Goal: Task Accomplishment & Management: Manage account settings

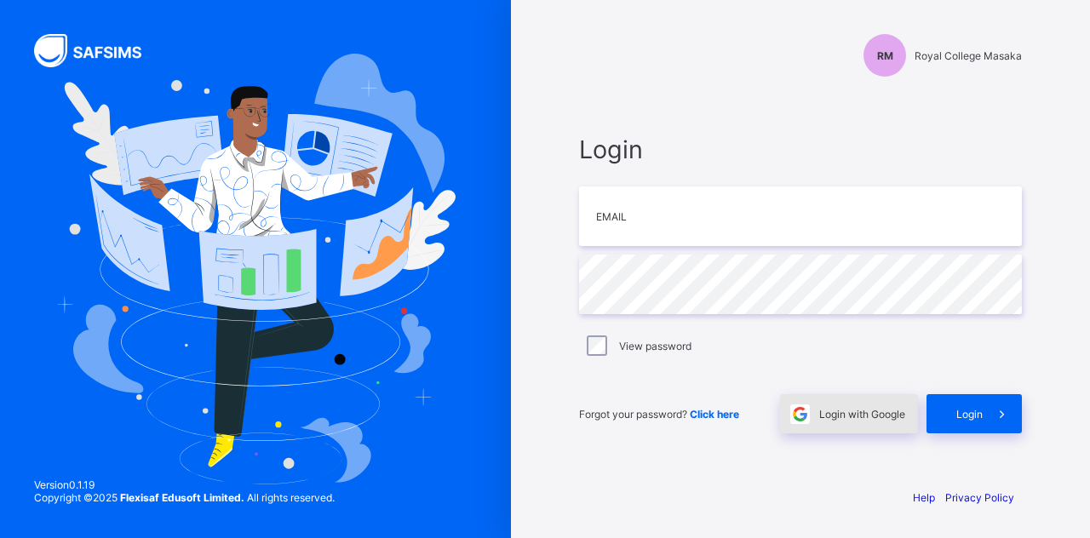
click at [810, 409] on span at bounding box center [799, 413] width 39 height 39
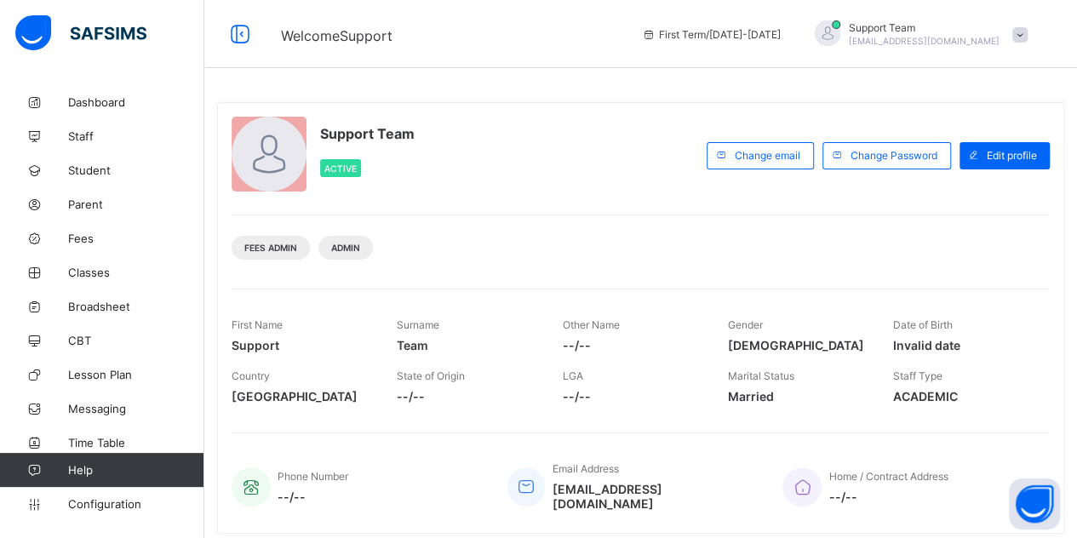
click at [124, 379] on span "Lesson Plan" at bounding box center [136, 375] width 136 height 14
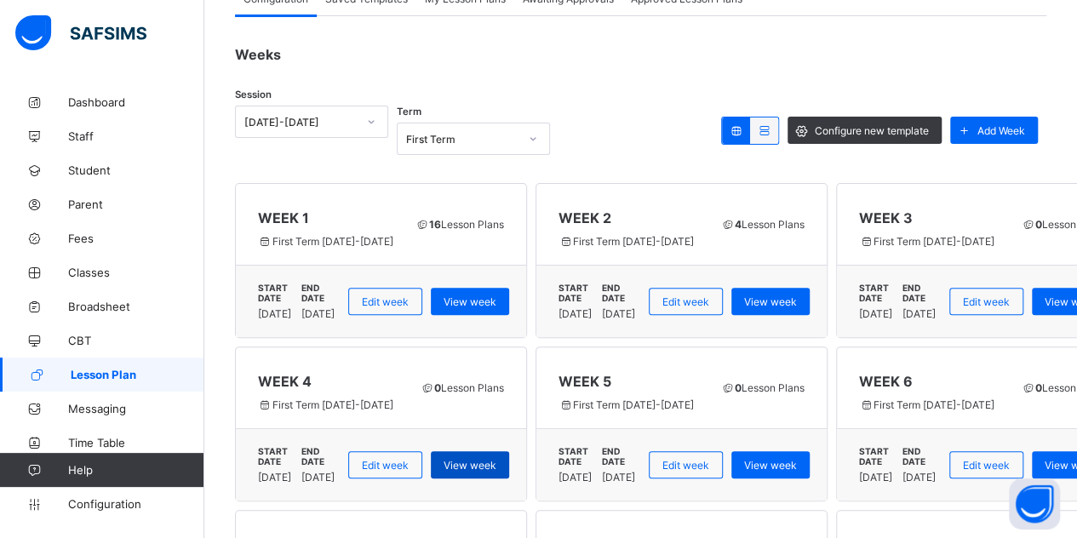
scroll to position [170, 0]
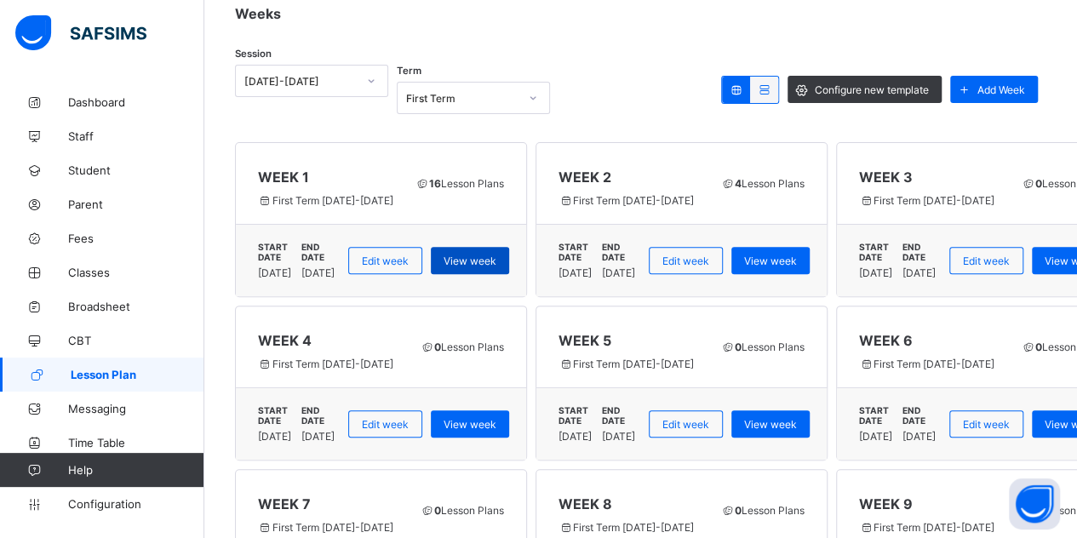
click at [503, 247] on div "View week" at bounding box center [470, 260] width 78 height 27
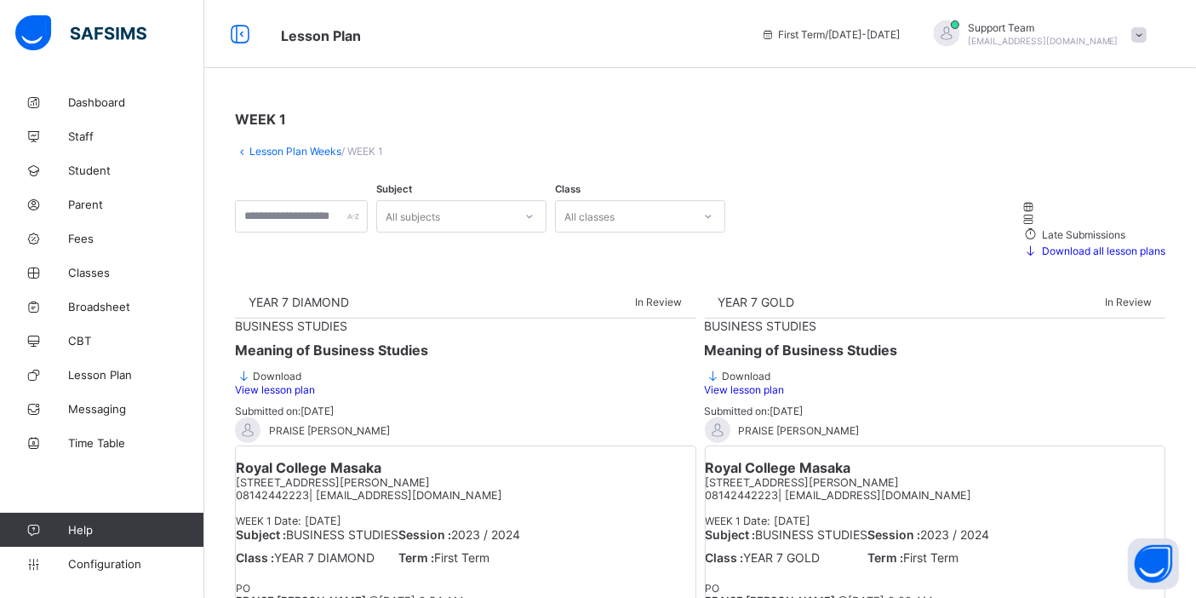
drag, startPoint x: 1075, startPoint y: 1, endPoint x: 754, endPoint y: 54, distance: 326.3
click at [754, 54] on div "Lesson Plan First Term / 2025-2026 Support Team oluwatooni@flexisaf.com" at bounding box center [598, 34] width 1196 height 68
click at [1022, 220] on div at bounding box center [1094, 219] width 144 height 13
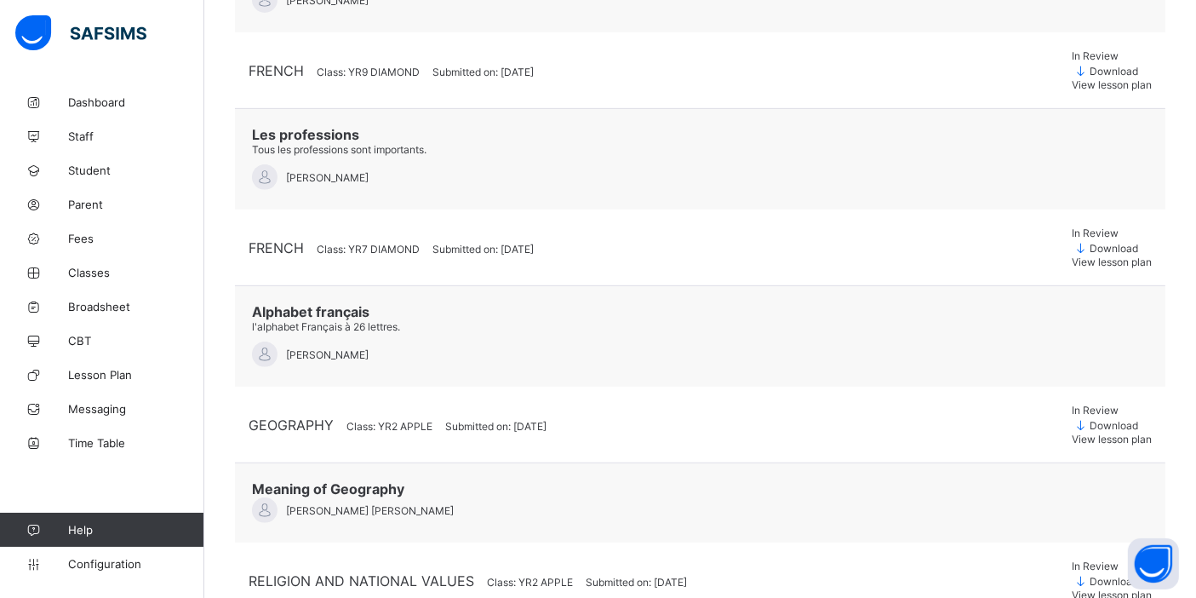
scroll to position [756, 0]
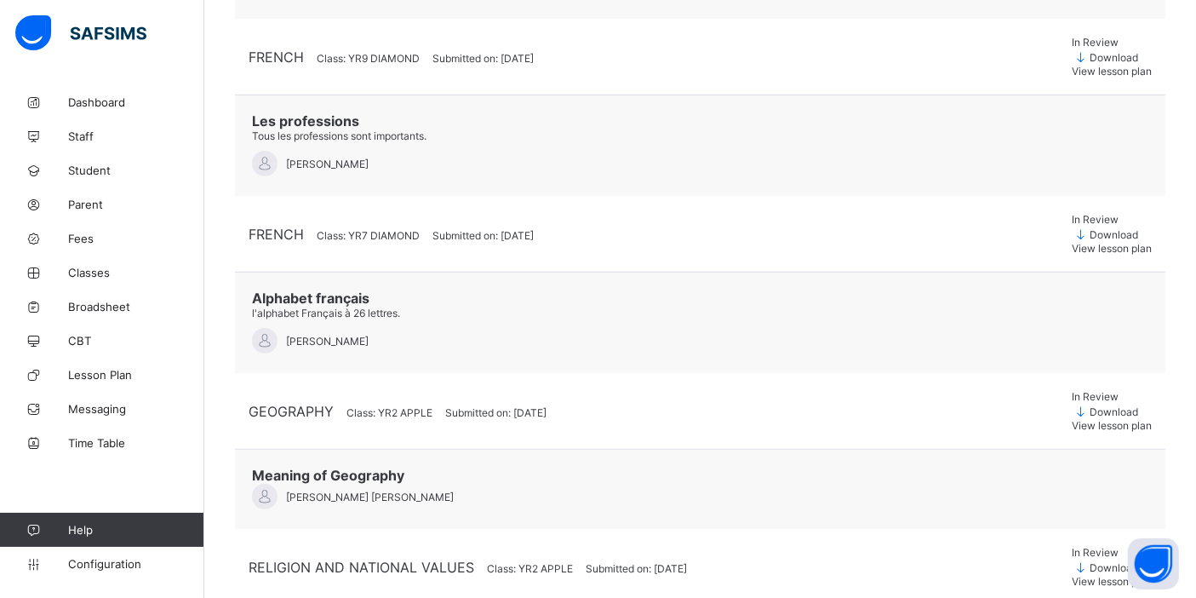
click at [1076, 419] on div "View lesson plan" at bounding box center [1112, 425] width 80 height 13
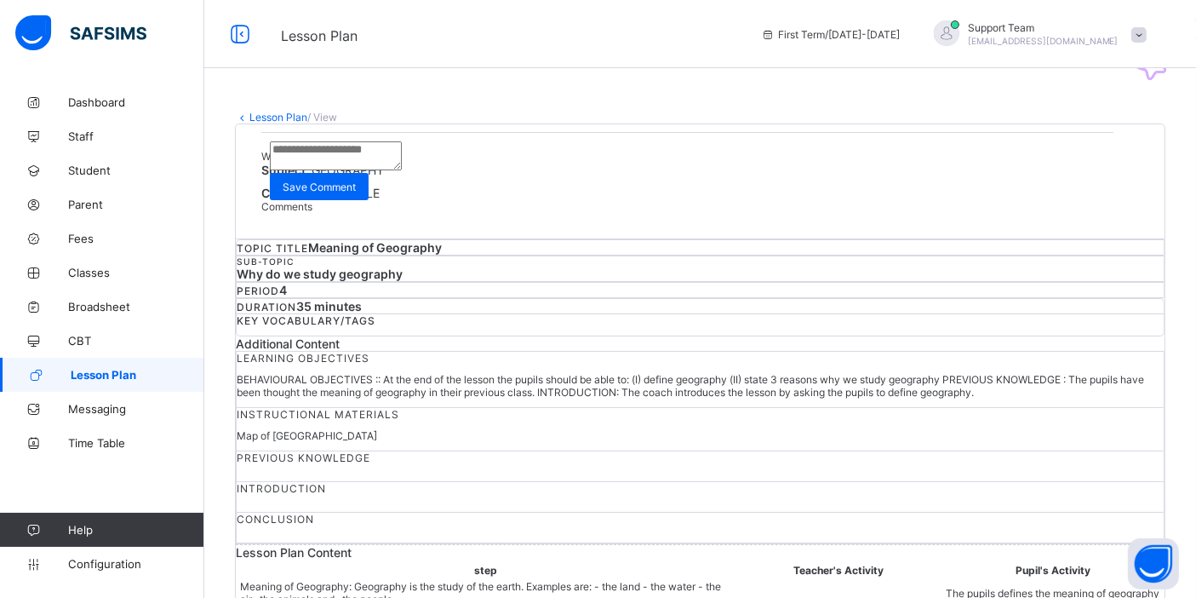
drag, startPoint x: 1206, startPoint y: 1, endPoint x: 681, endPoint y: 183, distance: 555.2
click at [297, 163] on span "WEEK 1" at bounding box center [279, 156] width 36 height 13
click at [274, 120] on link "Lesson Plan" at bounding box center [278, 117] width 58 height 13
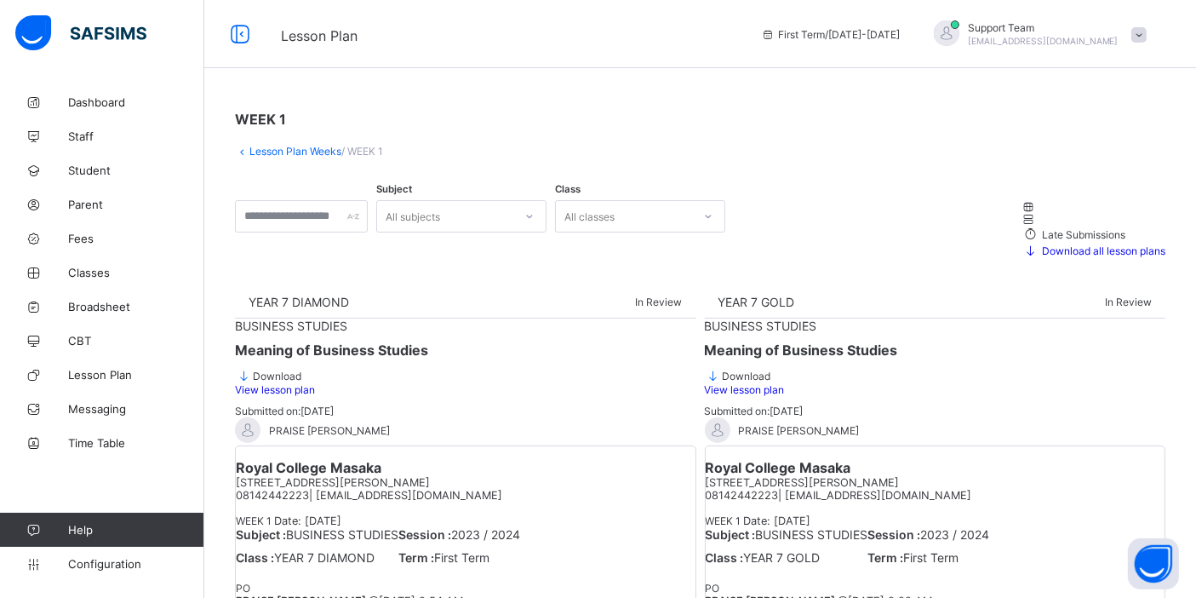
click at [1022, 213] on icon at bounding box center [1029, 219] width 14 height 13
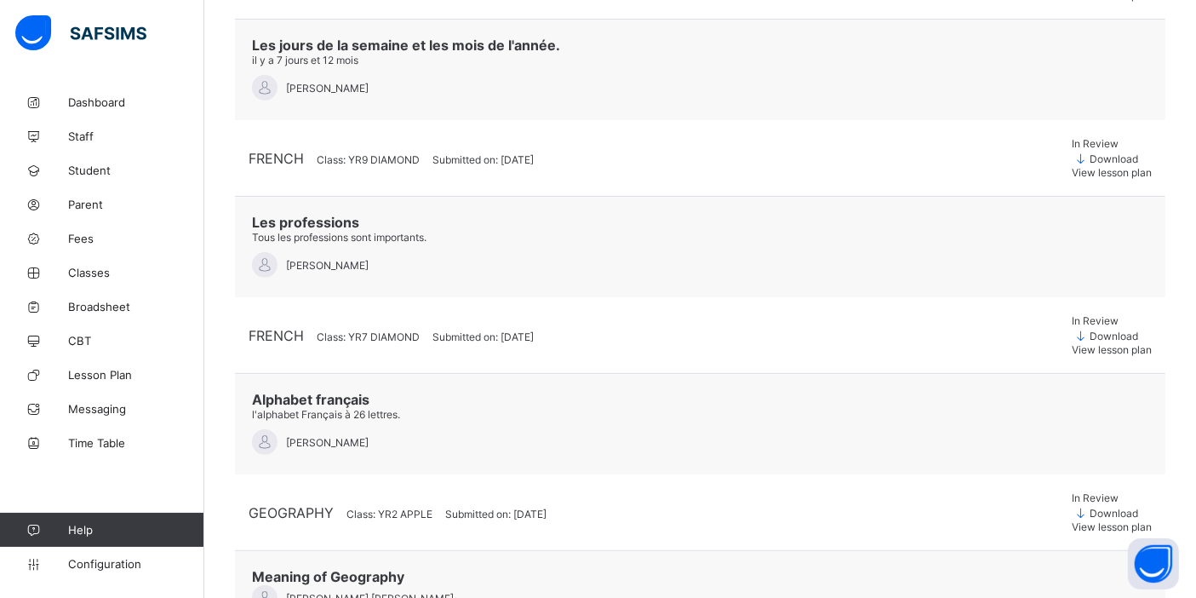
scroll to position [662, 0]
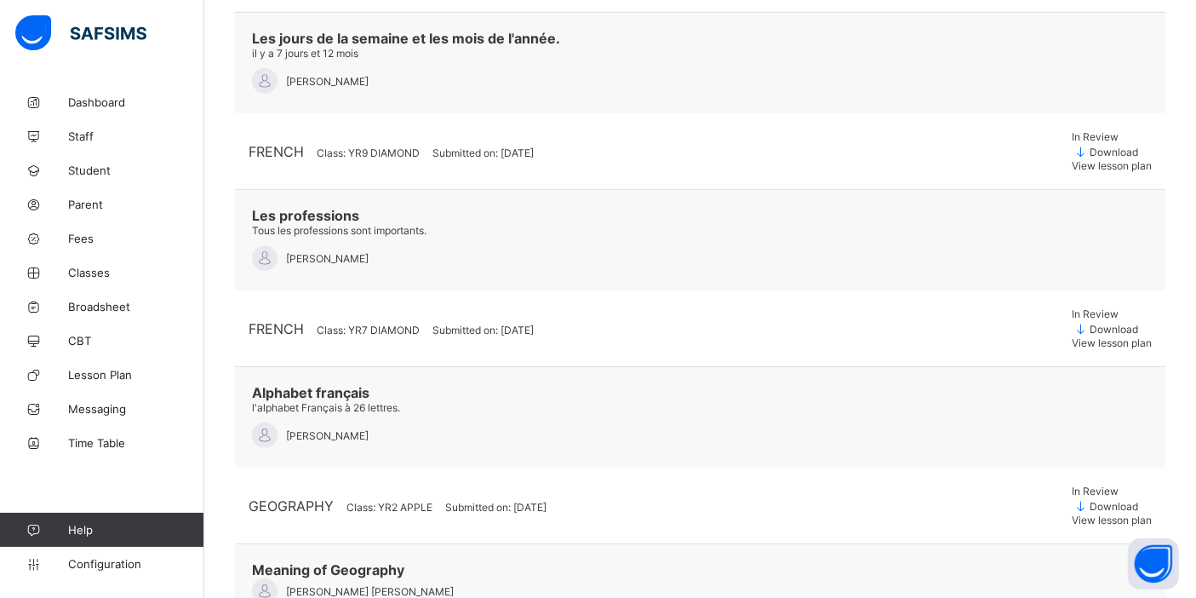
click at [1072, 497] on div "Download" at bounding box center [1112, 505] width 80 height 16
click at [1076, 500] on span "Download" at bounding box center [1114, 506] width 49 height 13
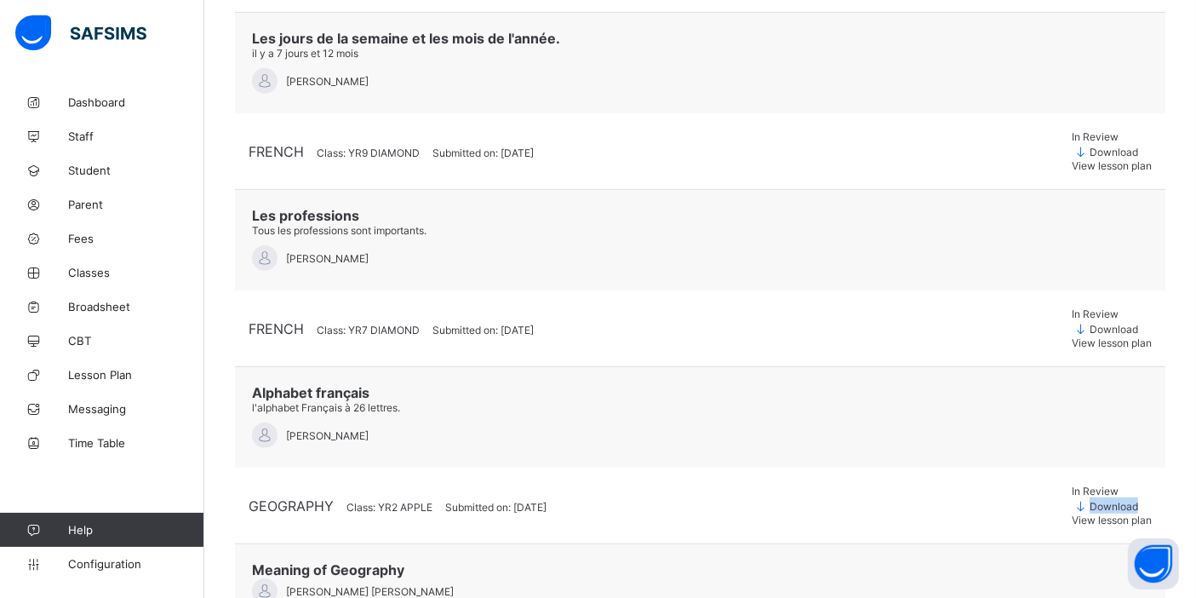
click at [1076, 500] on span "Download" at bounding box center [1114, 506] width 49 height 13
click at [1076, 513] on span "View lesson plan" at bounding box center [1112, 519] width 80 height 13
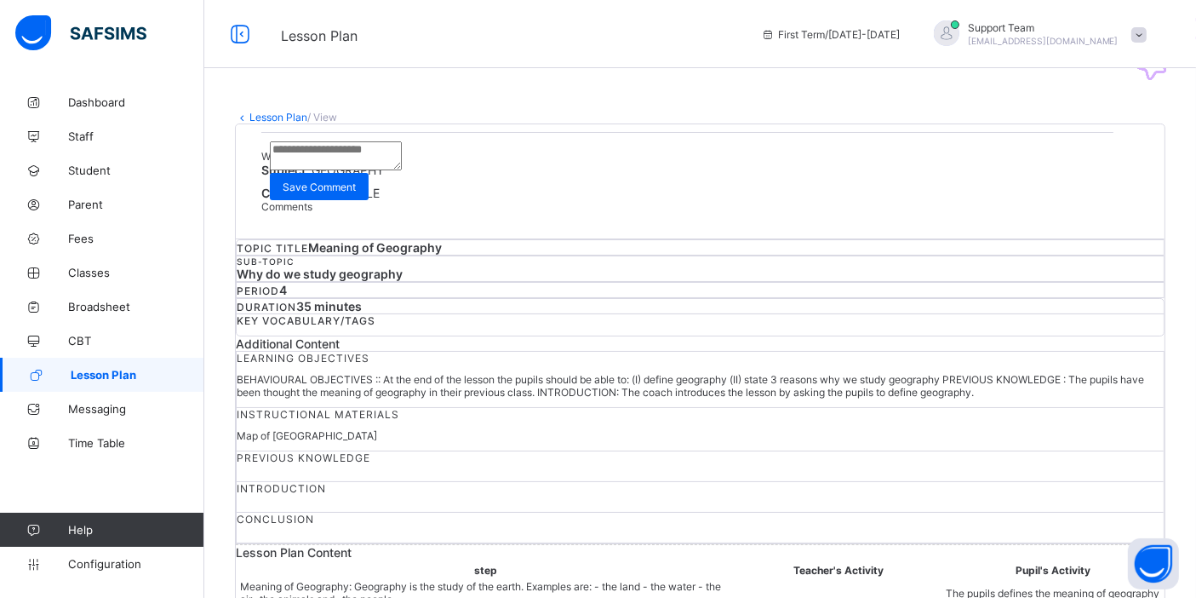
click at [292, 113] on link "Lesson Plan" at bounding box center [278, 117] width 58 height 13
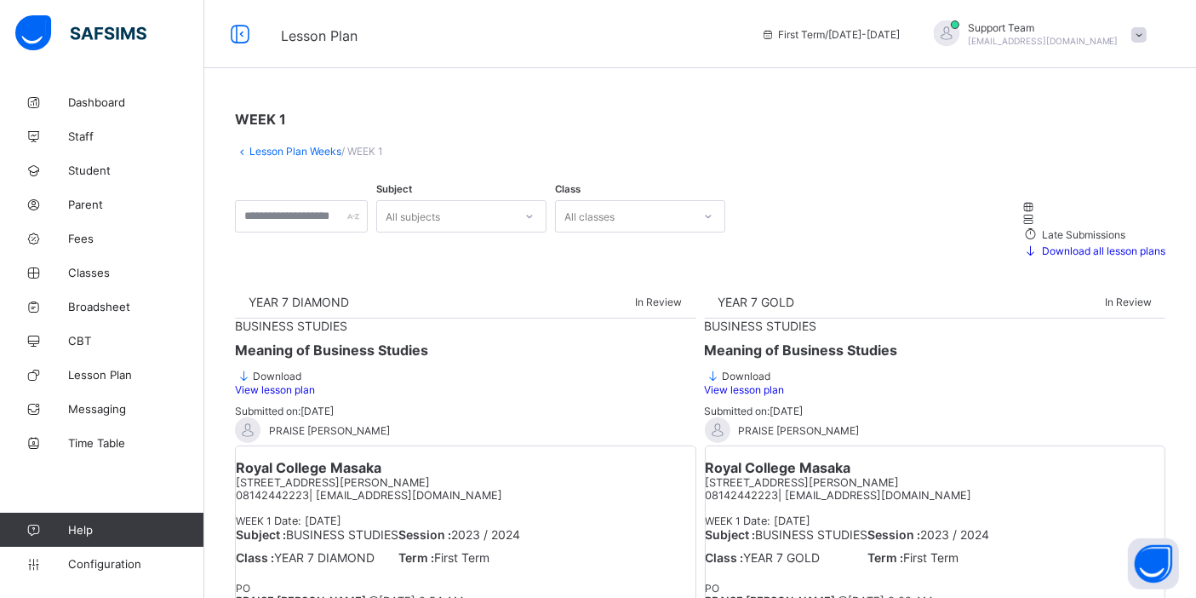
click at [1051, 244] on span "Download all lesson plans" at bounding box center [1103, 250] width 126 height 13
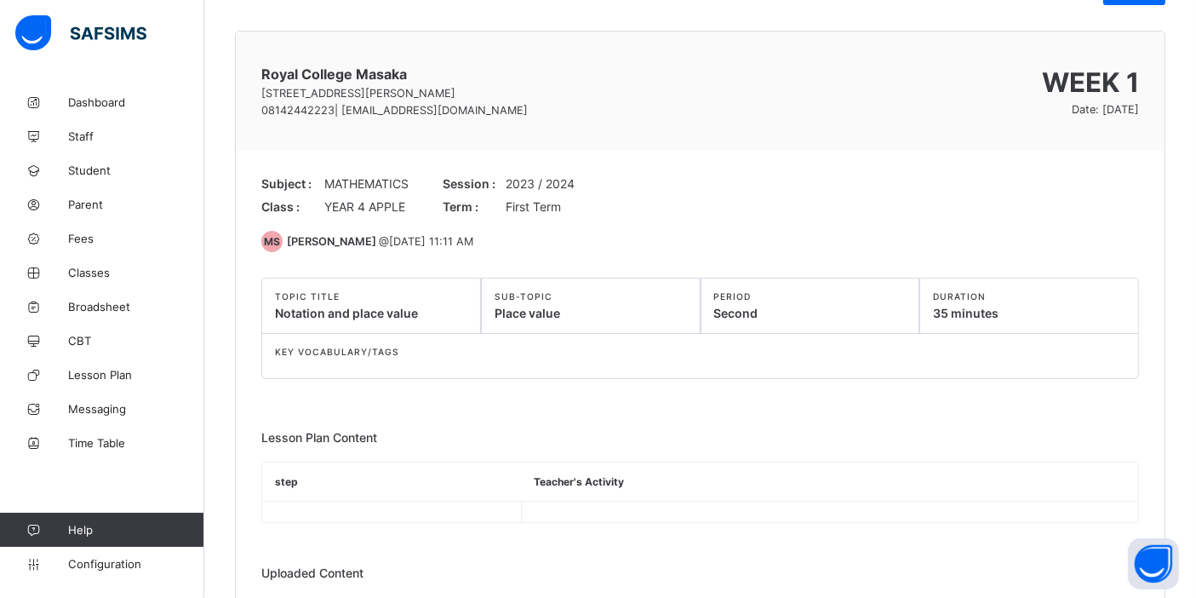
scroll to position [189, 0]
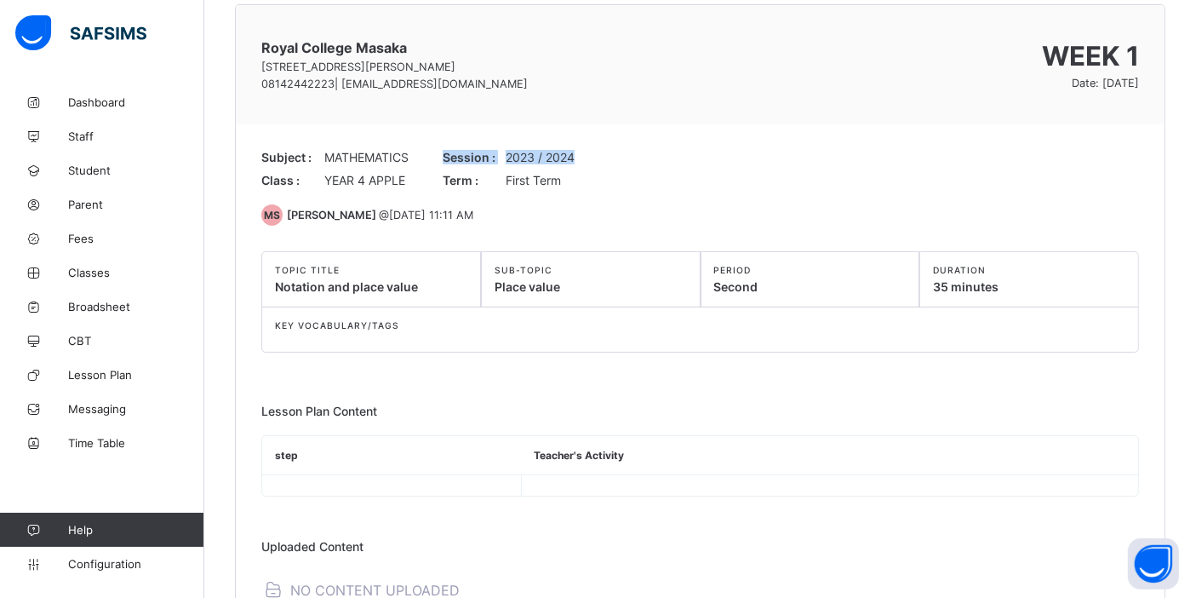
drag, startPoint x: 592, startPoint y: 158, endPoint x: 444, endPoint y: 158, distance: 147.3
click at [444, 158] on div "Subject : MATHEMATICS Class : YEAR 4 APPLE Session : 2023 / 2024 Term : First T…" at bounding box center [700, 168] width 878 height 37
drag, startPoint x: 444, startPoint y: 158, endPoint x: 528, endPoint y: 145, distance: 84.5
click at [528, 145] on div "Royal College Masaka 74/78 ROYAL COLLEGE ROAD , MASAKA NASARAWA STATE 081424422…" at bounding box center [700, 315] width 931 height 622
click at [438, 152] on div "Subject : MATHEMATICS Class : YEAR 4 APPLE Session : 2023 / 2024 Term : First T…" at bounding box center [700, 168] width 878 height 37
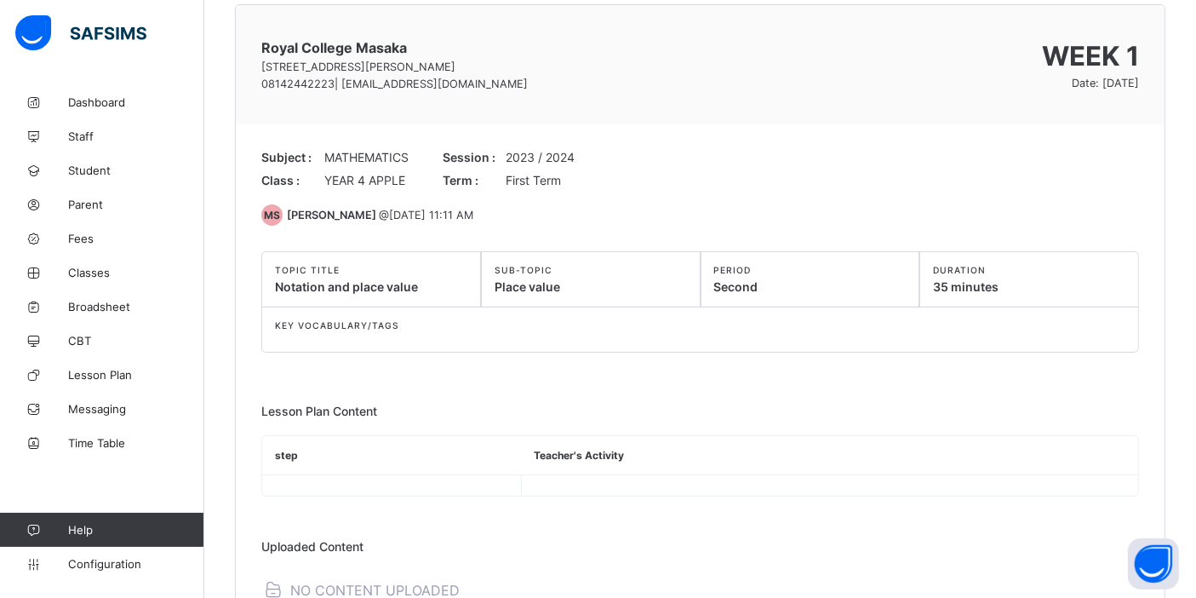
click at [488, 176] on span "Term :" at bounding box center [470, 180] width 54 height 14
drag, startPoint x: 444, startPoint y: 162, endPoint x: 498, endPoint y: 161, distance: 54.5
click at [497, 161] on span "Session :" at bounding box center [470, 157] width 54 height 14
copy span "Session :"
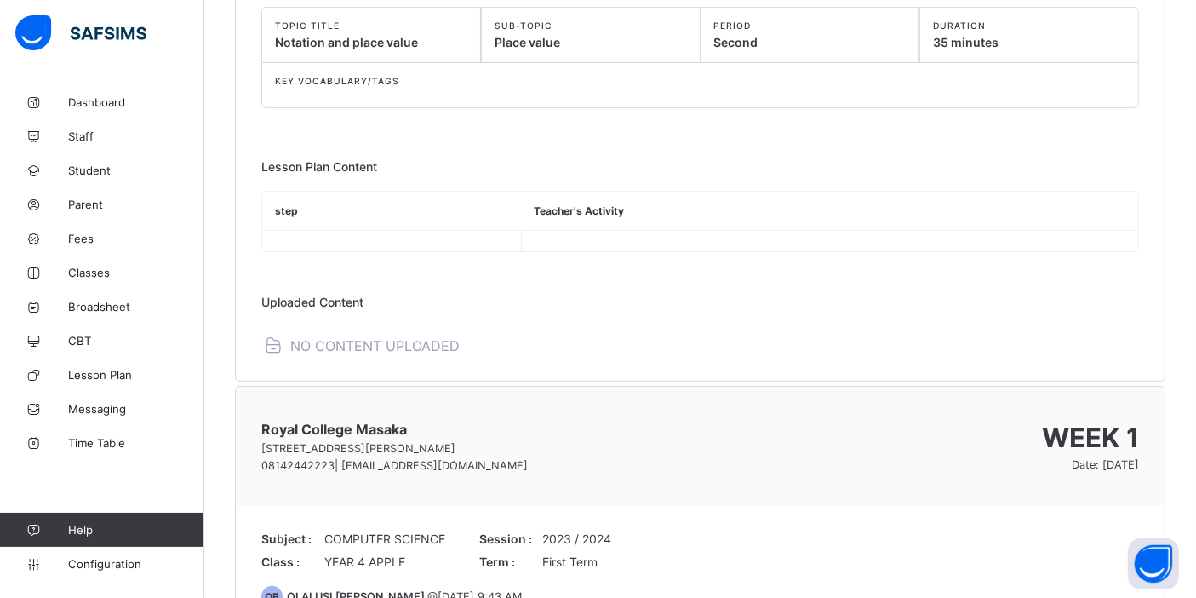
scroll to position [567, 0]
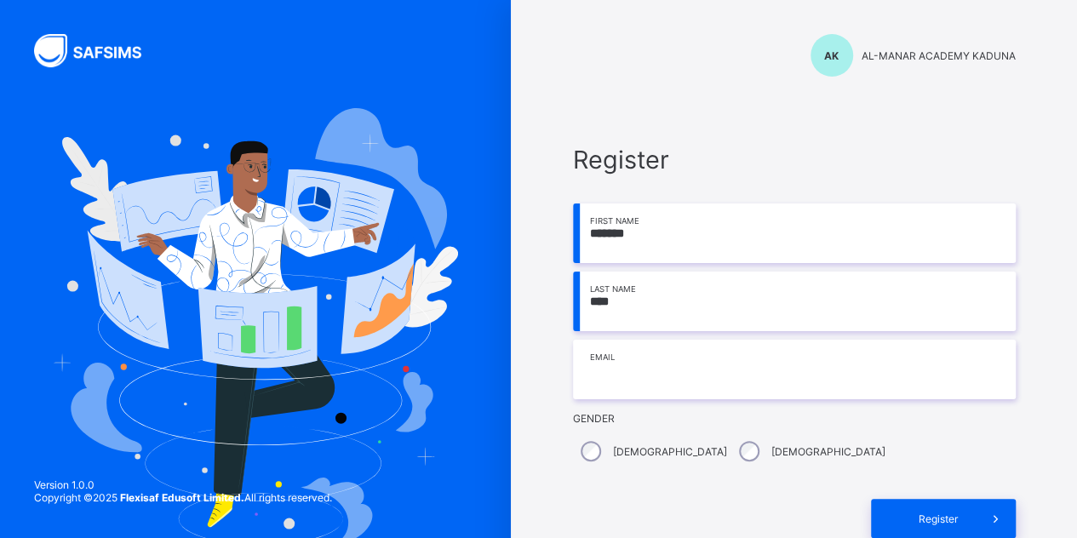
type input "****"
click at [690, 387] on input "email" at bounding box center [794, 370] width 443 height 60
type input "**********"
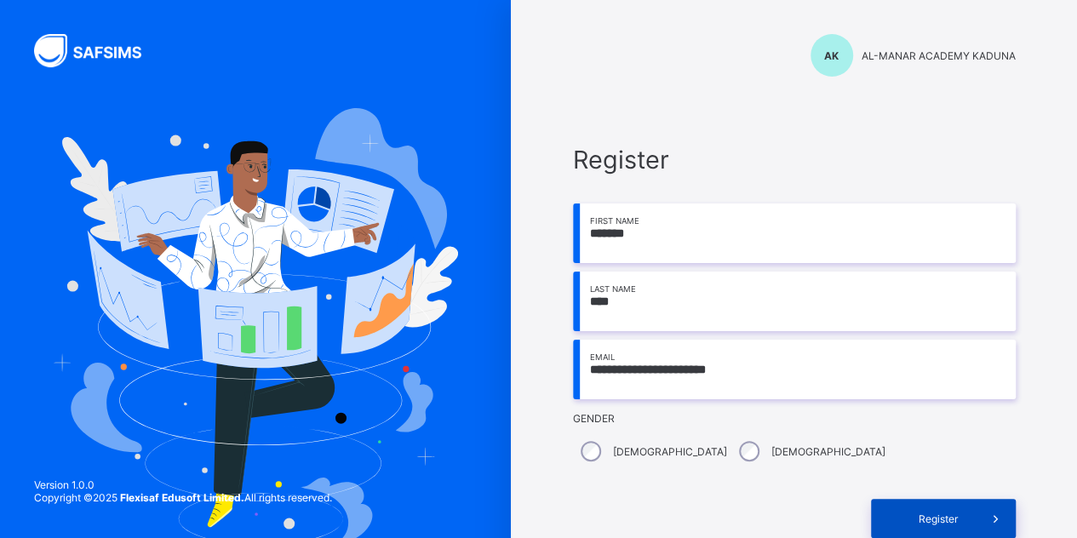
click at [967, 516] on span "Register" at bounding box center [939, 519] width 76 height 13
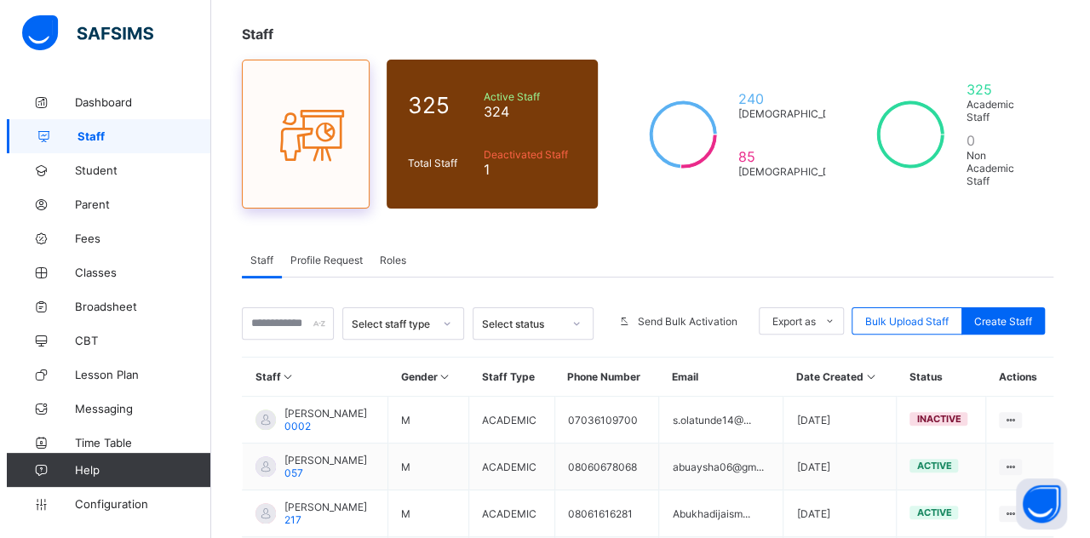
scroll to position [170, 0]
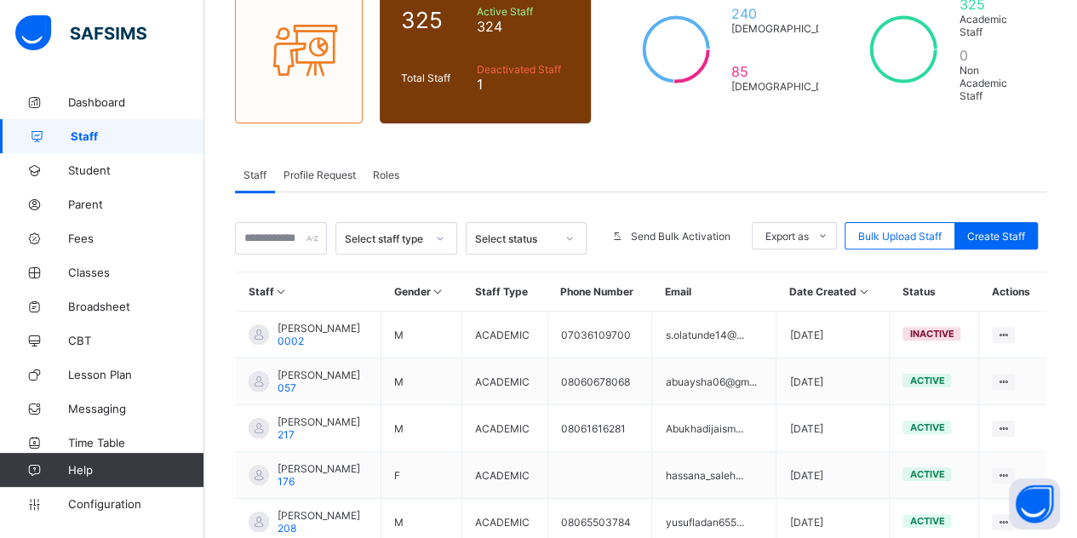
drag, startPoint x: 1006, startPoint y: 213, endPoint x: 889, endPoint y: 200, distance: 118.2
click at [1001, 230] on span "Create Staff" at bounding box center [996, 236] width 58 height 13
select select "**"
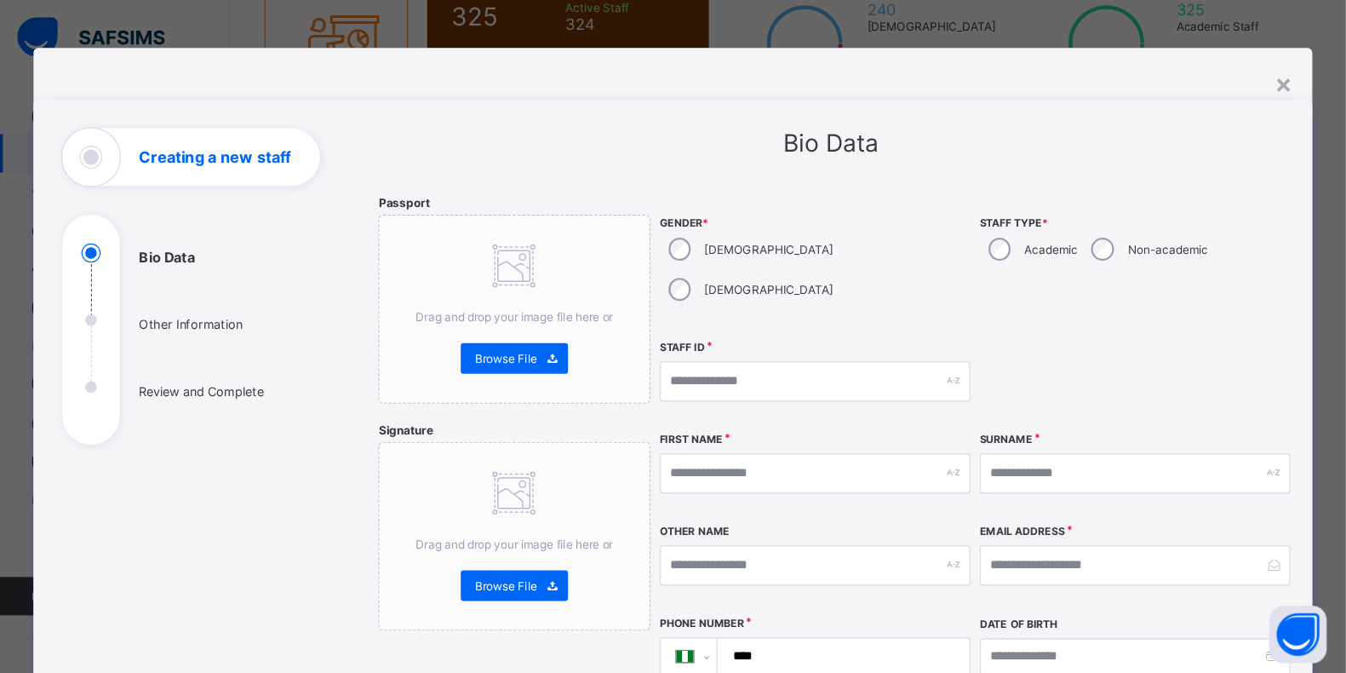
scroll to position [169, 0]
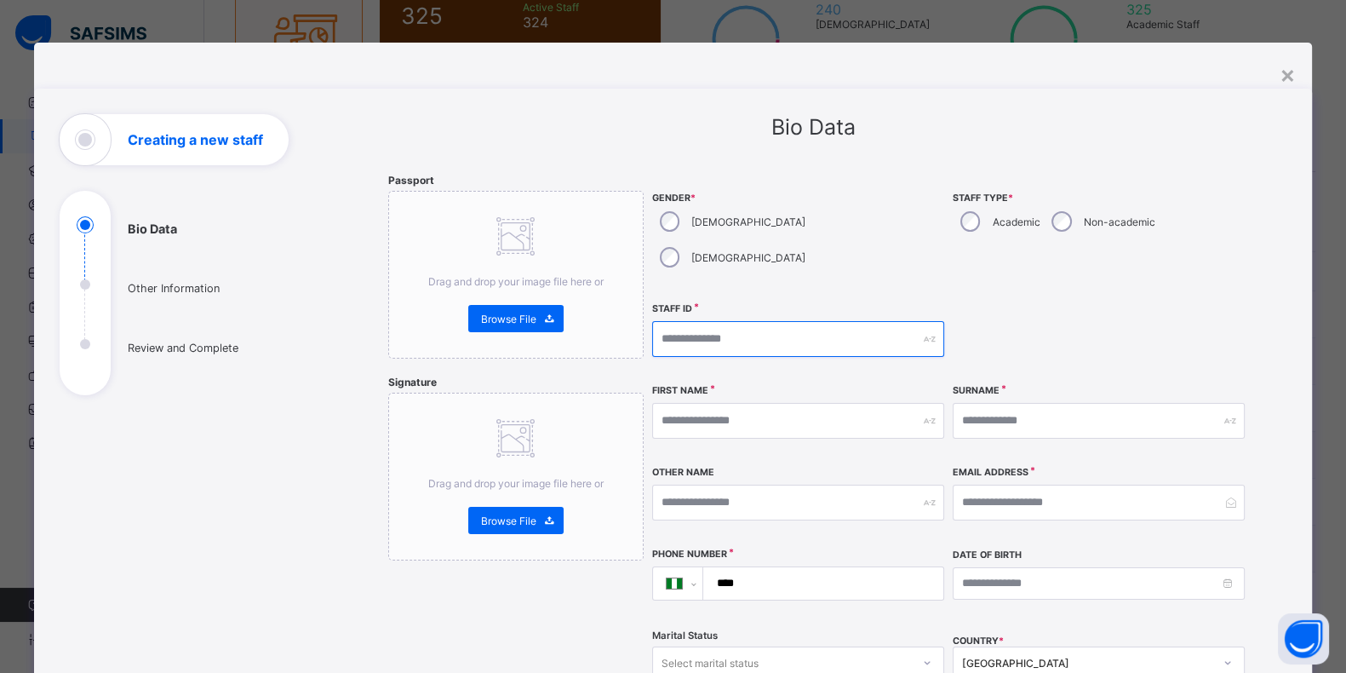
drag, startPoint x: 1072, startPoint y: 1, endPoint x: 719, endPoint y: 308, distance: 468.3
click at [719, 321] on input "text" at bounding box center [798, 339] width 292 height 36
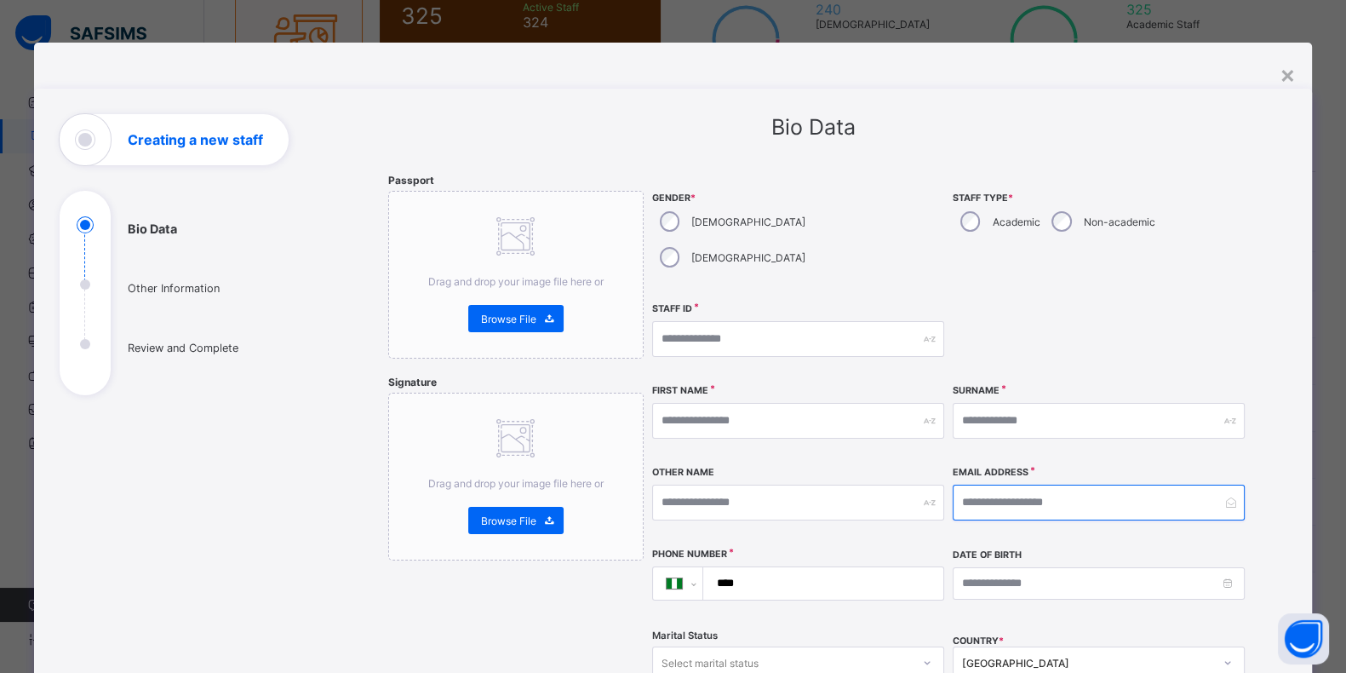
click at [1013, 484] on input "email" at bounding box center [1099, 502] width 292 height 36
type input "**********"
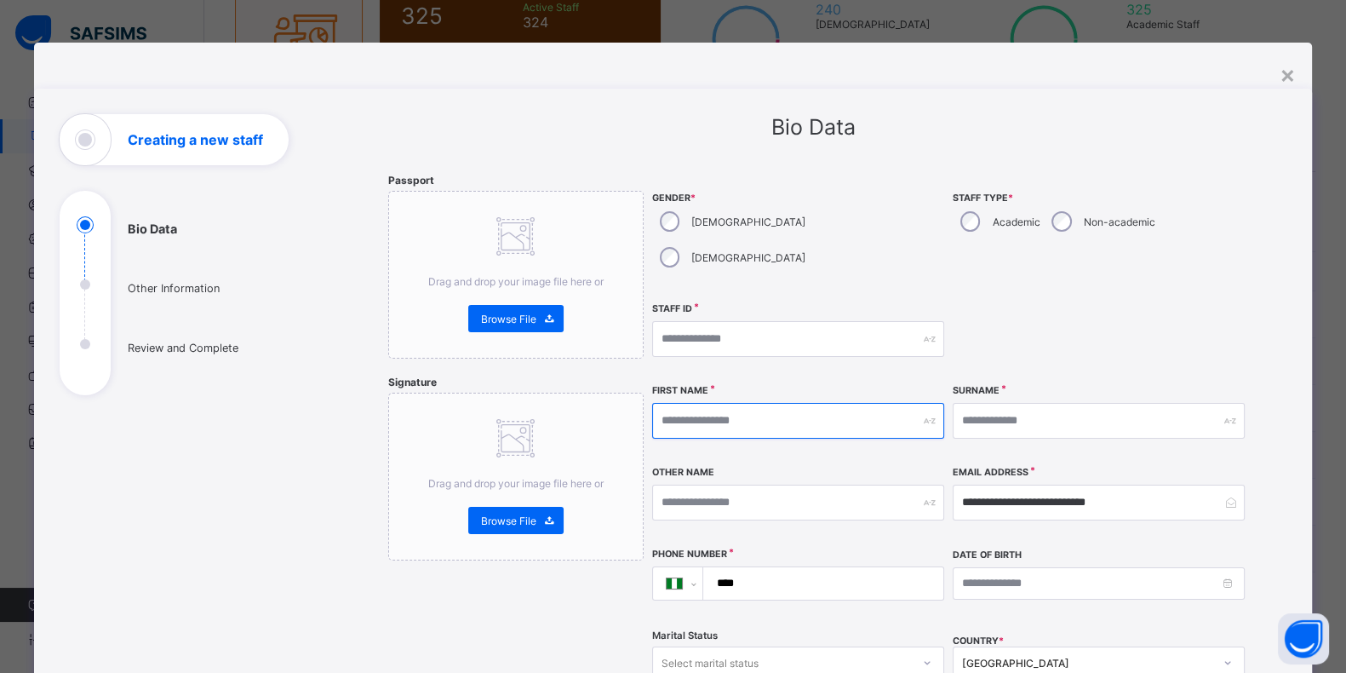
click at [752, 403] on input "text" at bounding box center [798, 421] width 292 height 36
type input "*****"
type input "*"
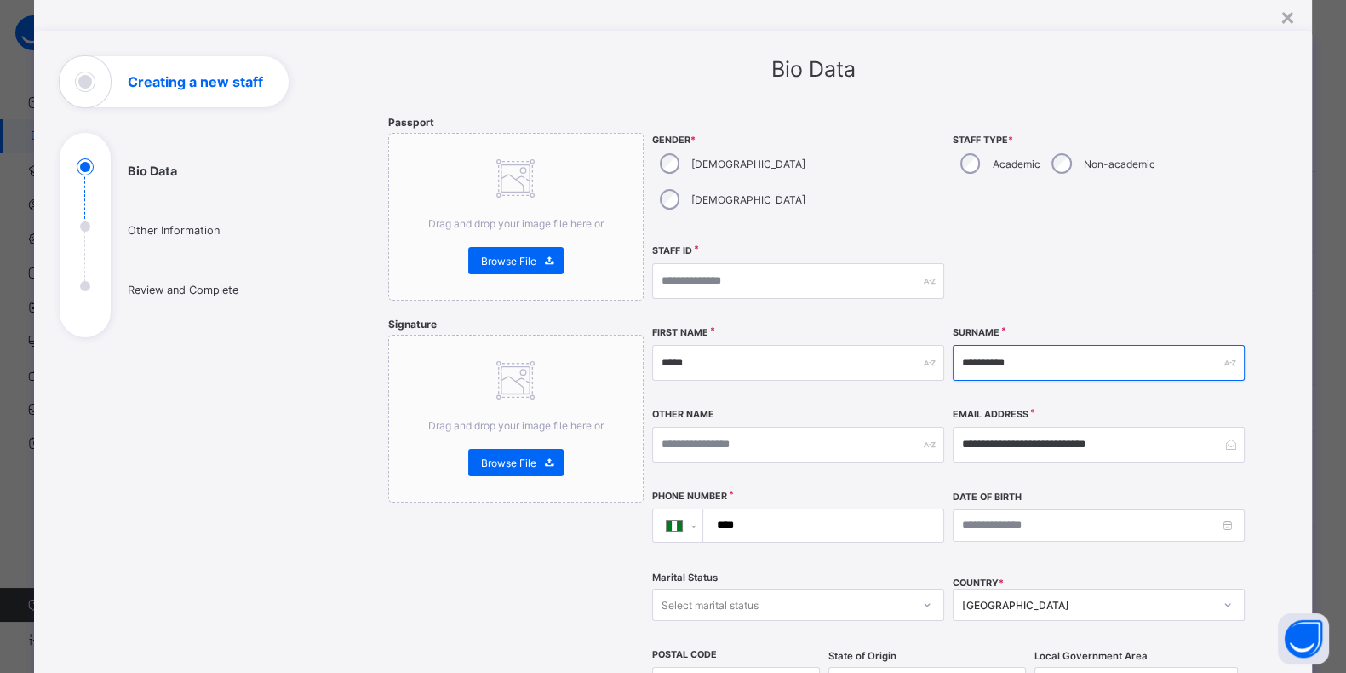
scroll to position [106, 0]
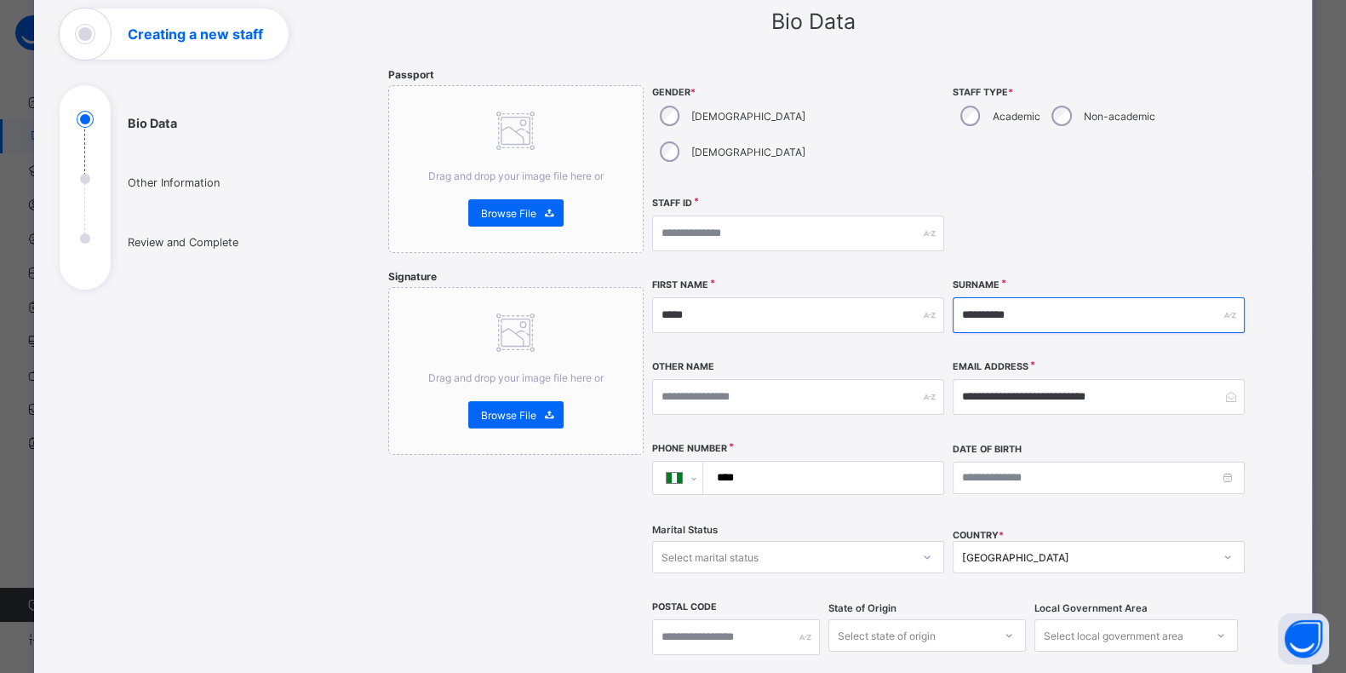
type input "**********"
click at [783, 461] on input "****" at bounding box center [820, 477] width 226 height 32
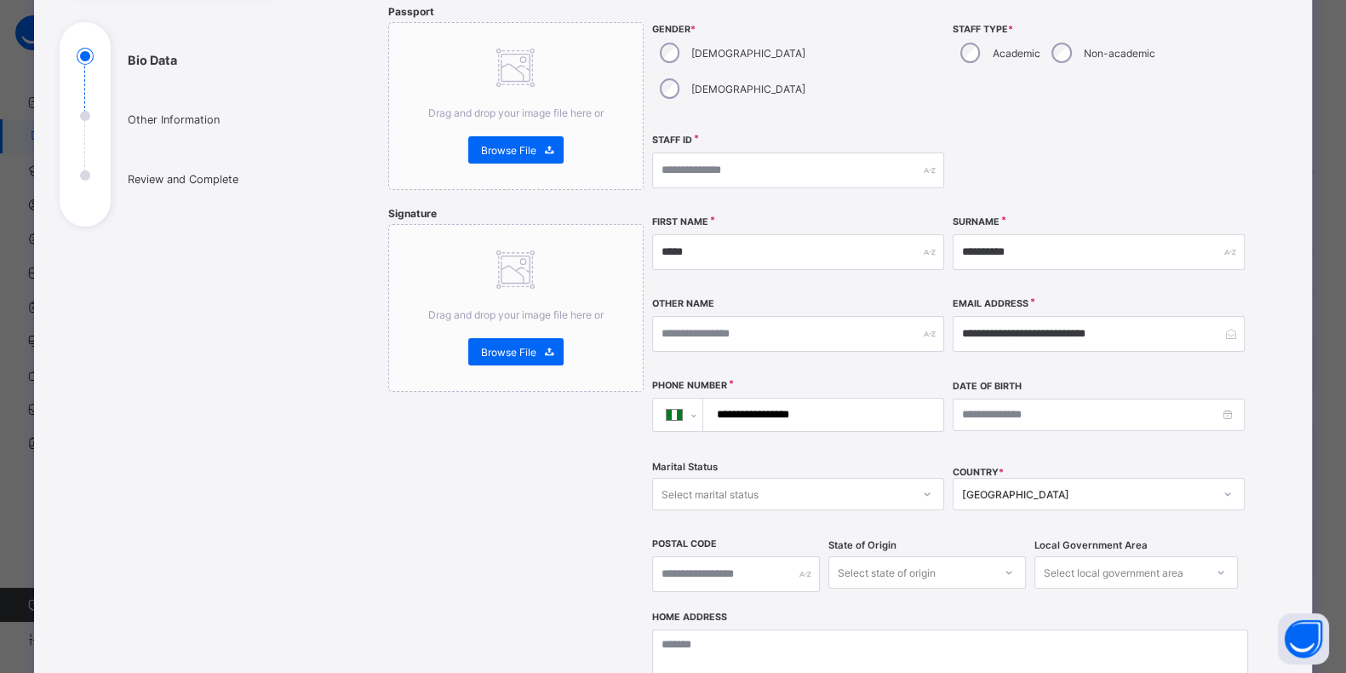
scroll to position [425, 0]
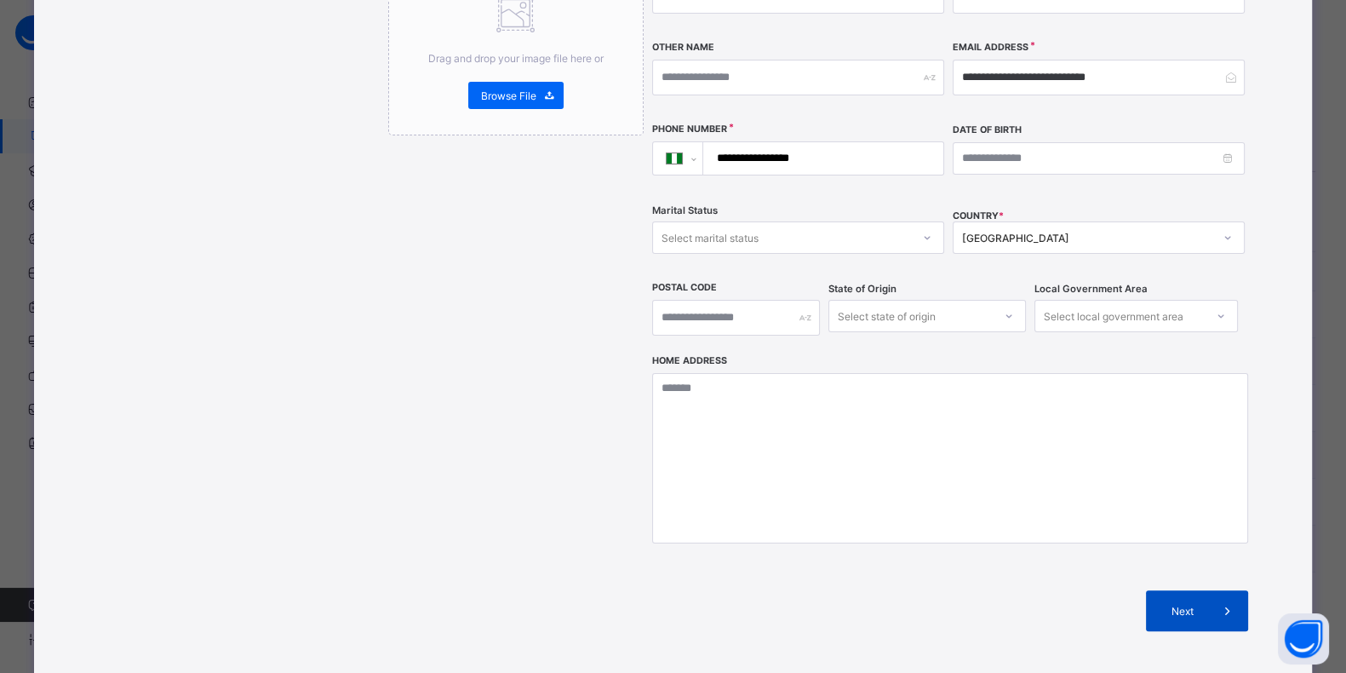
type input "**********"
click at [1076, 537] on div "Next" at bounding box center [1197, 610] width 102 height 41
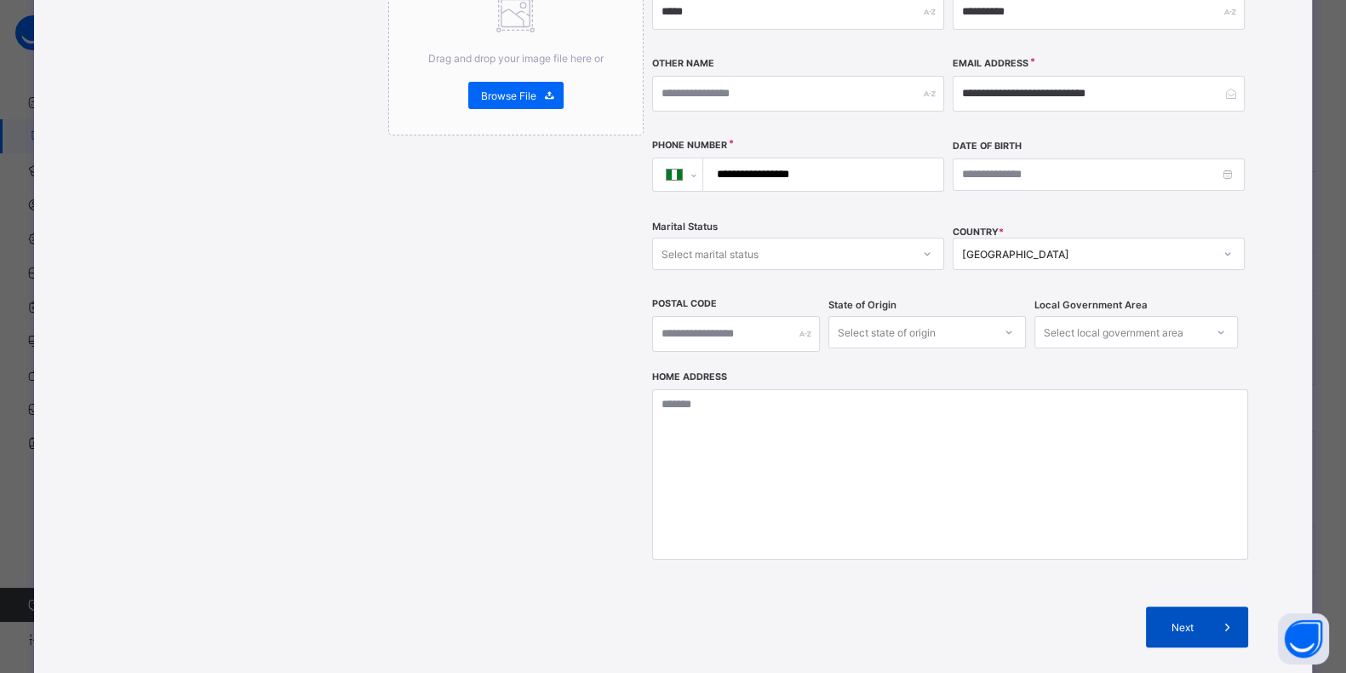
click at [1076, 537] on span "Next" at bounding box center [1183, 627] width 49 height 13
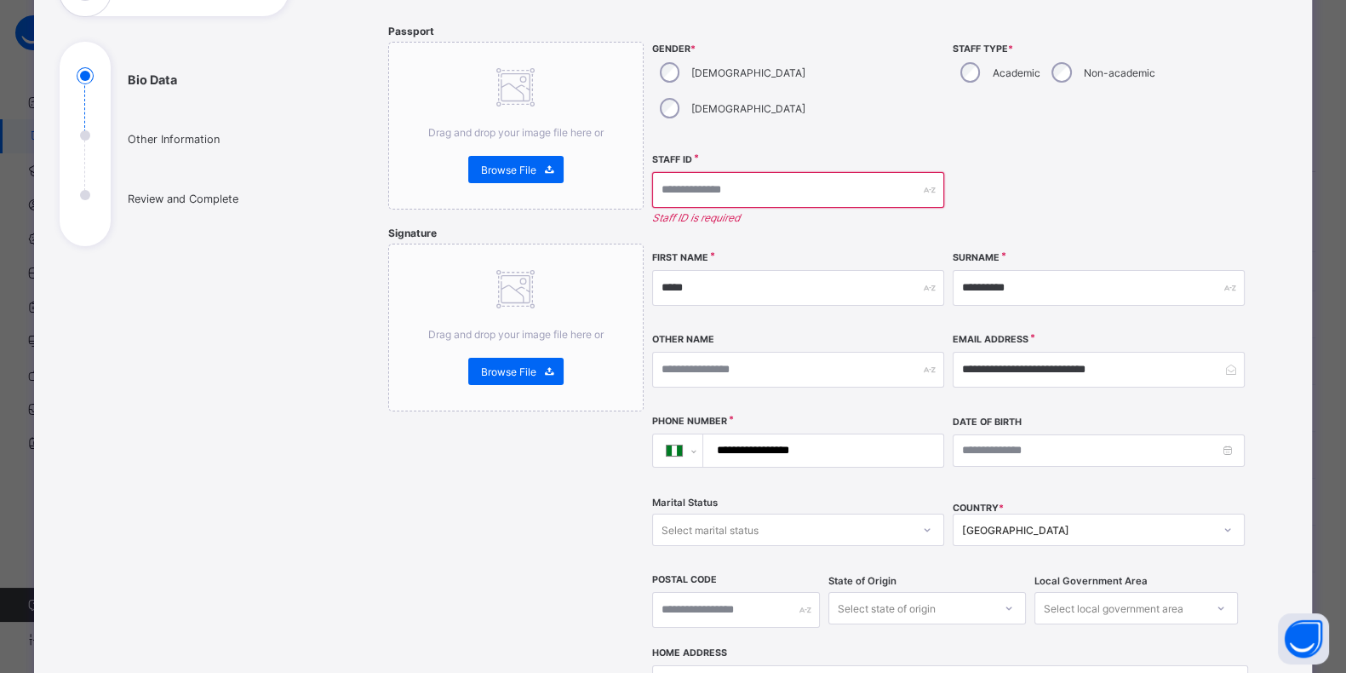
scroll to position [0, 0]
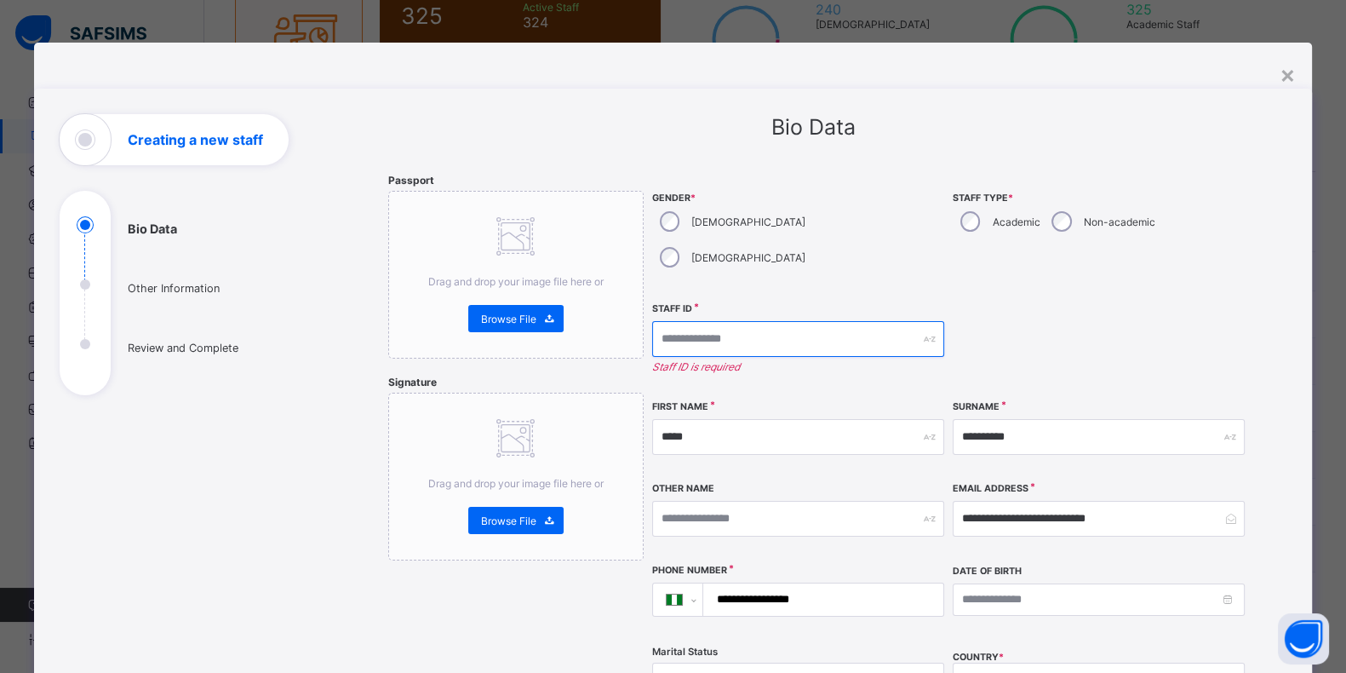
click at [733, 321] on input "text" at bounding box center [798, 339] width 292 height 36
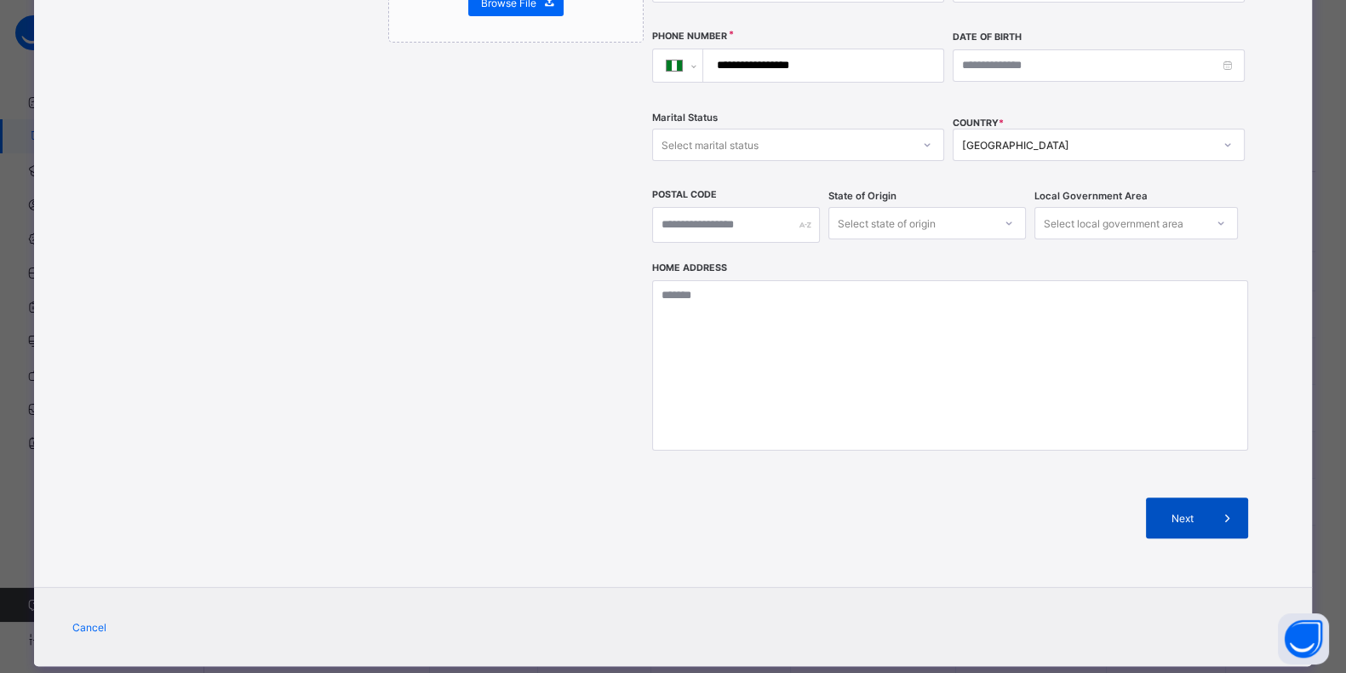
type input "********"
click at [1076, 497] on span at bounding box center [1227, 517] width 41 height 41
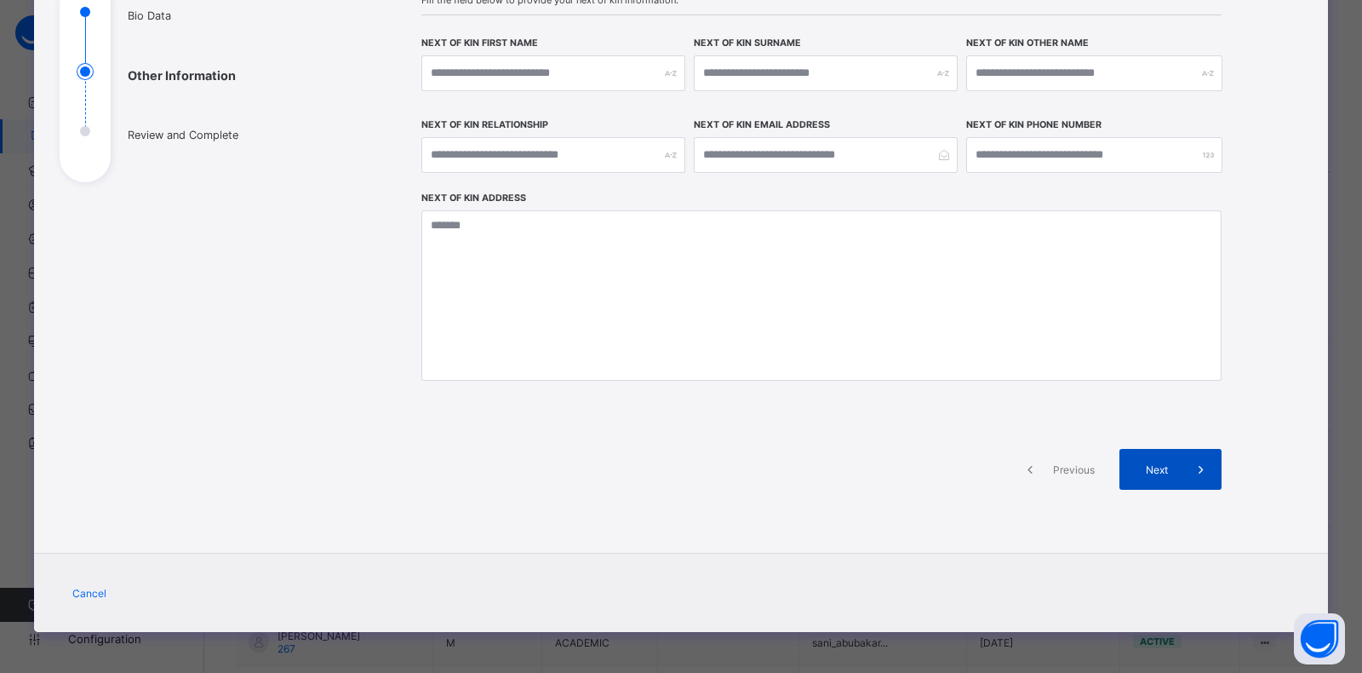
click at [1076, 449] on div "Next" at bounding box center [1171, 469] width 102 height 41
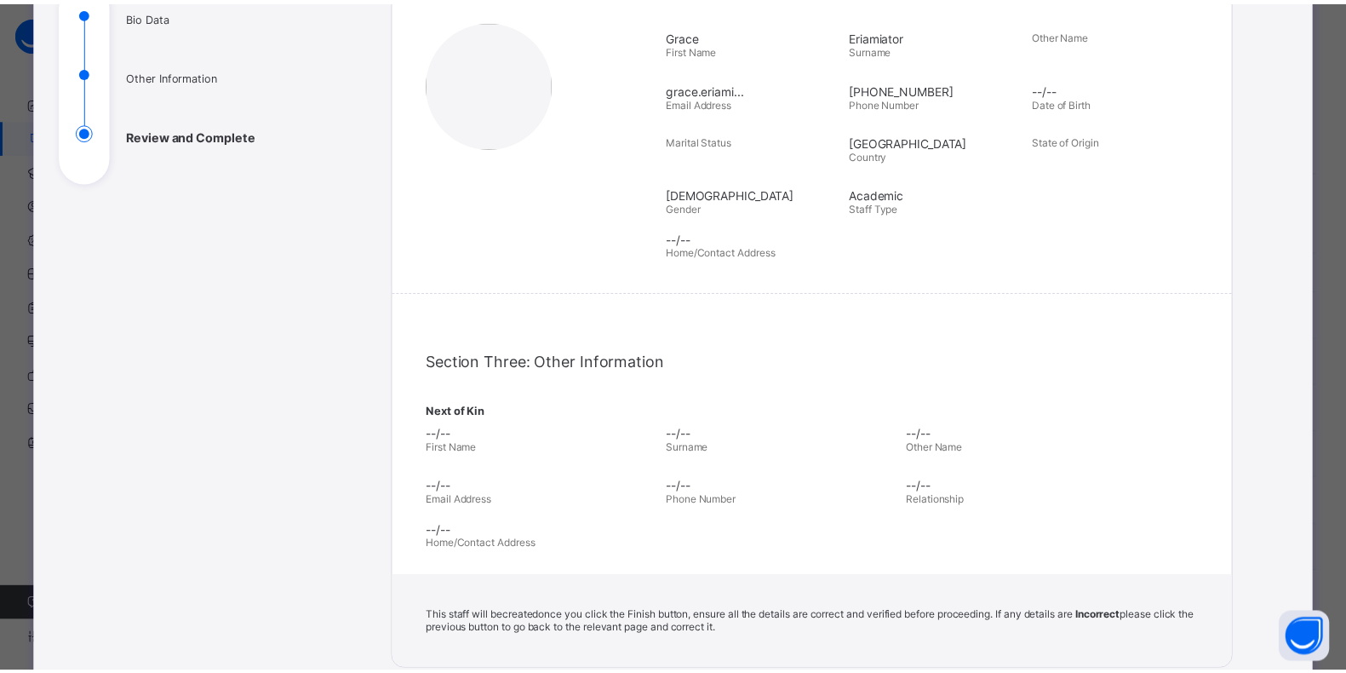
scroll to position [443, 0]
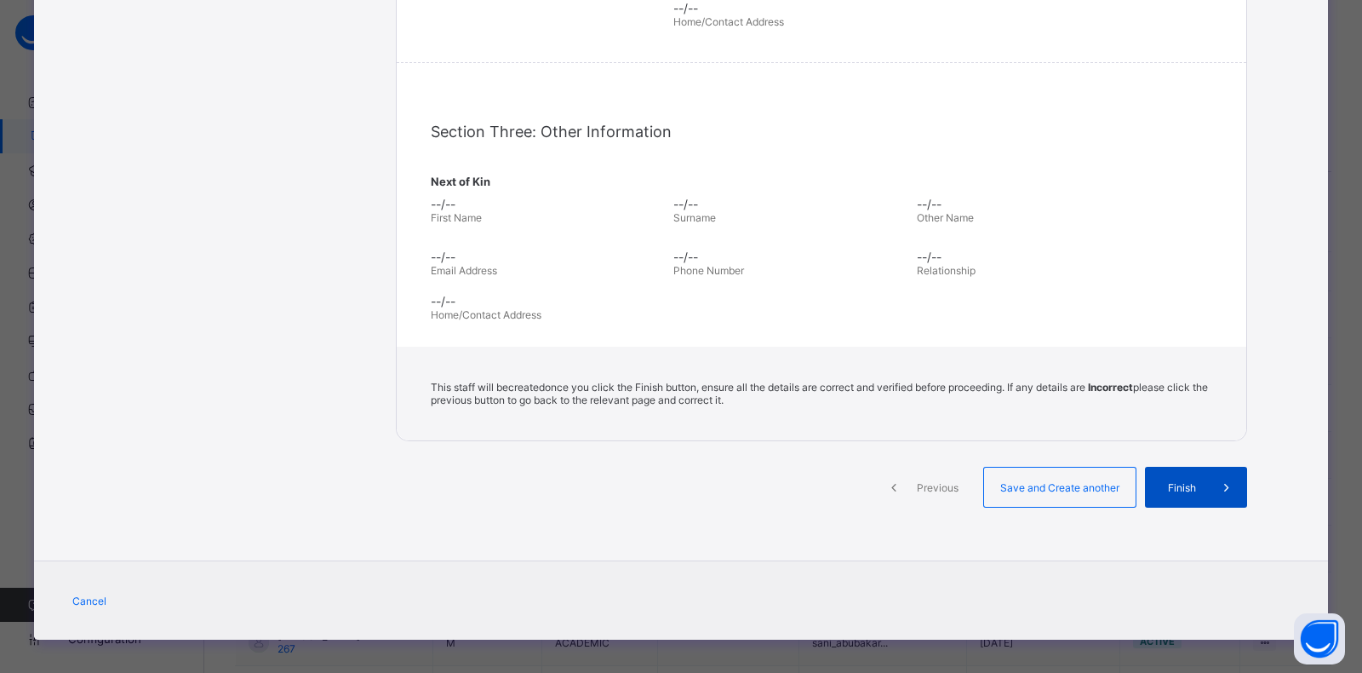
click at [1076, 484] on div "Finish" at bounding box center [1196, 487] width 102 height 41
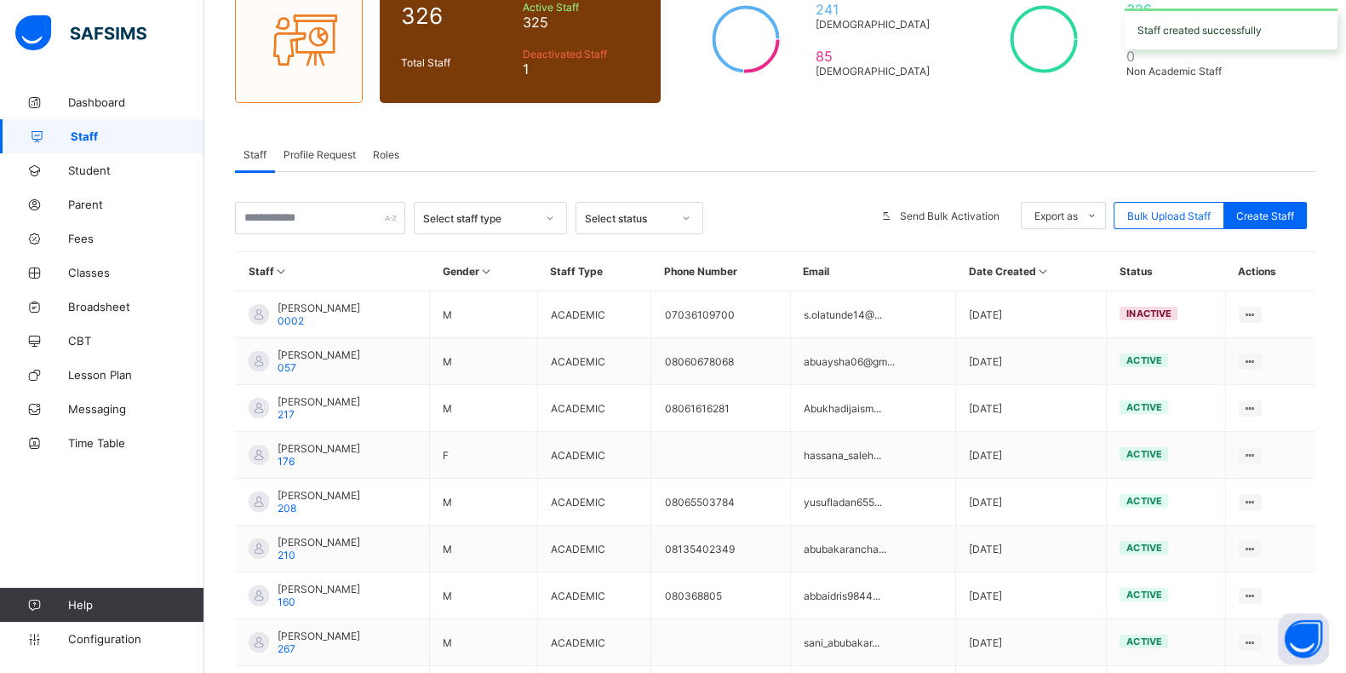
click at [272, 233] on div "Select staff type Select status Send Bulk Activation Export as Pdf Report Excel…" at bounding box center [775, 519] width 1080 height 634
click at [278, 220] on input "text" at bounding box center [320, 218] width 170 height 32
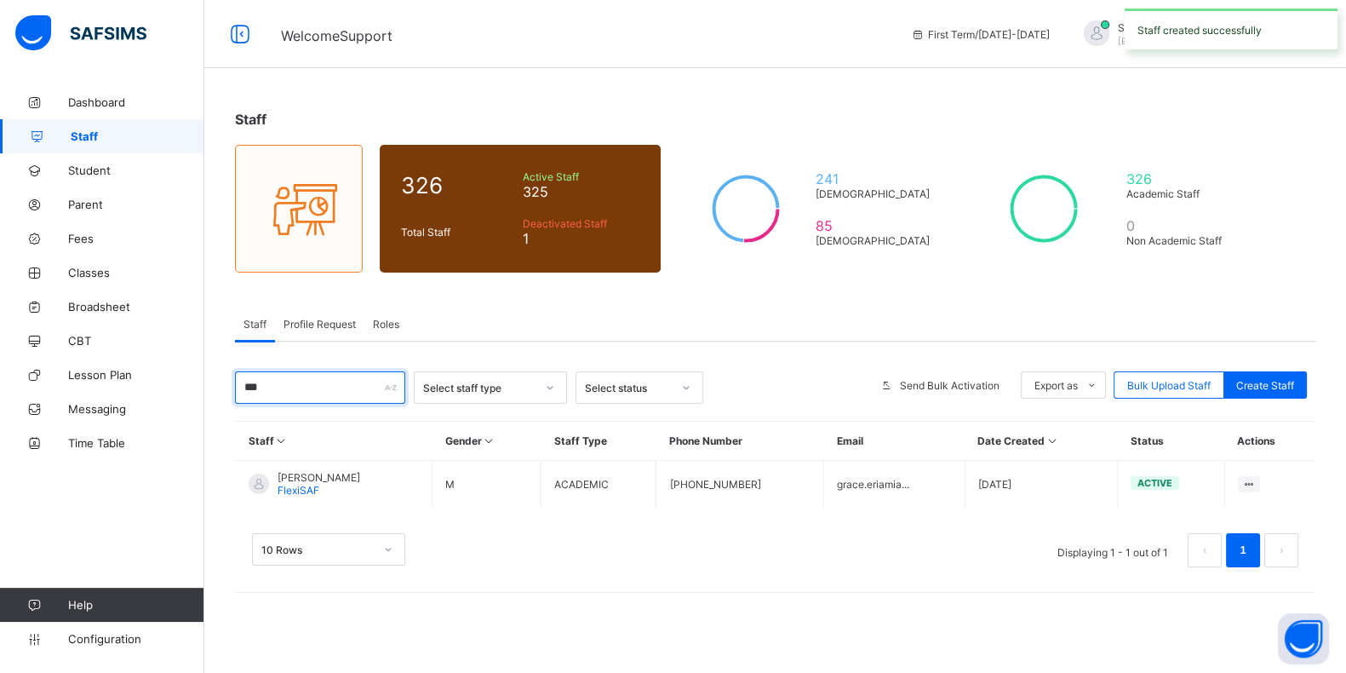
scroll to position [0, 0]
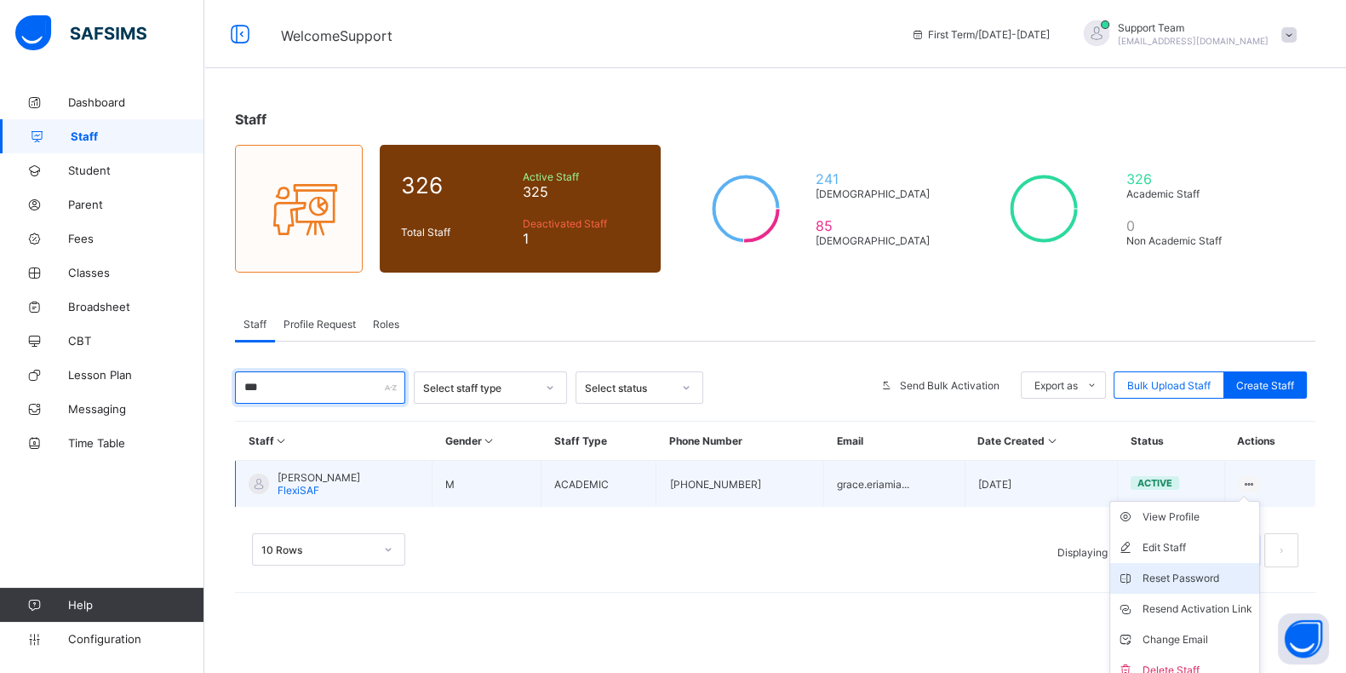
type input "***"
click at [1076, 537] on div "Reset Password" at bounding box center [1198, 578] width 110 height 17
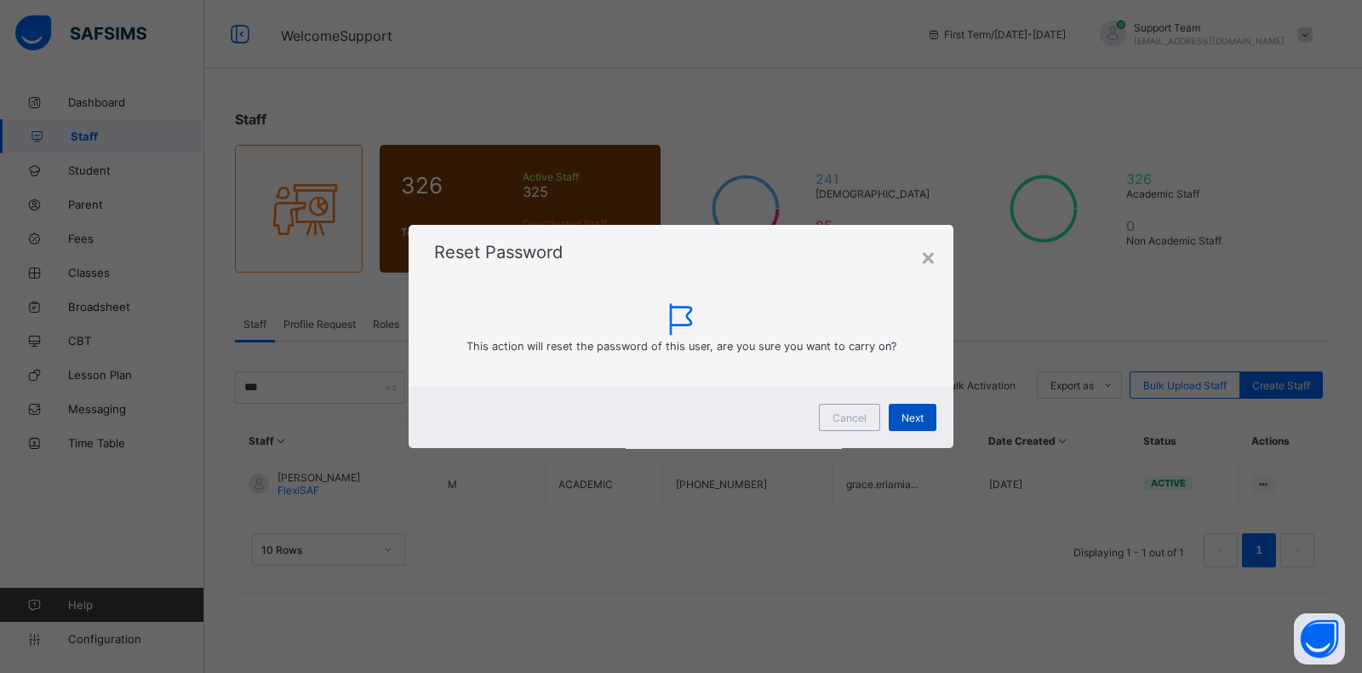
click at [908, 416] on span "Next" at bounding box center [913, 417] width 22 height 13
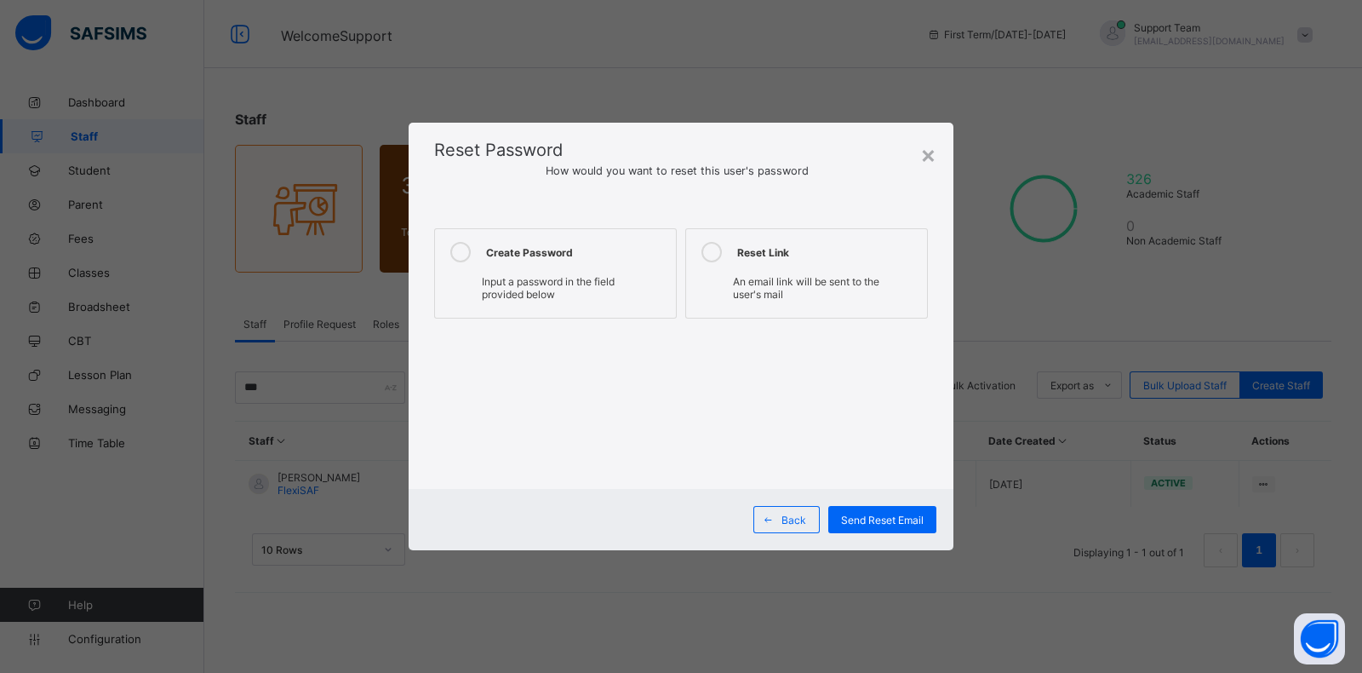
click at [547, 239] on label "Create Password Input a password in the field provided below" at bounding box center [555, 273] width 243 height 90
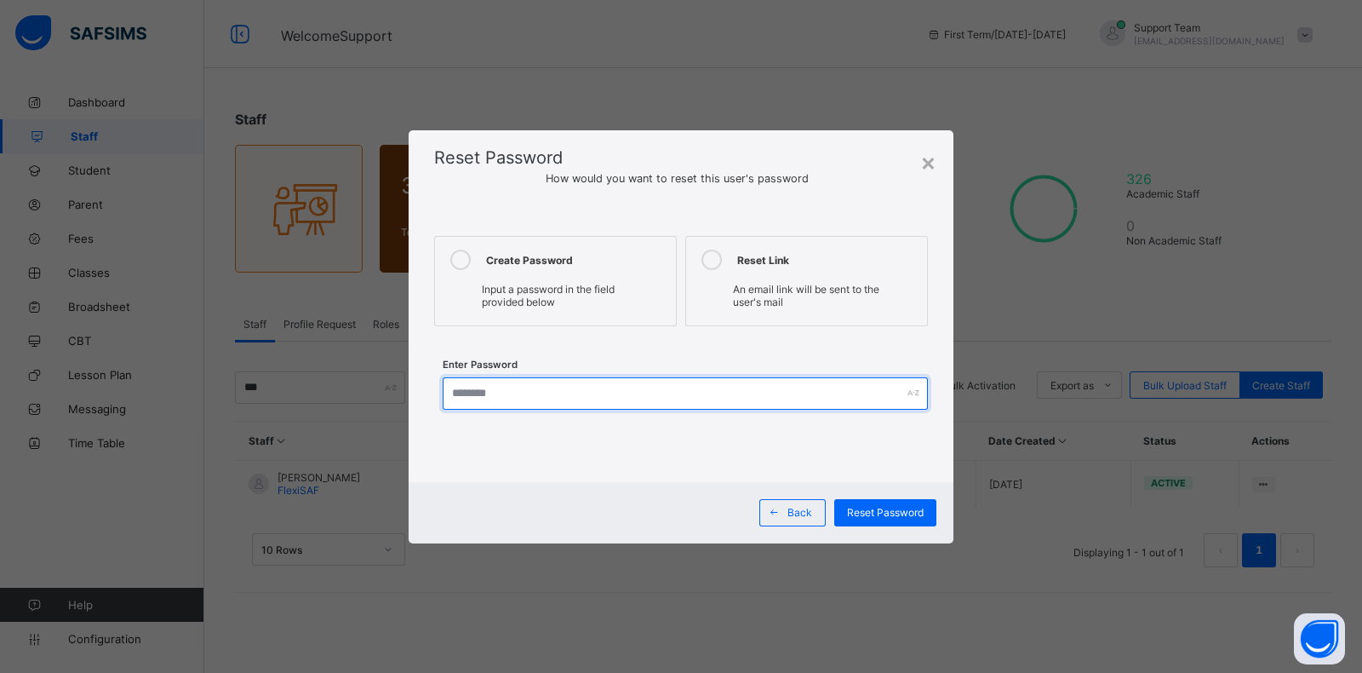
click at [562, 388] on input "text" at bounding box center [685, 393] width 485 height 32
type input "**********"
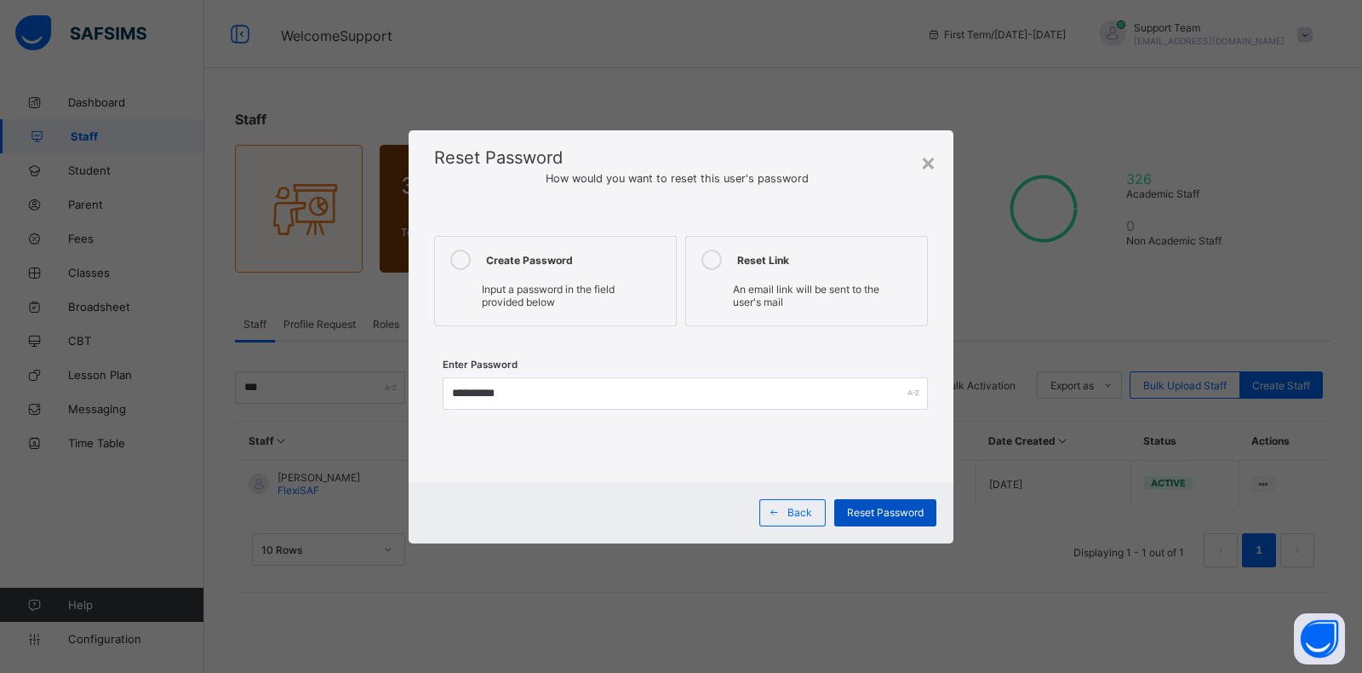
click at [881, 507] on span "Reset Password" at bounding box center [885, 512] width 77 height 13
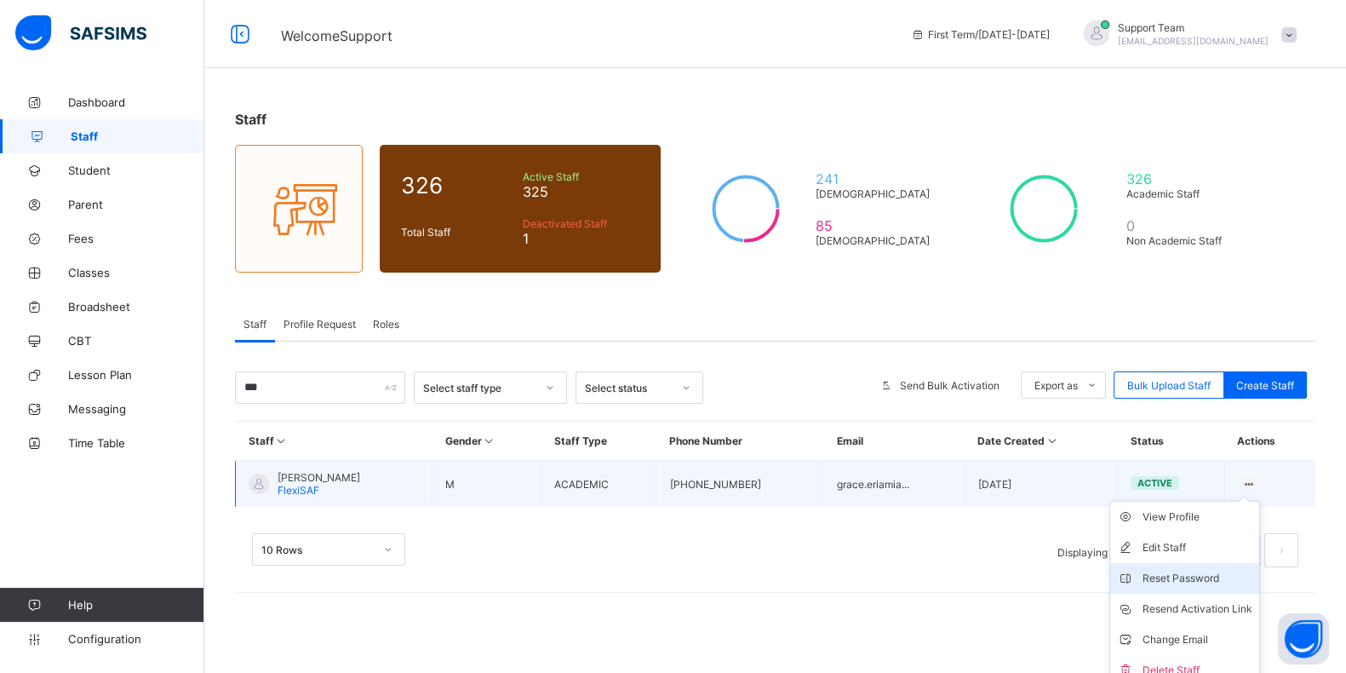
click at [1076, 537] on div "Reset Password" at bounding box center [1198, 578] width 110 height 17
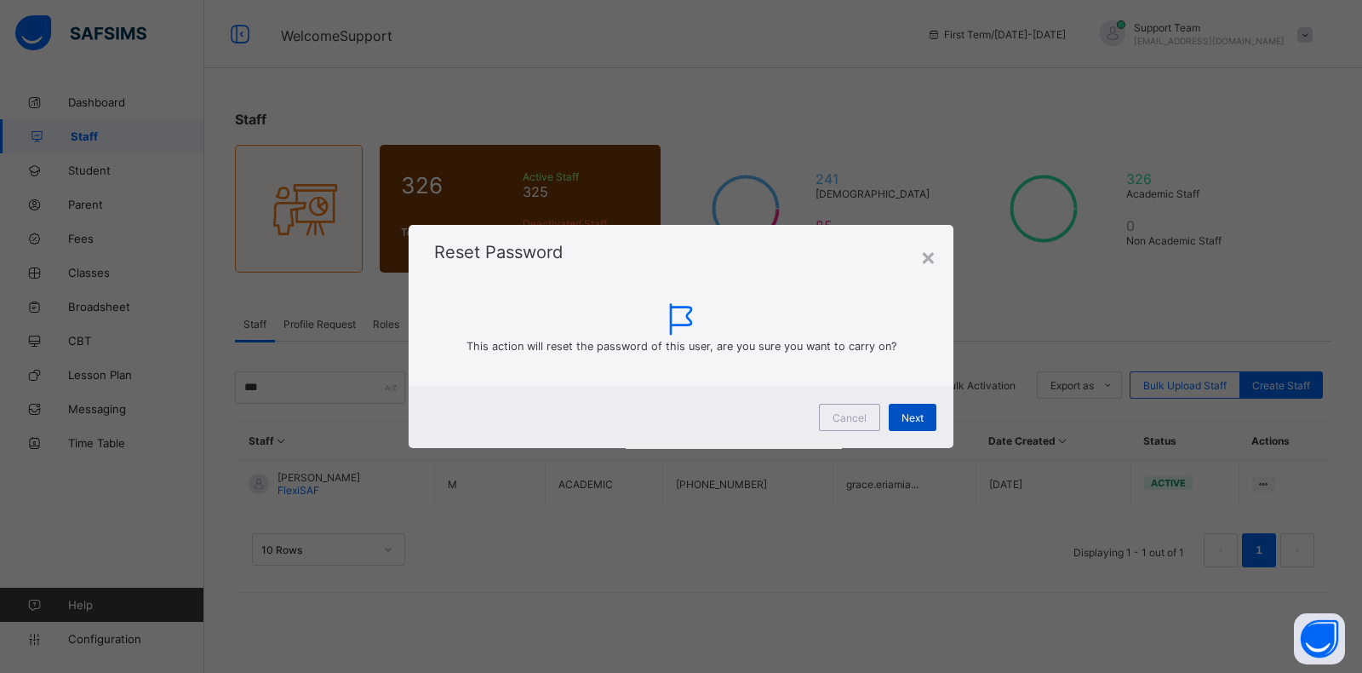
click at [920, 410] on div "Next" at bounding box center [913, 417] width 48 height 27
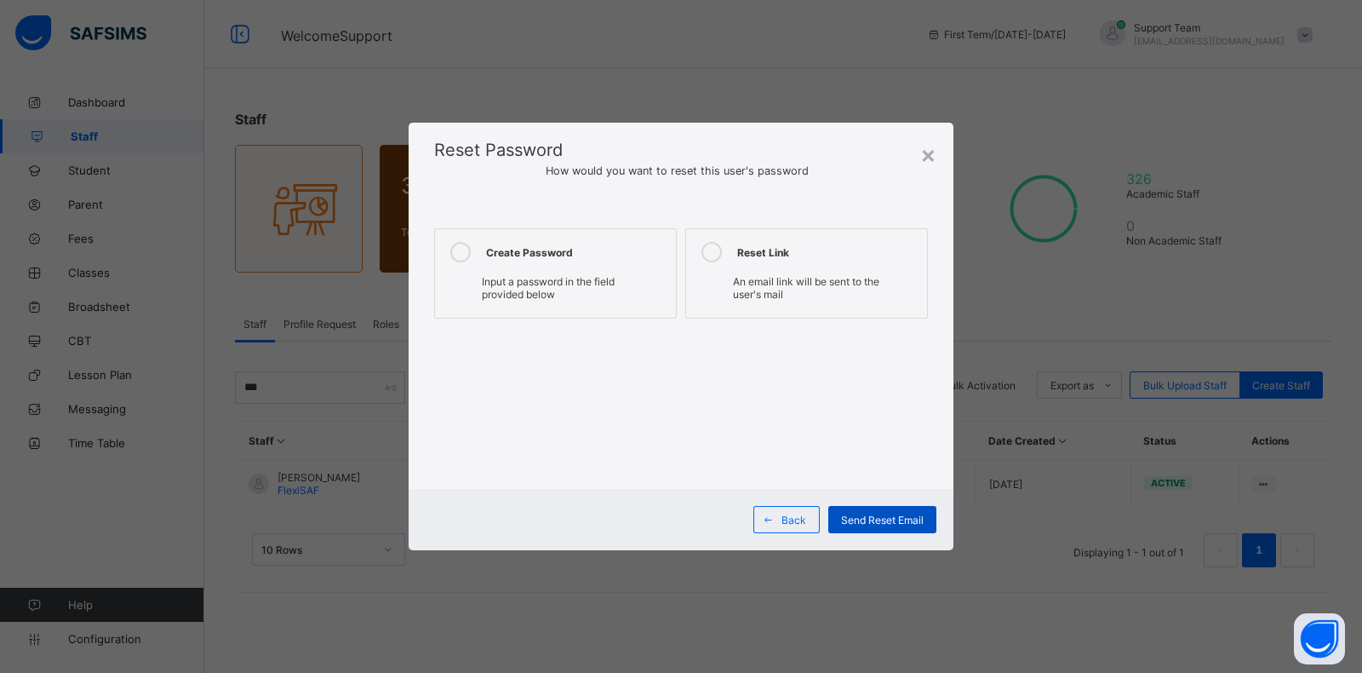
click at [857, 519] on span "Send Reset Email" at bounding box center [882, 519] width 83 height 13
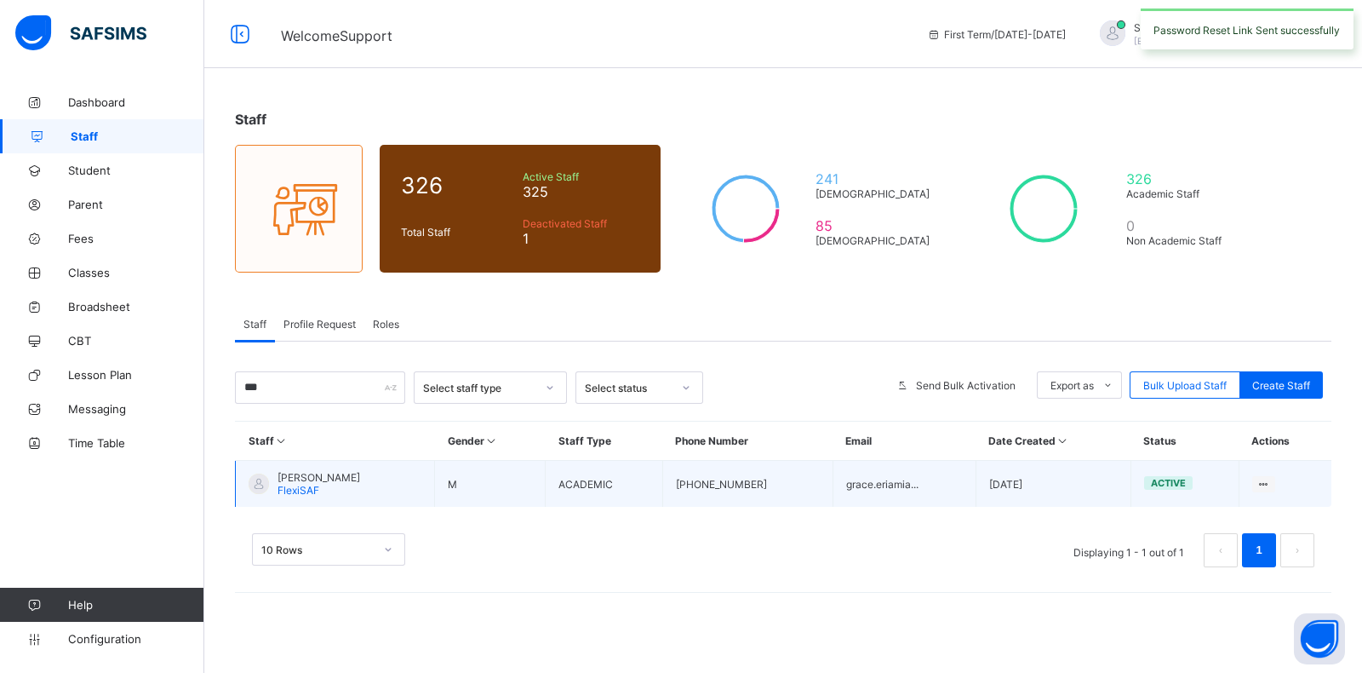
click at [298, 484] on span "FlexiSAF" at bounding box center [299, 490] width 42 height 13
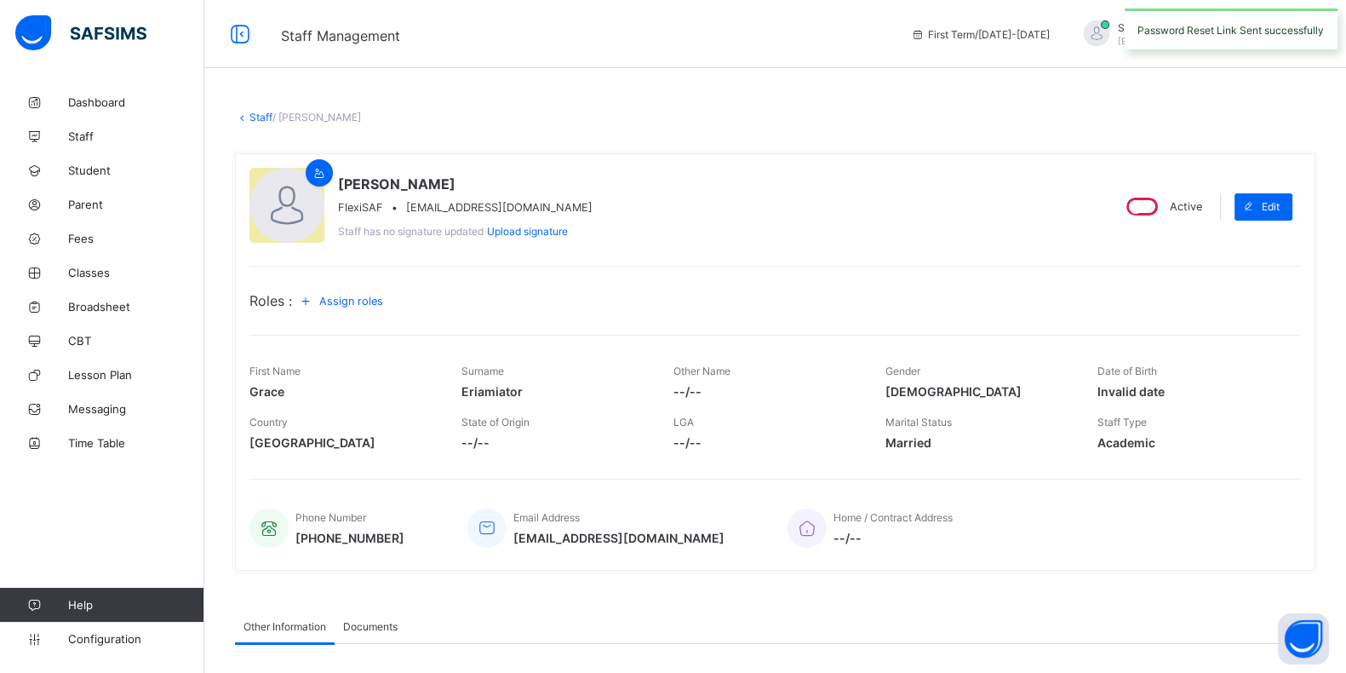
click at [381, 303] on span "Assign roles" at bounding box center [351, 301] width 64 height 13
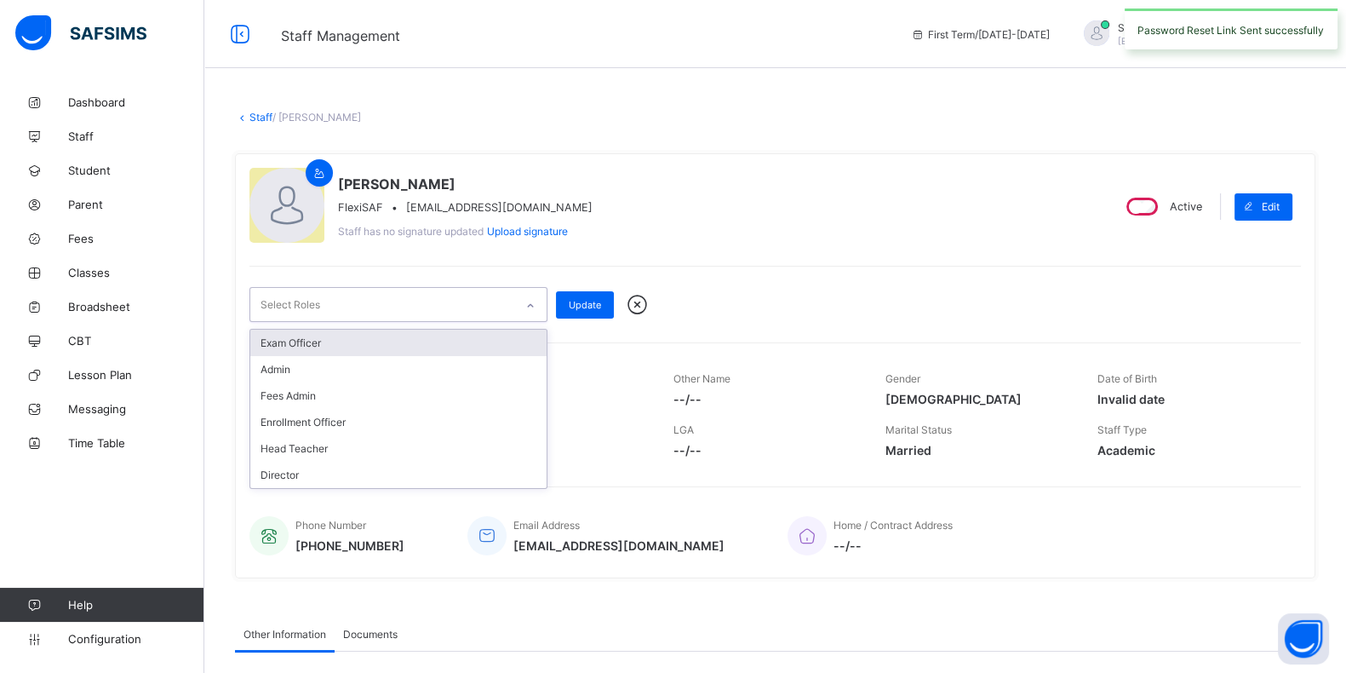
click at [413, 305] on div "Select Roles" at bounding box center [382, 304] width 264 height 33
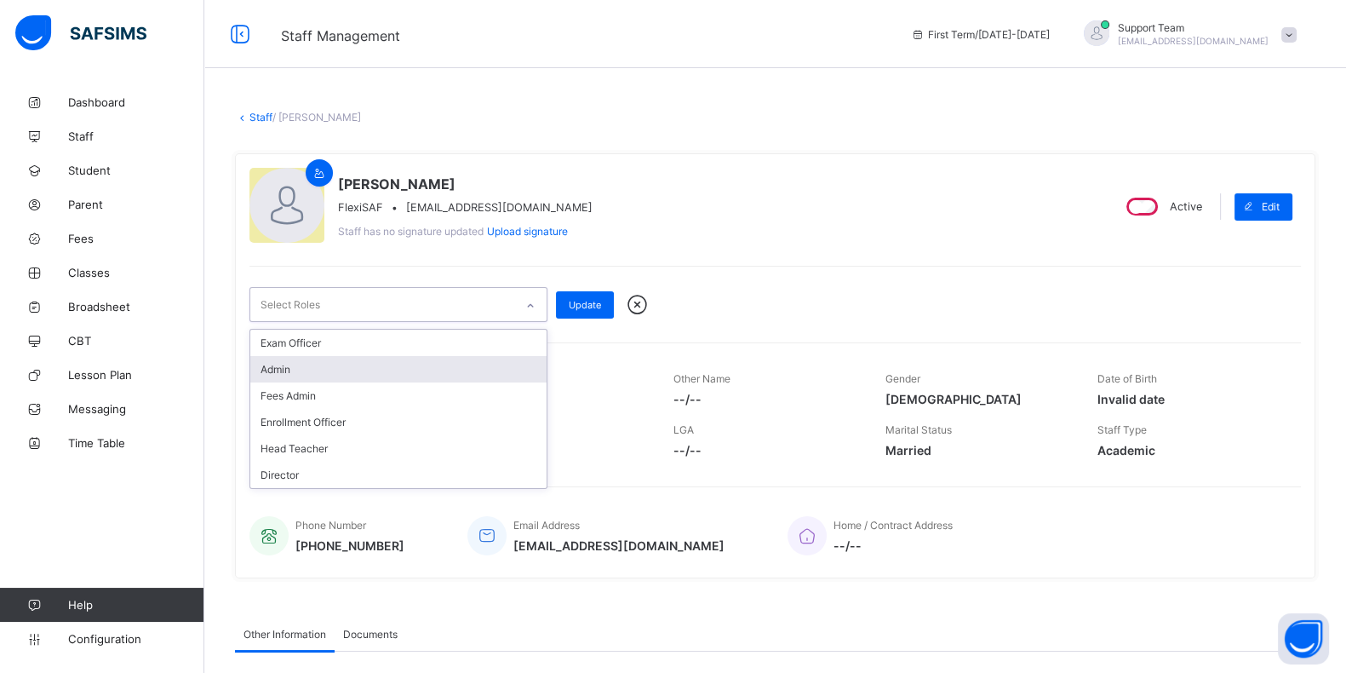
click at [389, 359] on div "Admin" at bounding box center [398, 369] width 296 height 26
click at [385, 358] on div "Fees Admin" at bounding box center [398, 371] width 296 height 26
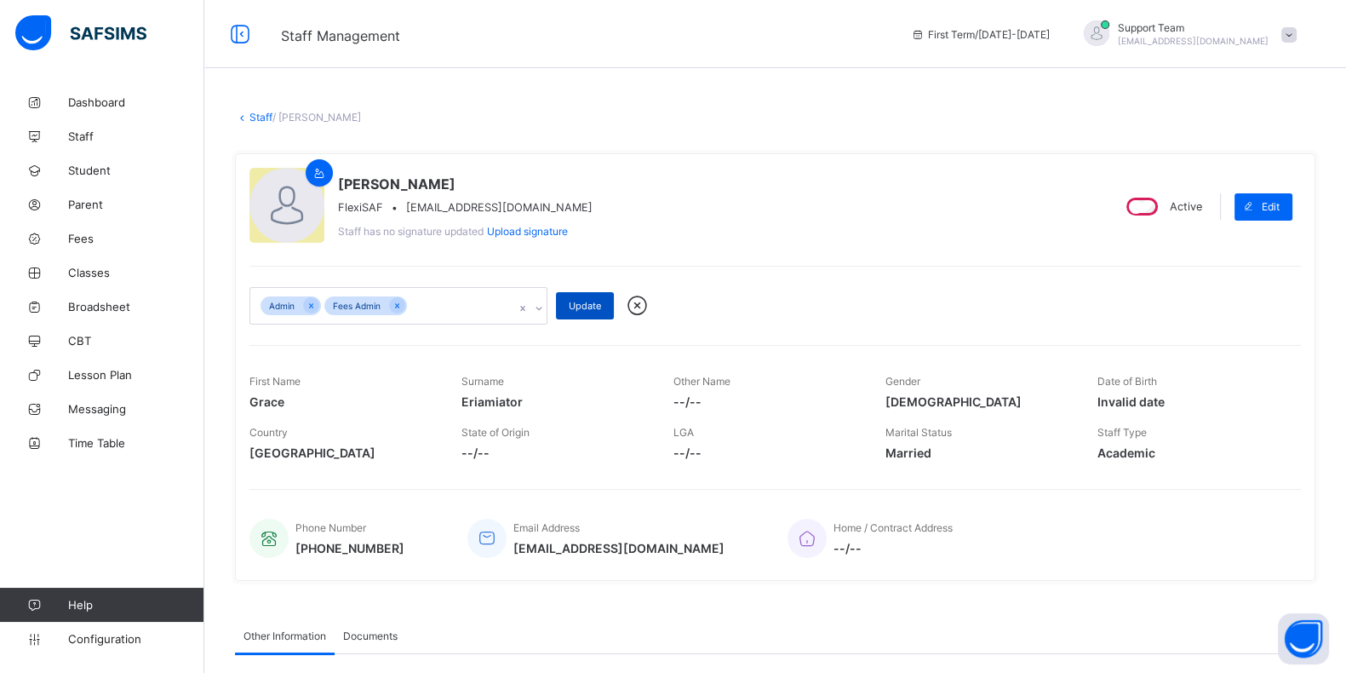
click at [600, 307] on span "Update" at bounding box center [585, 306] width 32 height 12
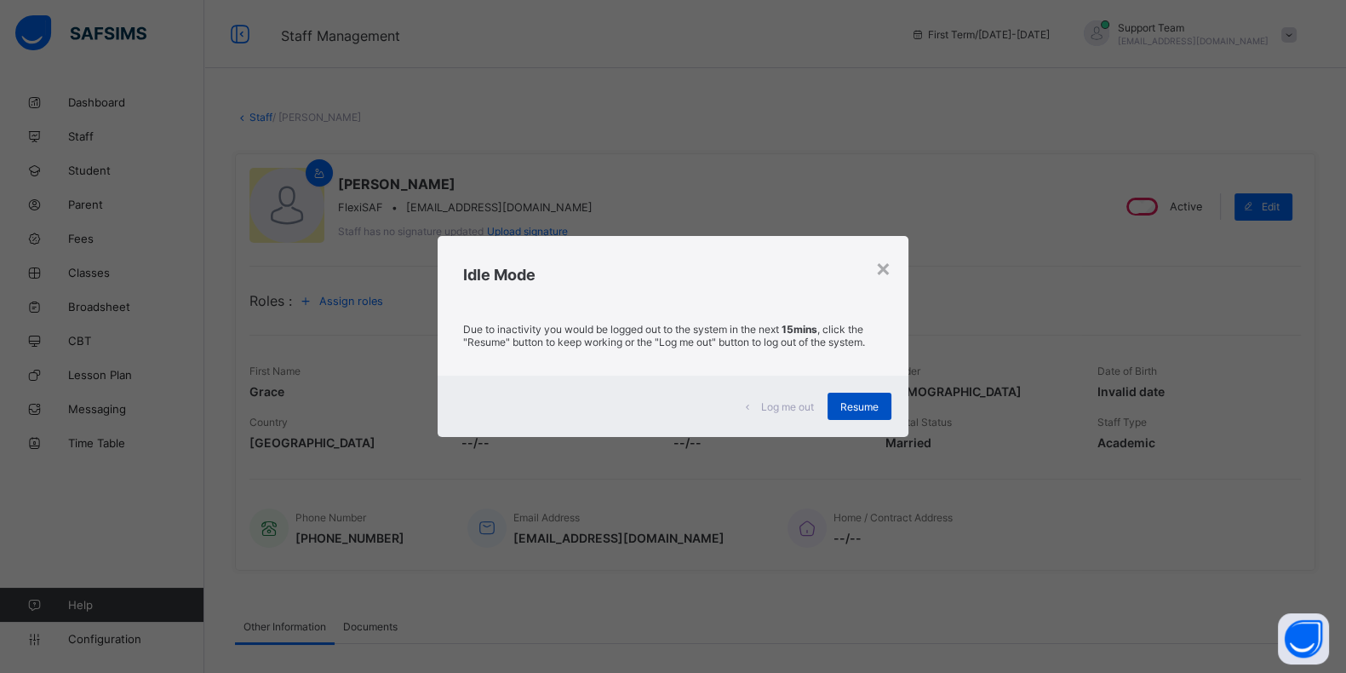
click at [851, 408] on span "Resume" at bounding box center [859, 406] width 38 height 13
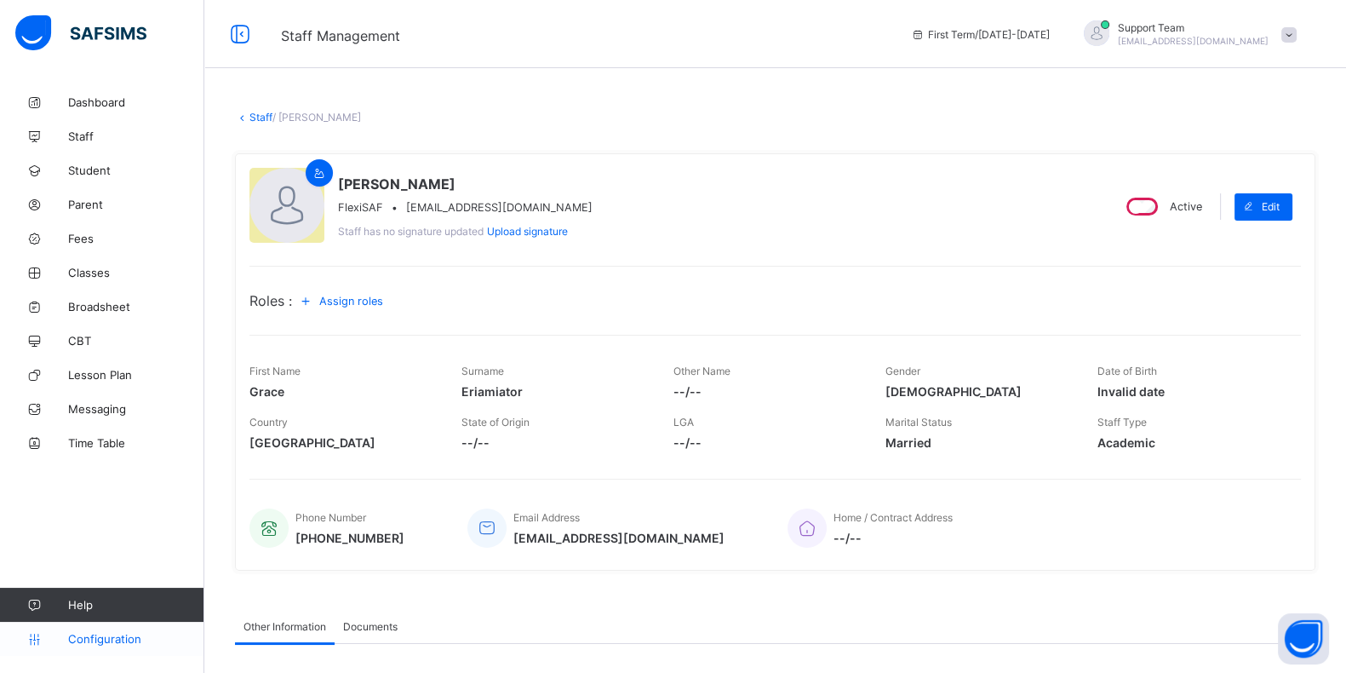
click at [112, 537] on span "Configuration" at bounding box center [135, 639] width 135 height 14
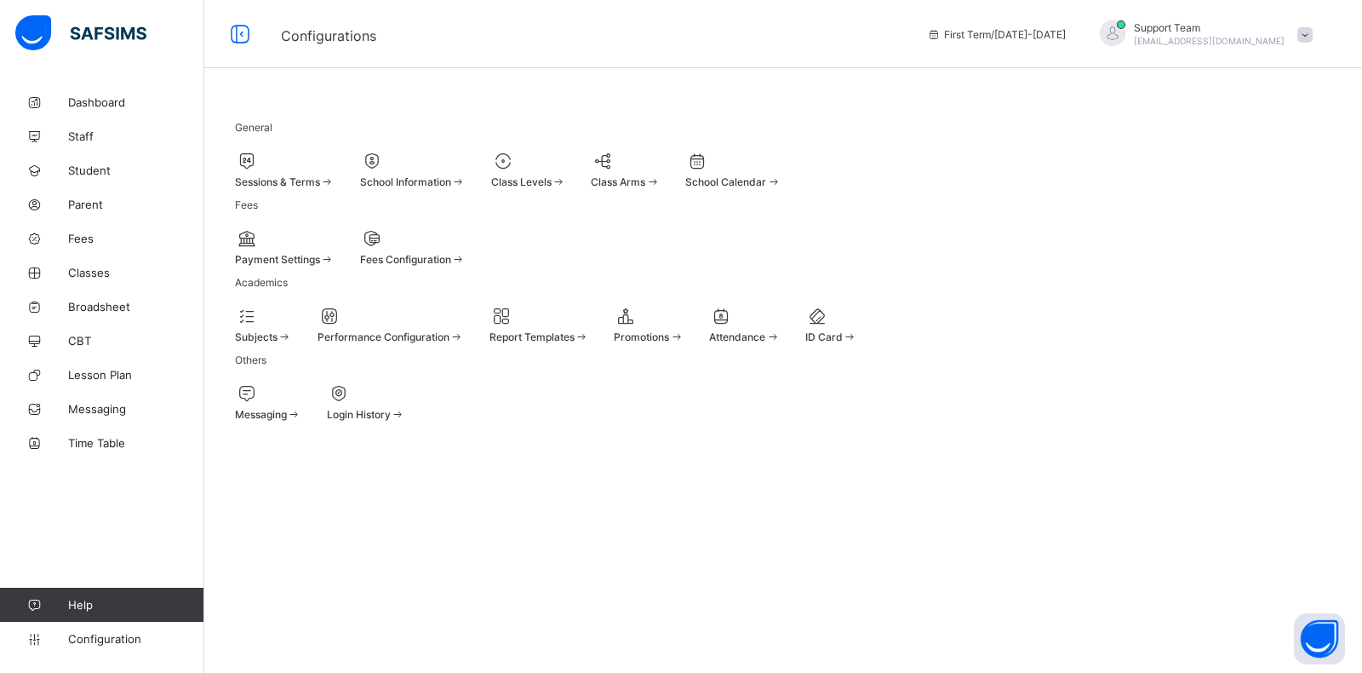
click at [684, 326] on div at bounding box center [649, 316] width 70 height 20
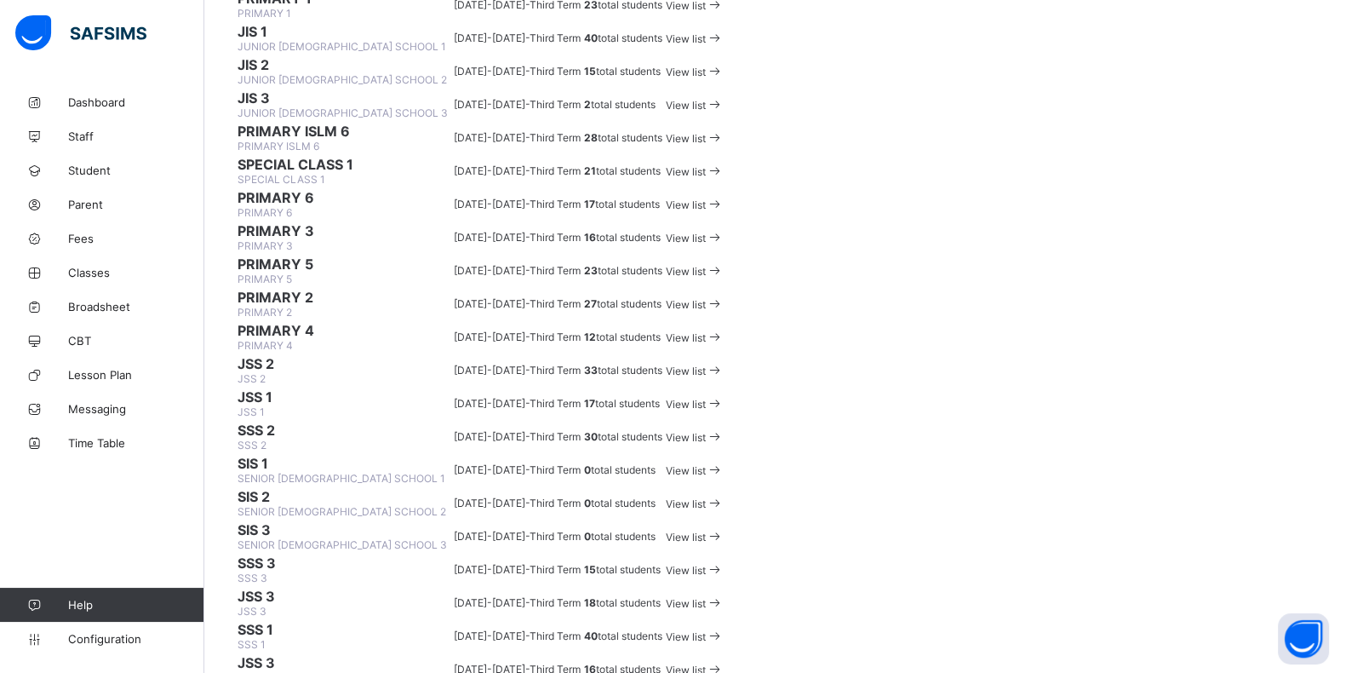
scroll to position [775, 0]
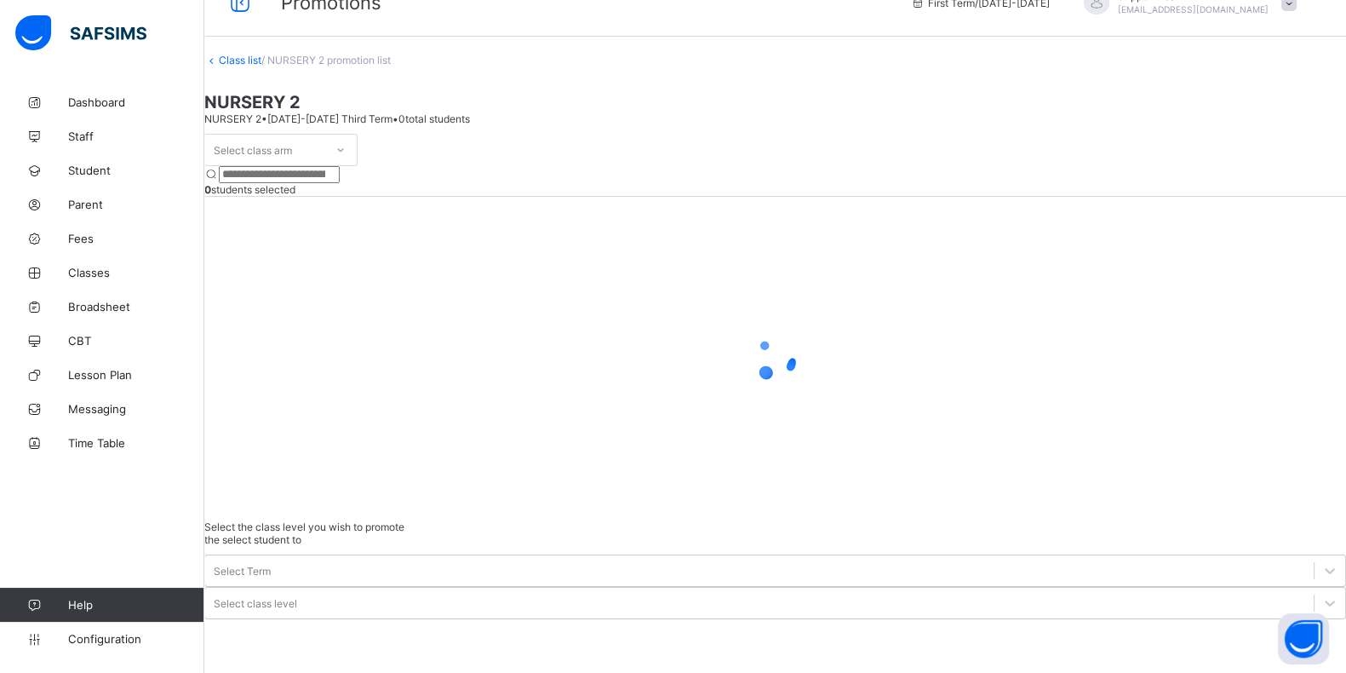
scroll to position [52, 0]
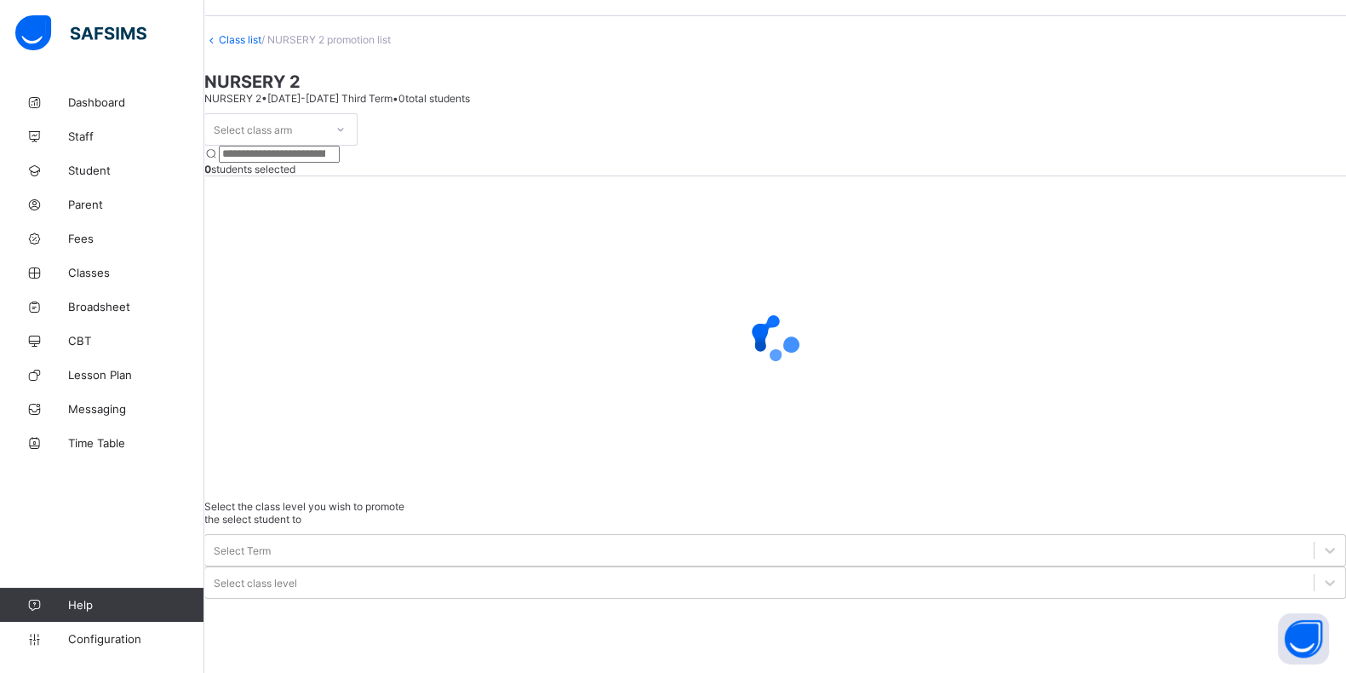
click at [324, 141] on div "Select class arm" at bounding box center [264, 129] width 119 height 24
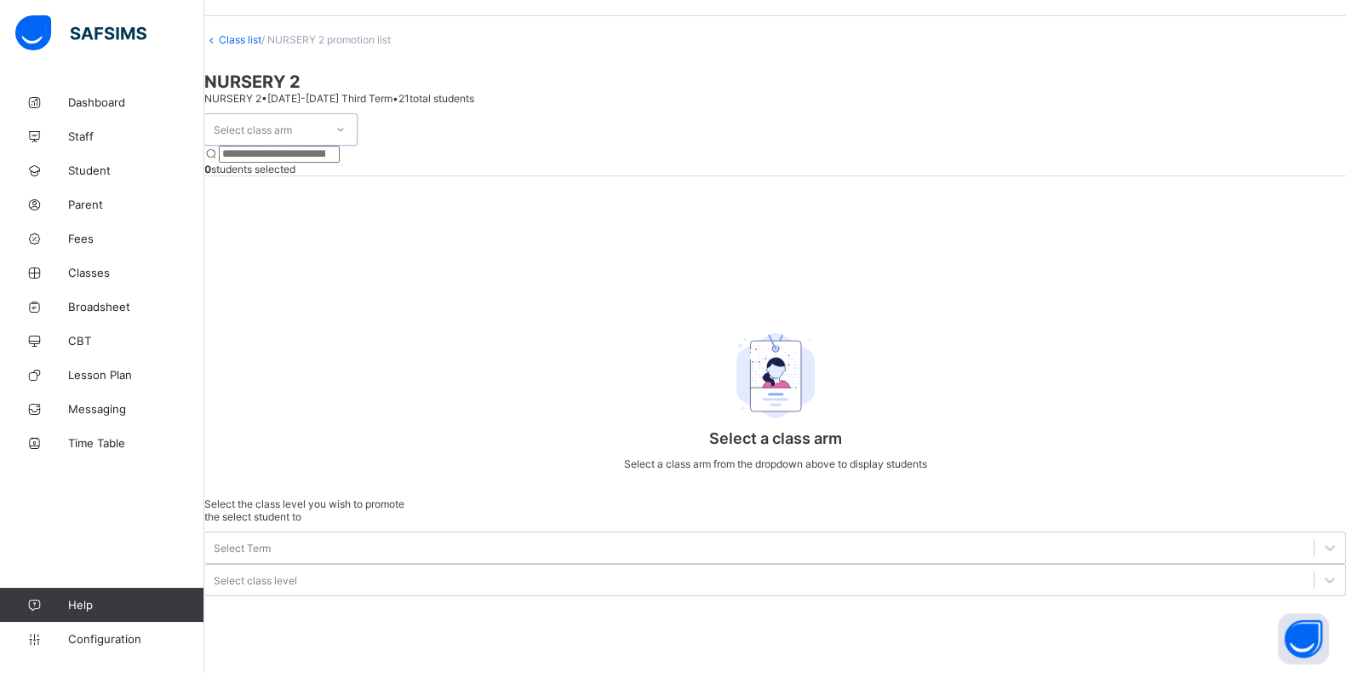
click at [292, 146] on div "Select class arm" at bounding box center [253, 129] width 78 height 32
click at [300, 180] on div "(MALE)" at bounding box center [281, 166] width 152 height 26
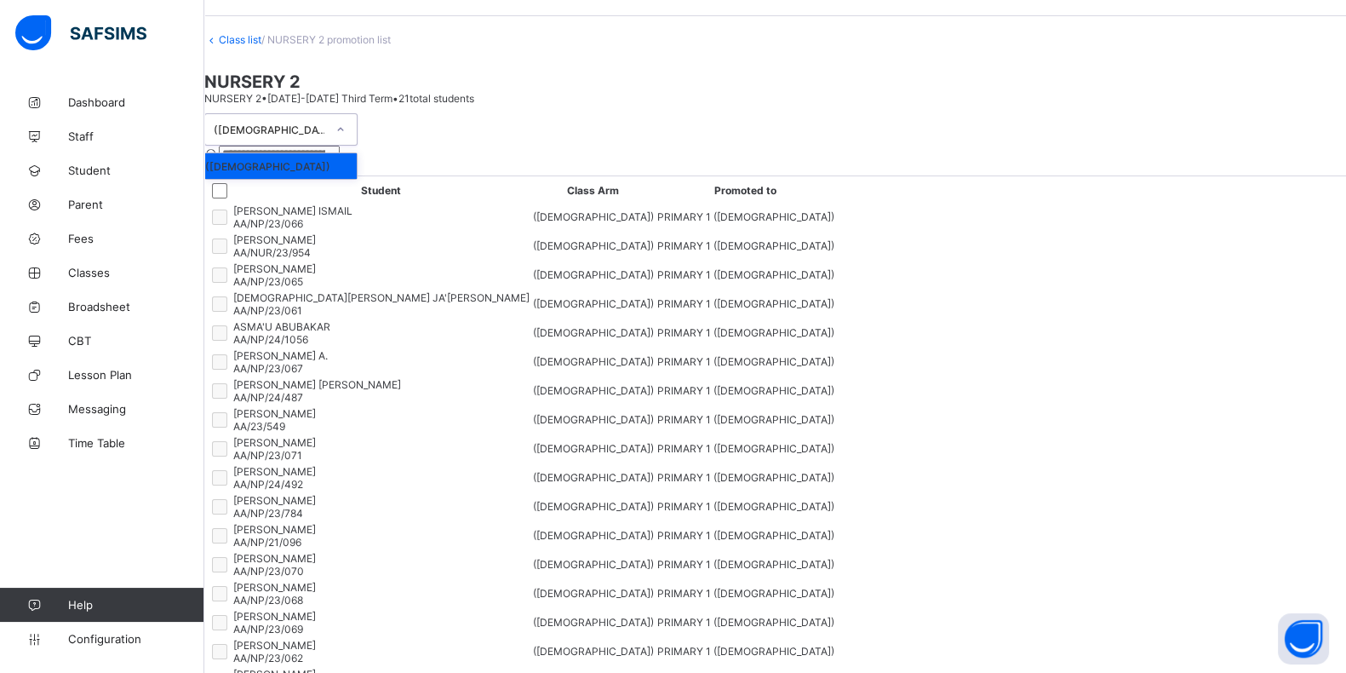
click at [317, 141] on div "(MALE)" at bounding box center [264, 129] width 119 height 24
click at [261, 46] on link "Class list" at bounding box center [240, 39] width 43 height 13
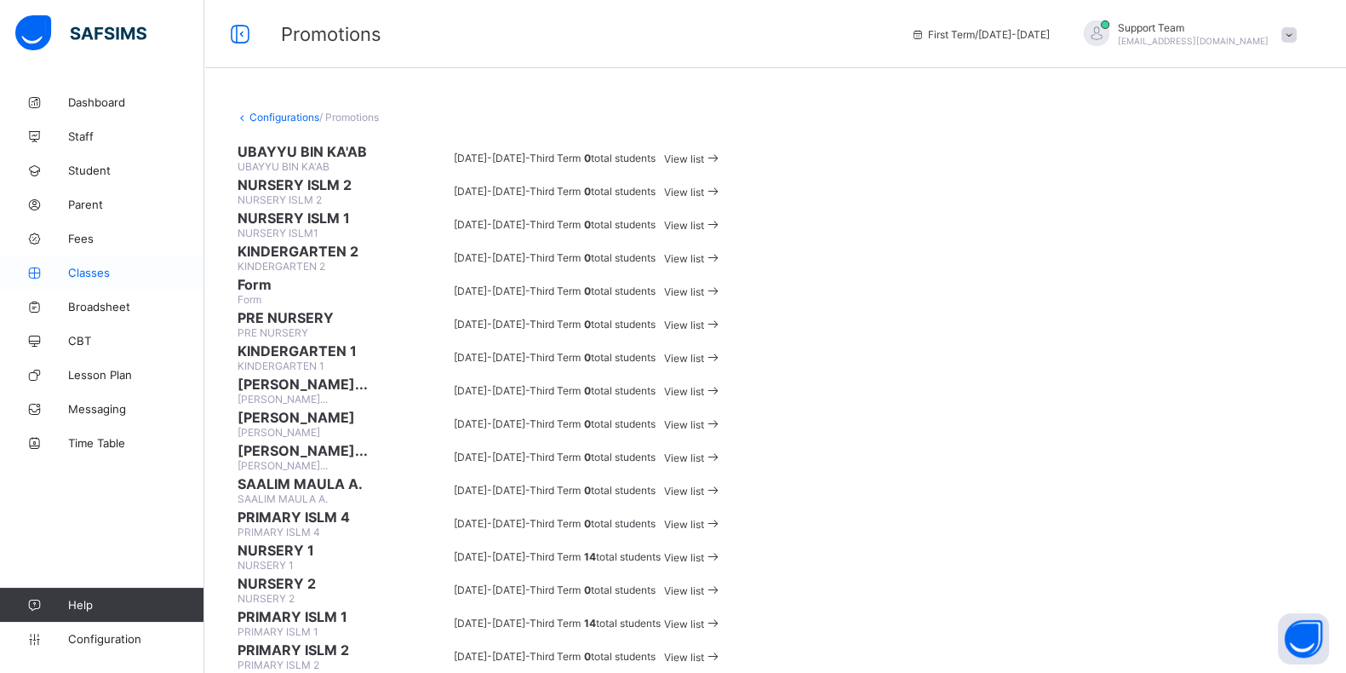
click at [98, 270] on span "Classes" at bounding box center [136, 273] width 136 height 14
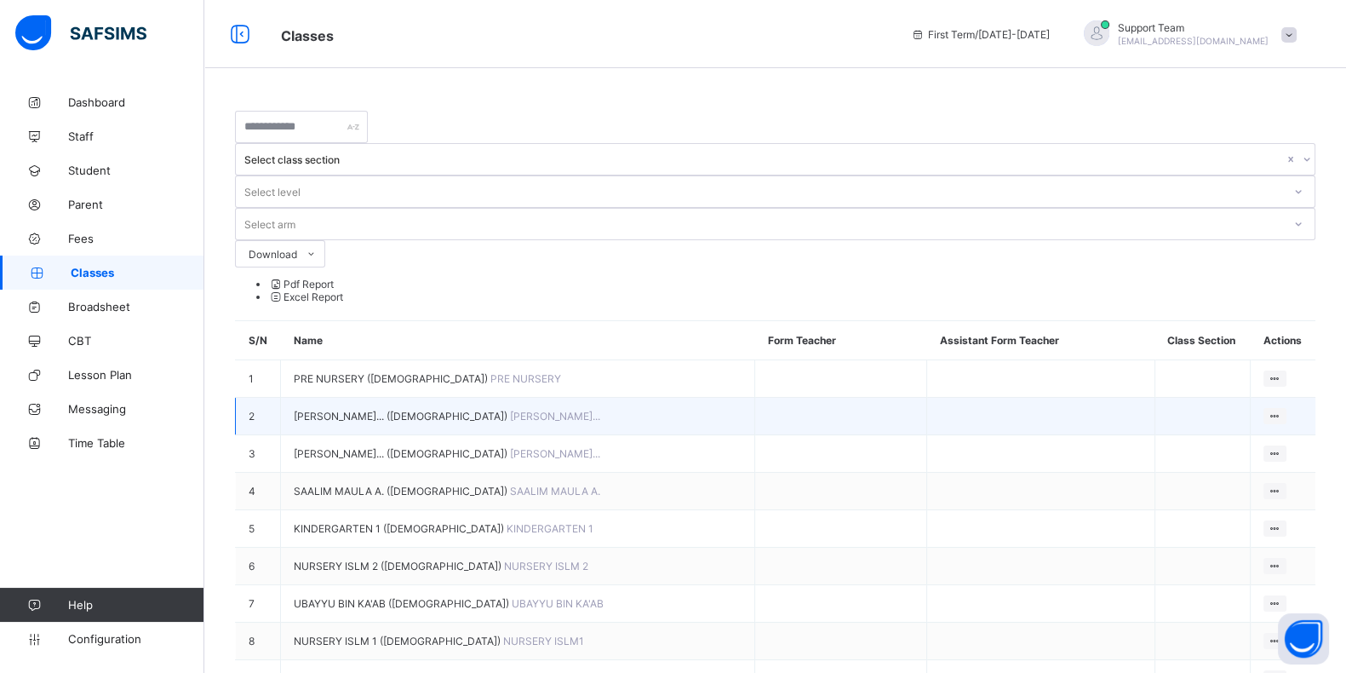
scroll to position [106, 0]
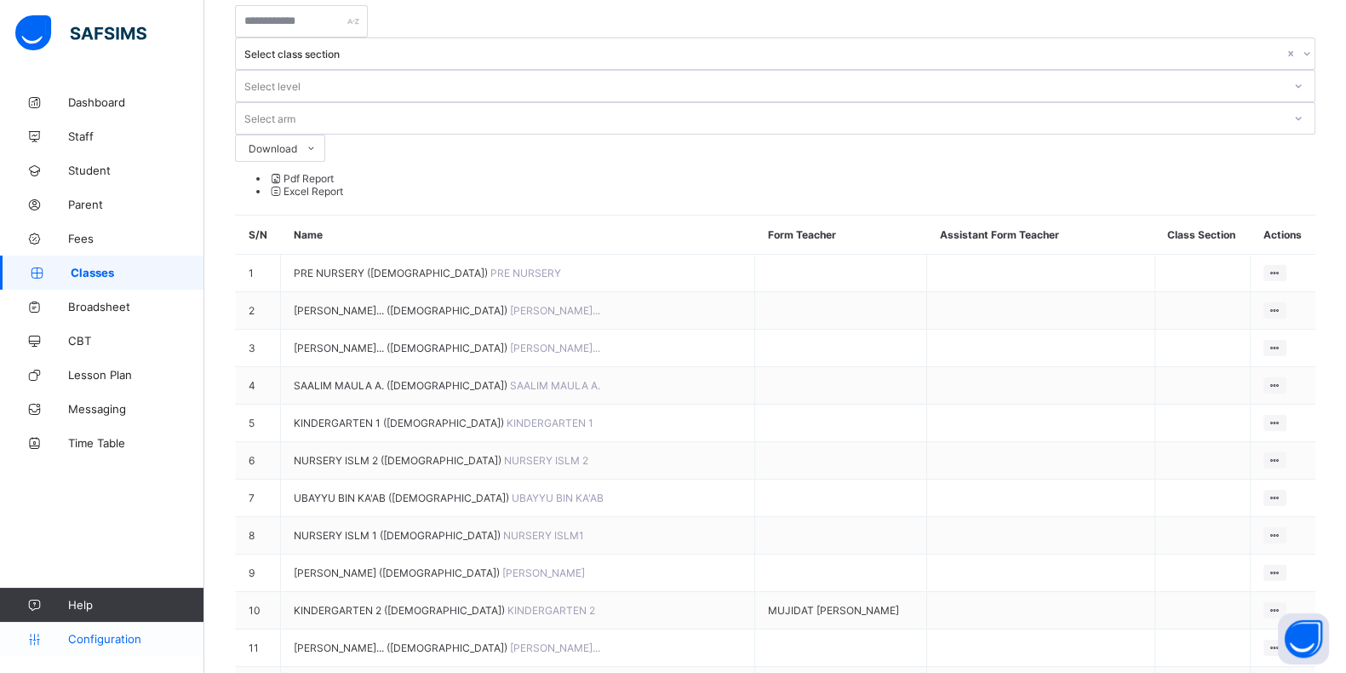
click at [115, 537] on span "Configuration" at bounding box center [135, 639] width 135 height 14
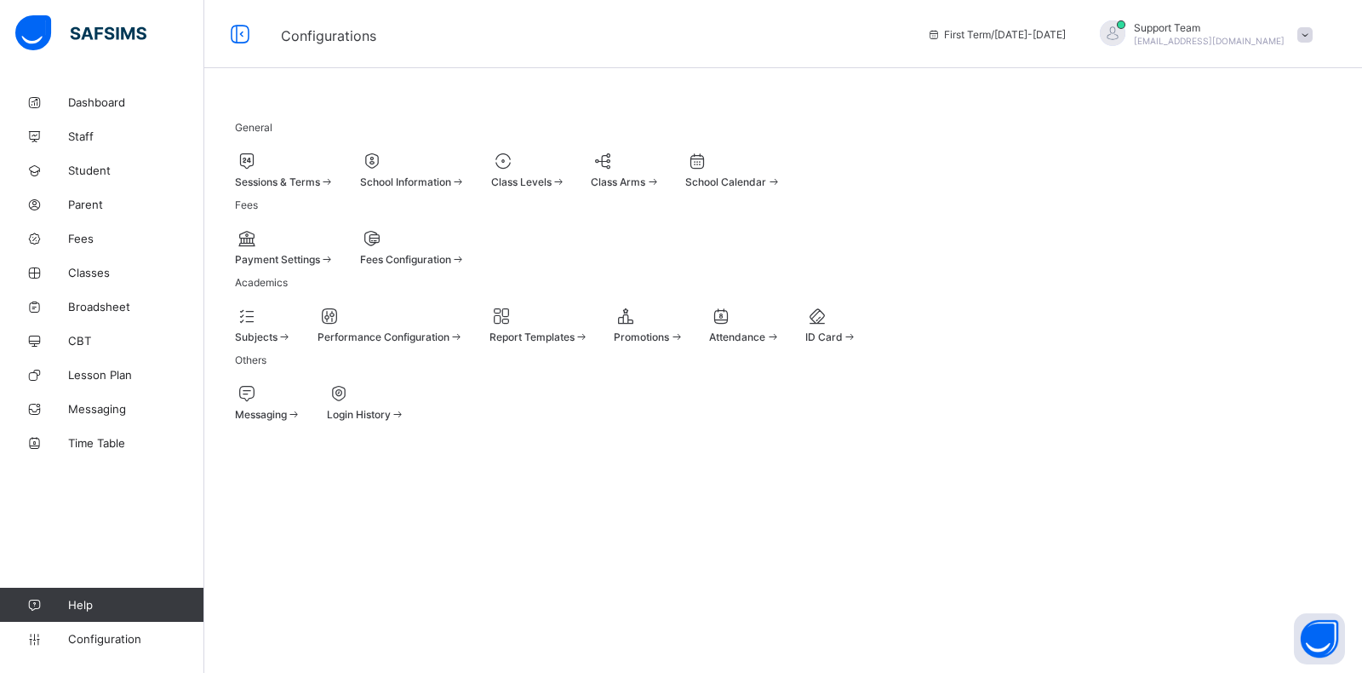
click at [272, 179] on span "Sessions & Terms" at bounding box center [277, 181] width 85 height 13
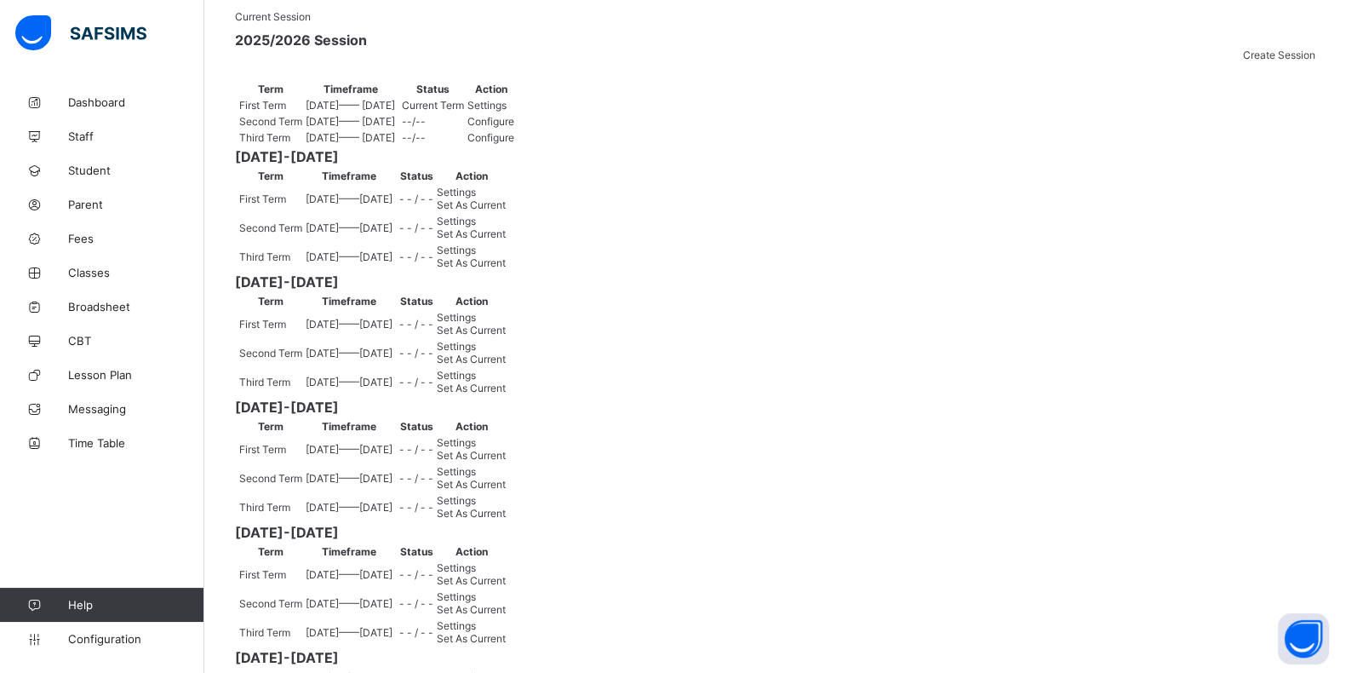
scroll to position [212, 0]
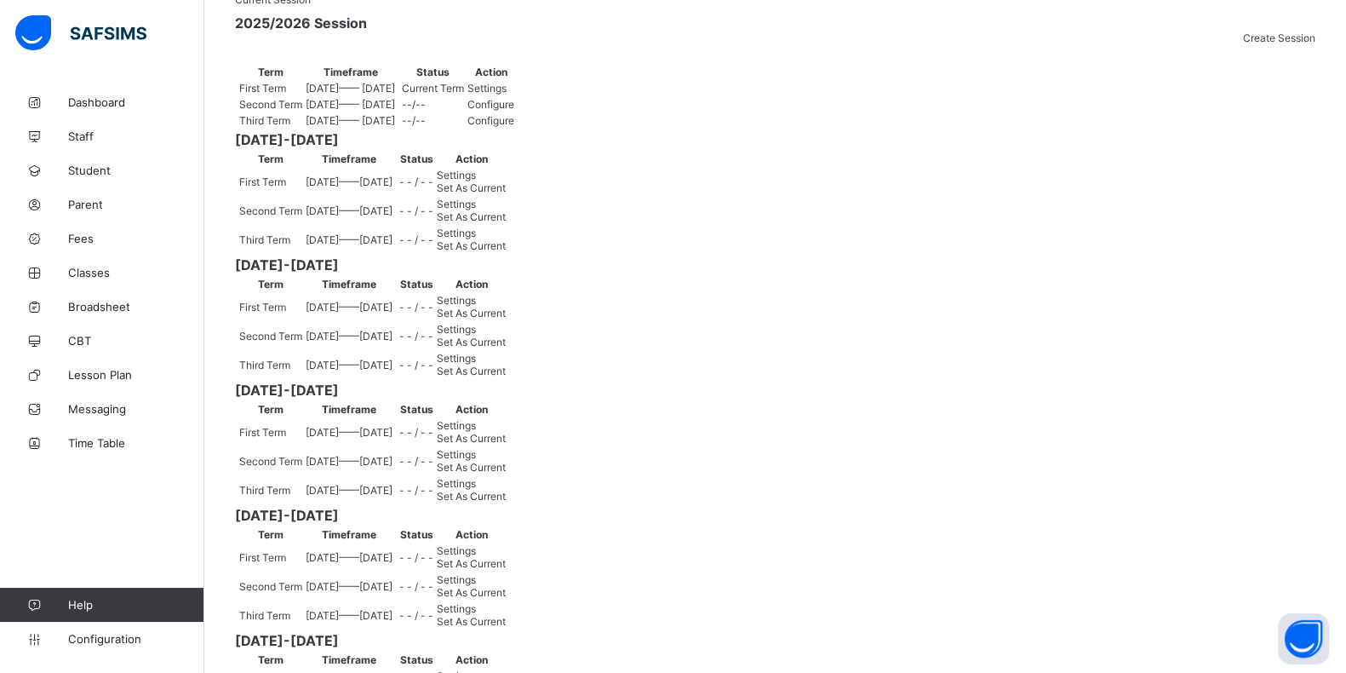
click at [476, 239] on span "Settings" at bounding box center [456, 232] width 39 height 13
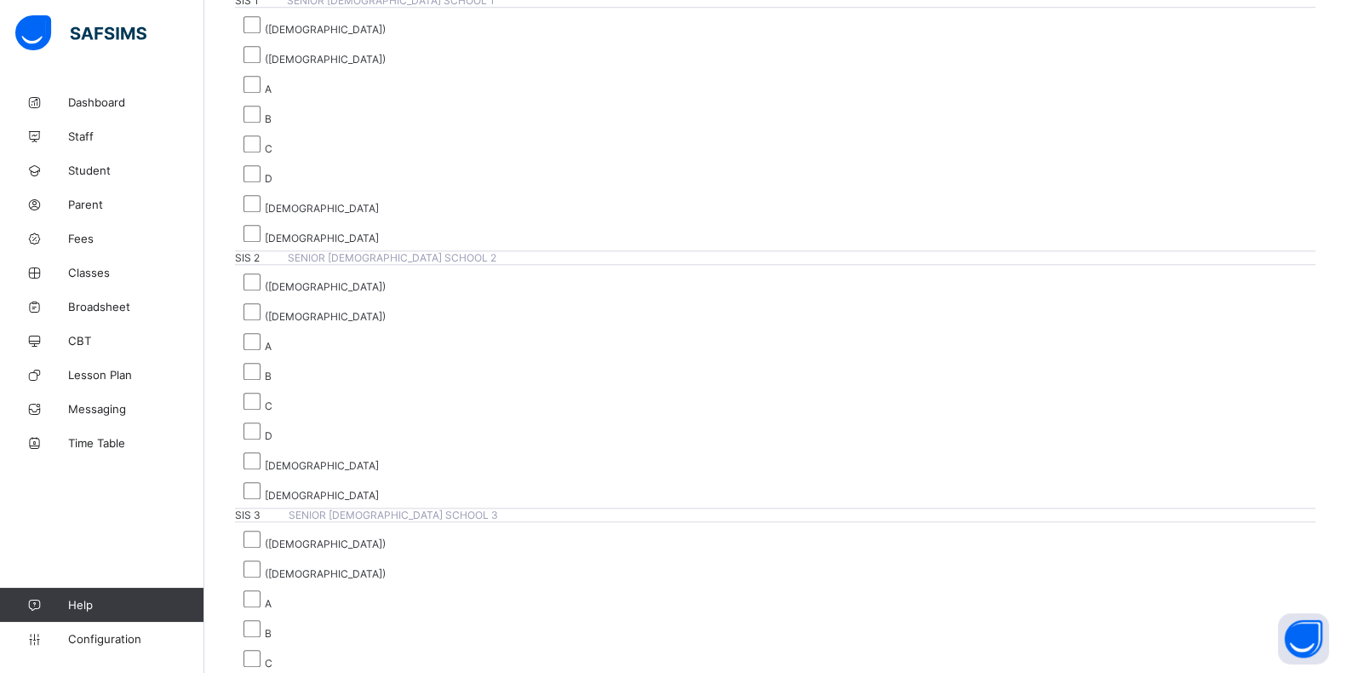
scroll to position [9979, 0]
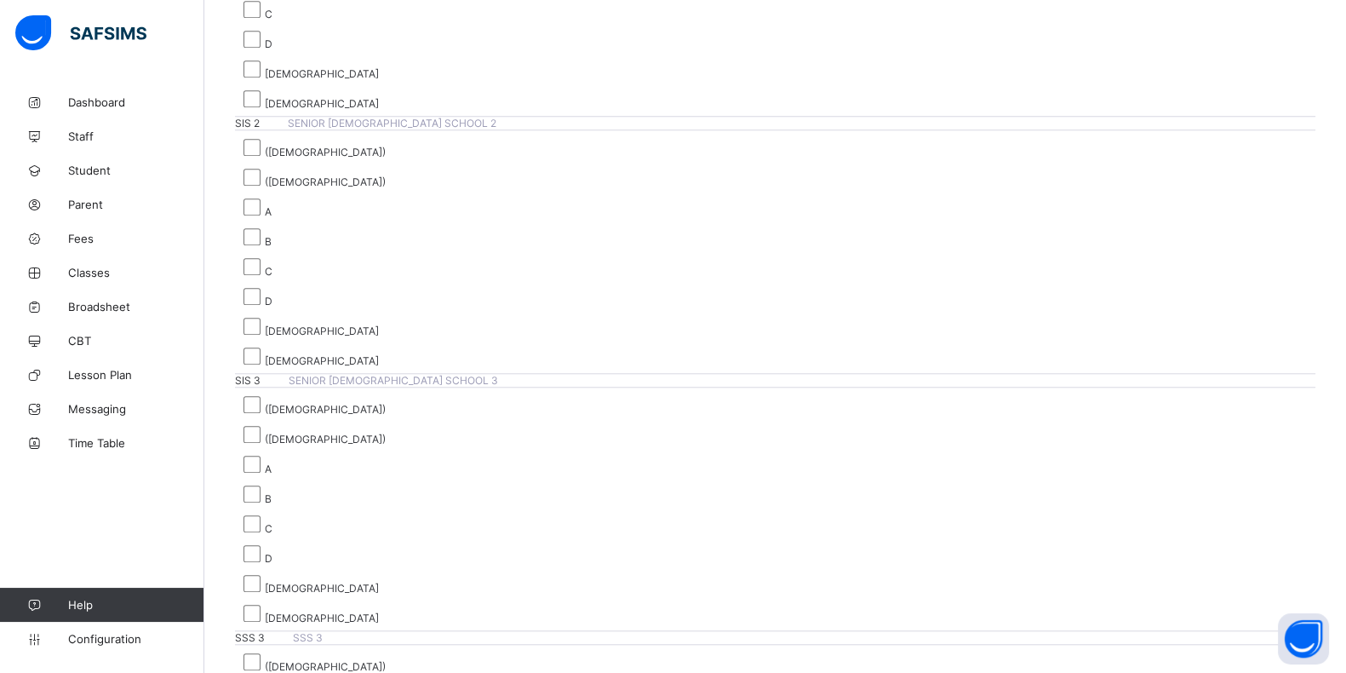
drag, startPoint x: 107, startPoint y: 622, endPoint x: 123, endPoint y: 602, distance: 26.1
click at [107, 537] on link "Configuration" at bounding box center [101, 639] width 203 height 34
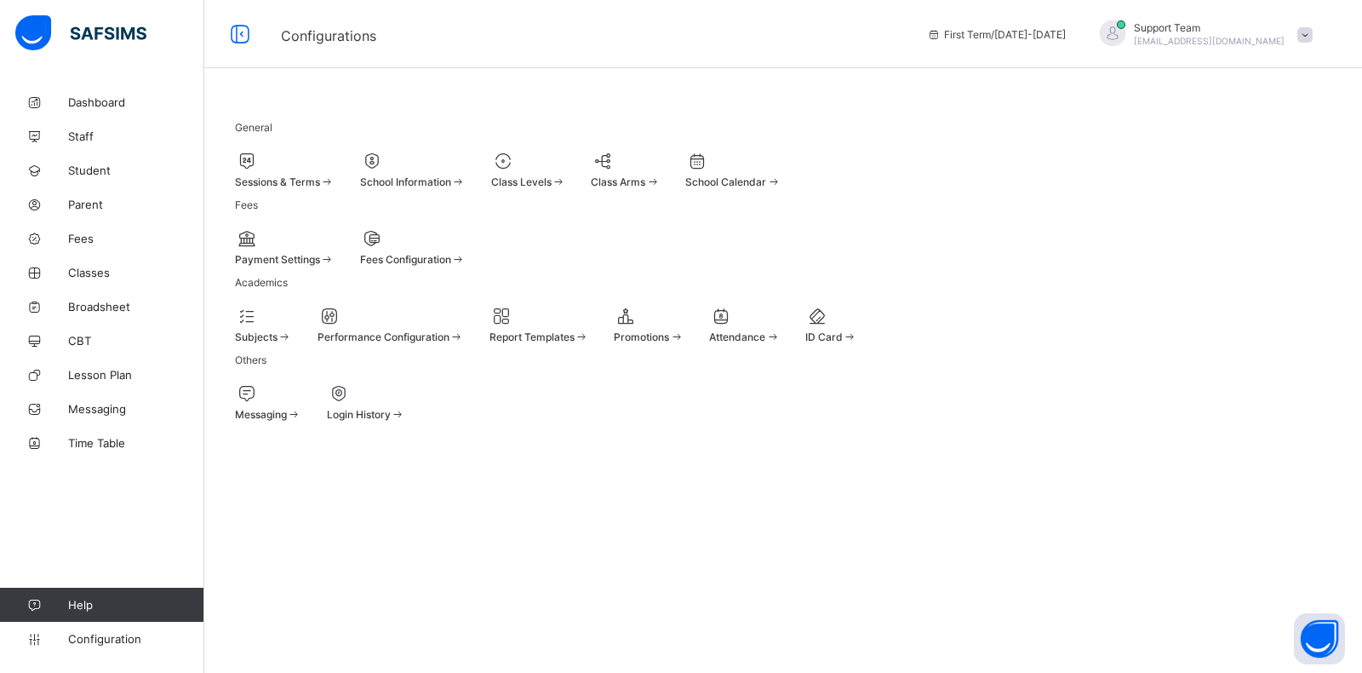
click at [660, 171] on span at bounding box center [625, 173] width 69 height 4
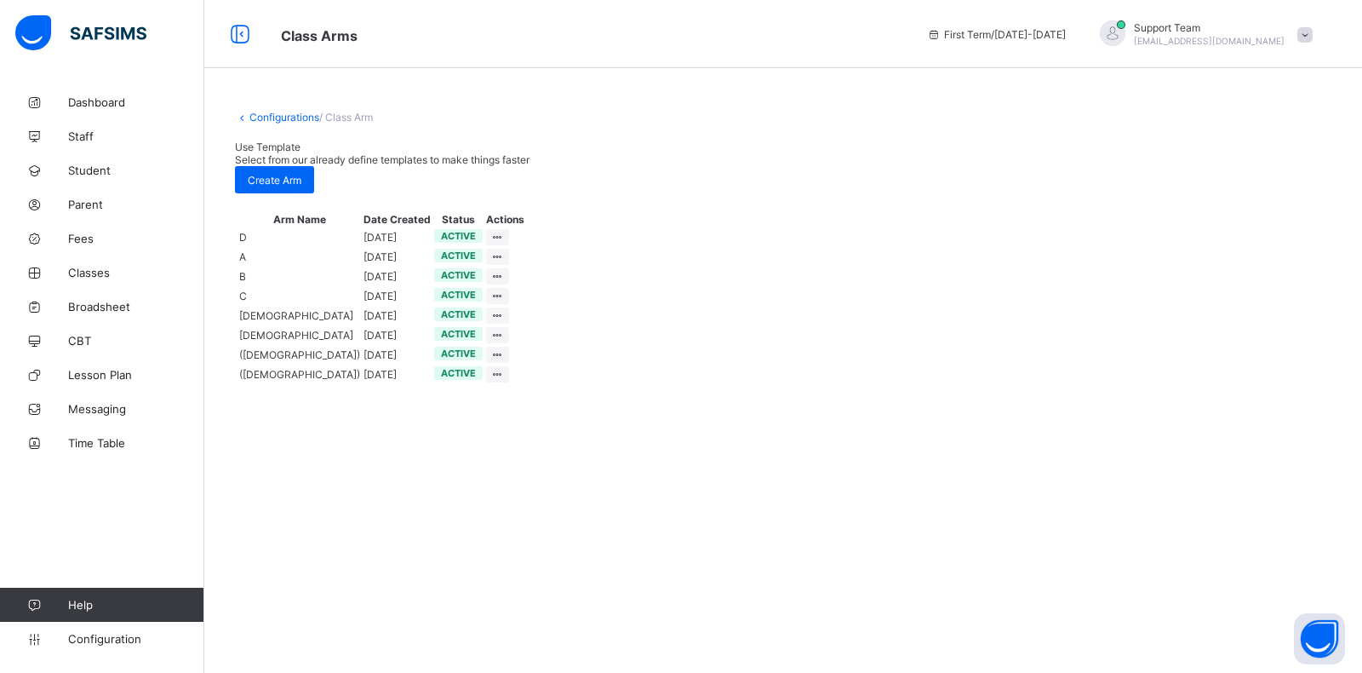
click at [301, 114] on link "Configurations" at bounding box center [284, 117] width 70 height 13
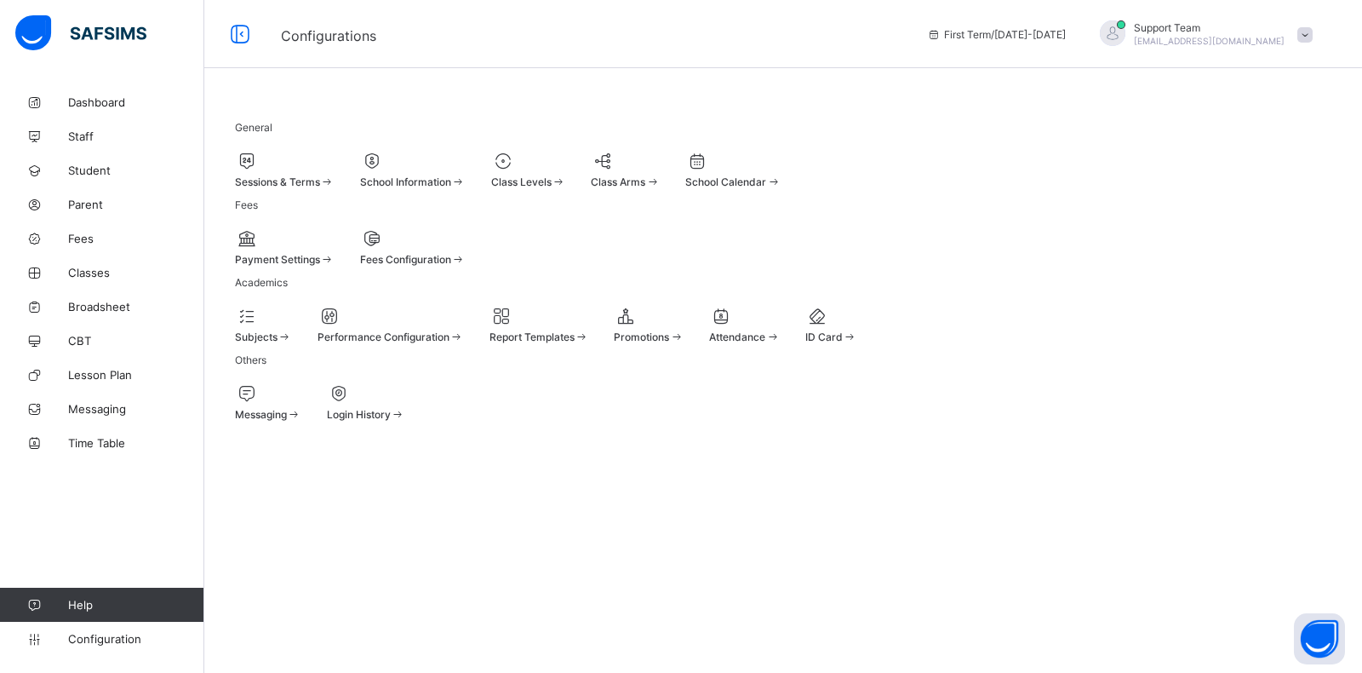
click at [566, 160] on div at bounding box center [528, 161] width 75 height 20
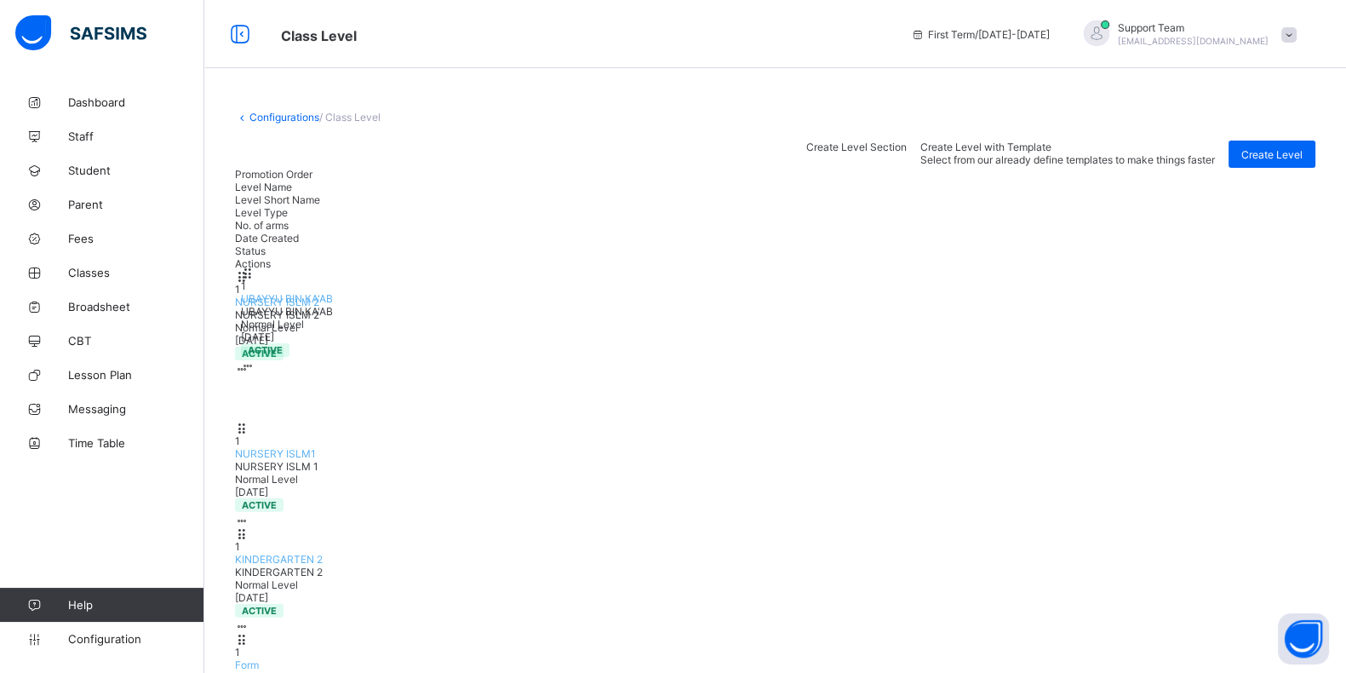
drag, startPoint x: 264, startPoint y: 276, endPoint x: 268, endPoint y: 308, distance: 32.6
drag, startPoint x: 259, startPoint y: 305, endPoint x: 264, endPoint y: 266, distance: 39.5
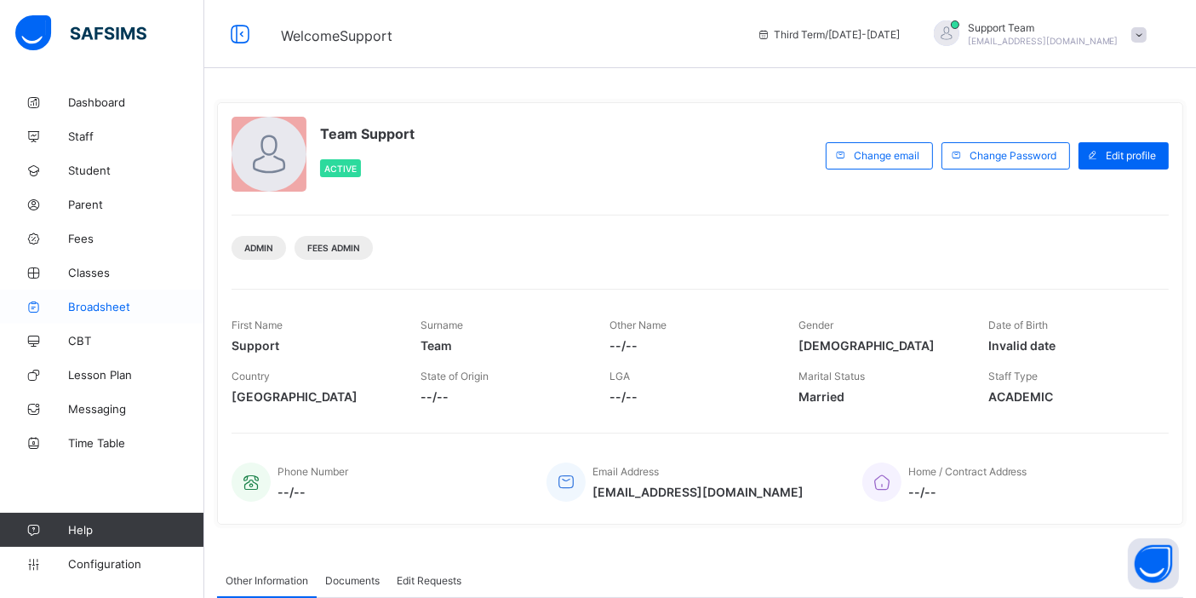
click at [123, 298] on link "Broadsheet" at bounding box center [102, 306] width 204 height 34
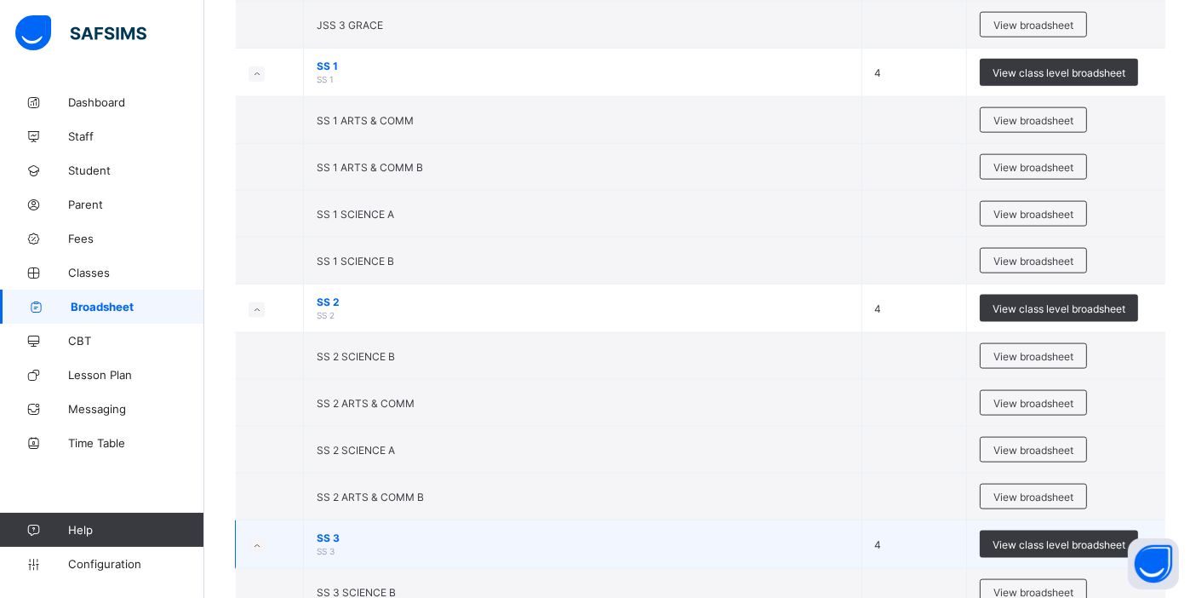
scroll to position [2227, 0]
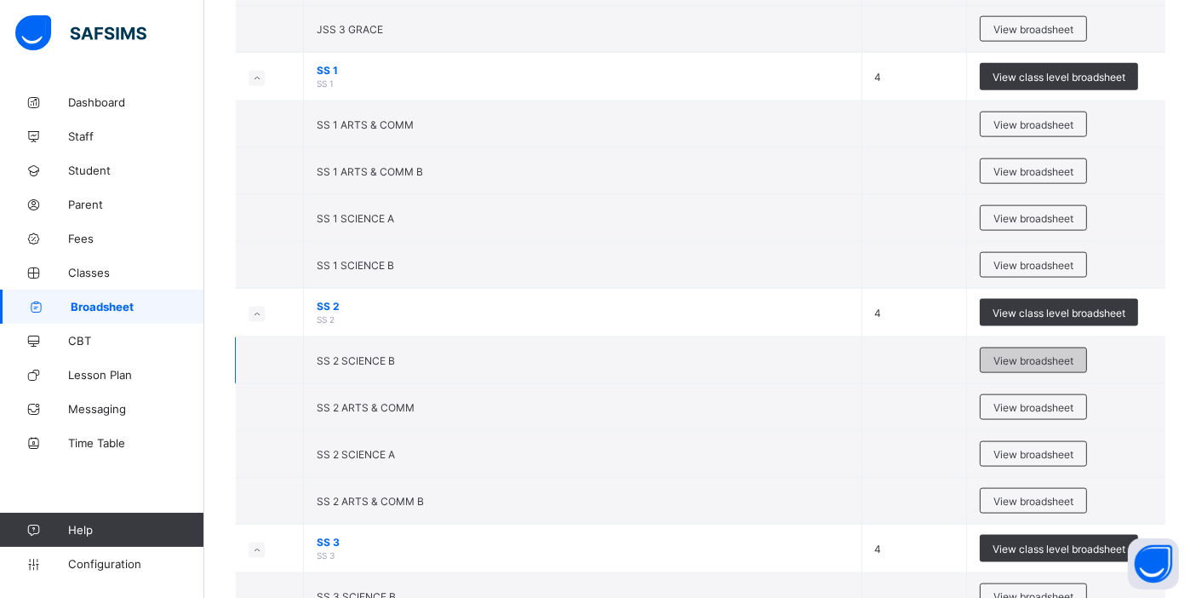
click at [1011, 354] on span "View broadsheet" at bounding box center [1034, 360] width 80 height 13
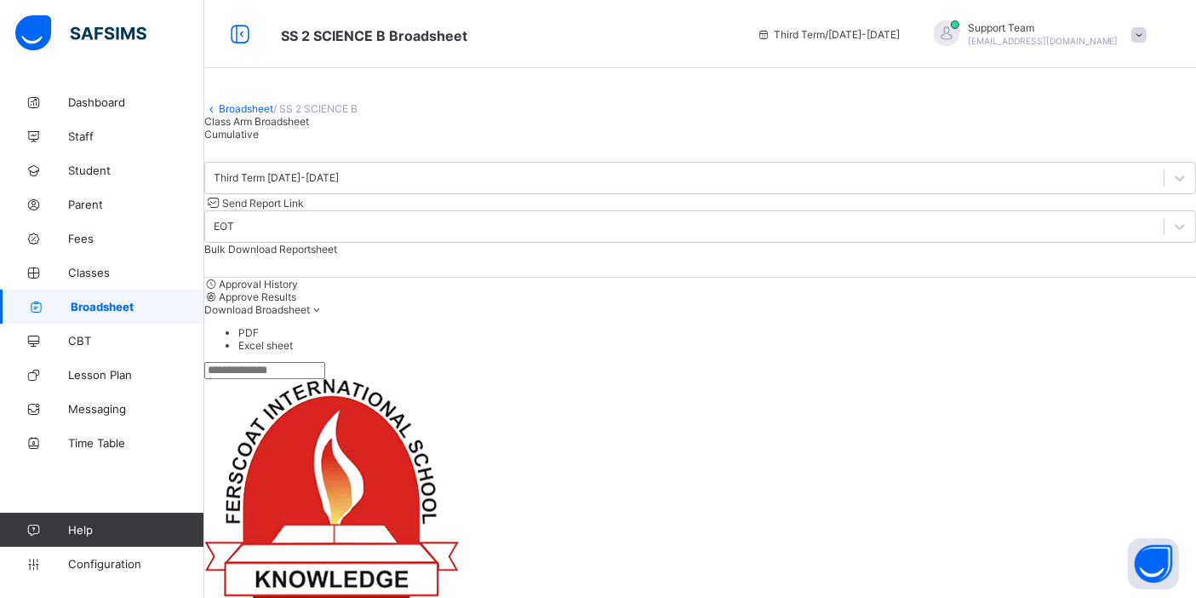
click at [393, 140] on div "Cumulative" at bounding box center [700, 134] width 992 height 13
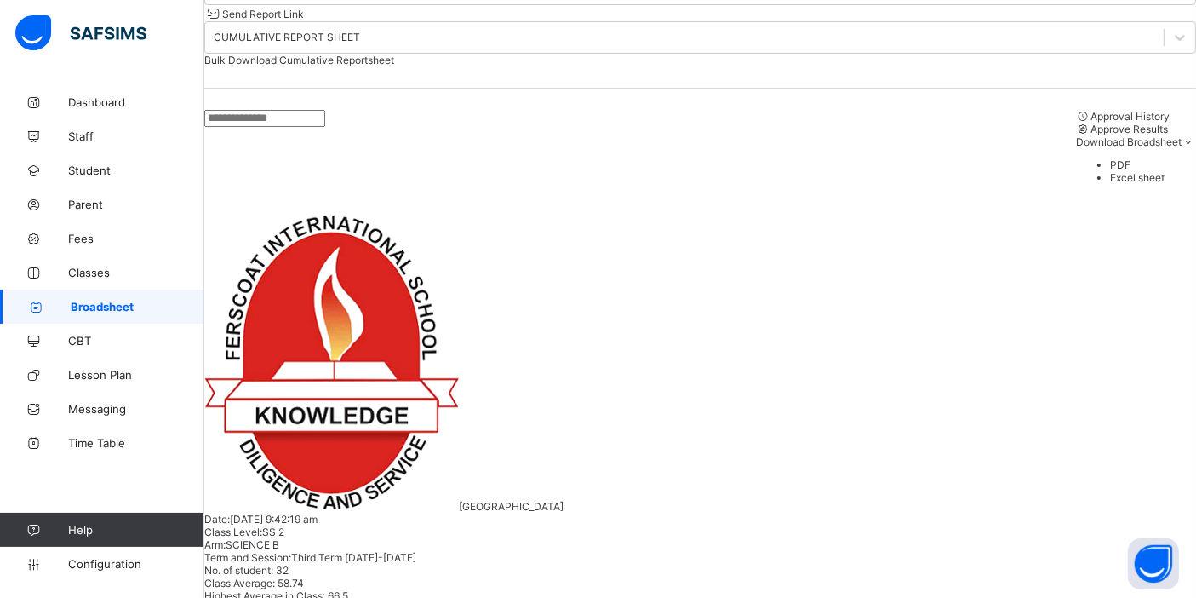
scroll to position [473, 0]
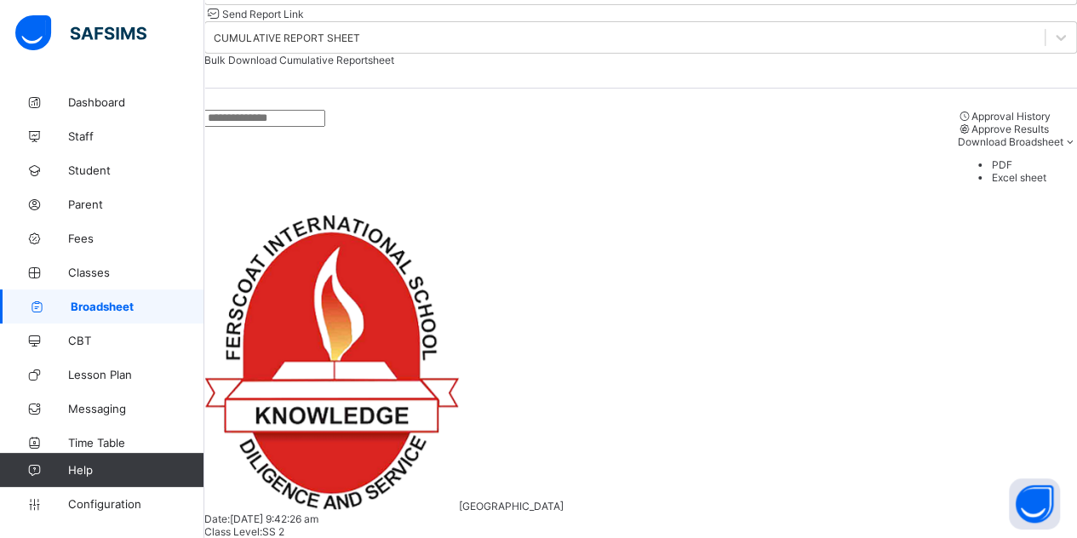
scroll to position [442, 0]
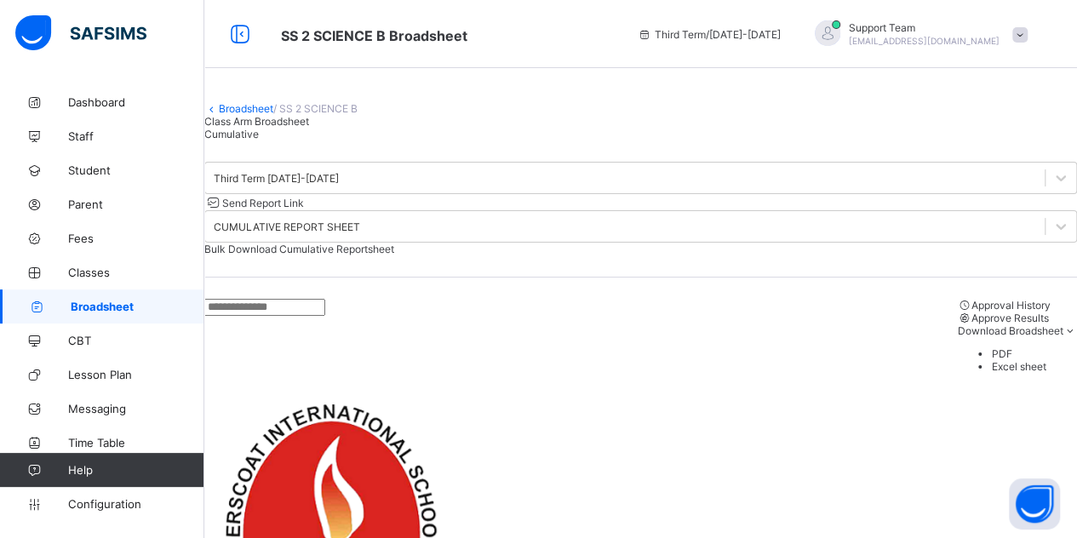
scroll to position [0, 0]
click at [270, 115] on link "Broadsheet" at bounding box center [246, 108] width 54 height 13
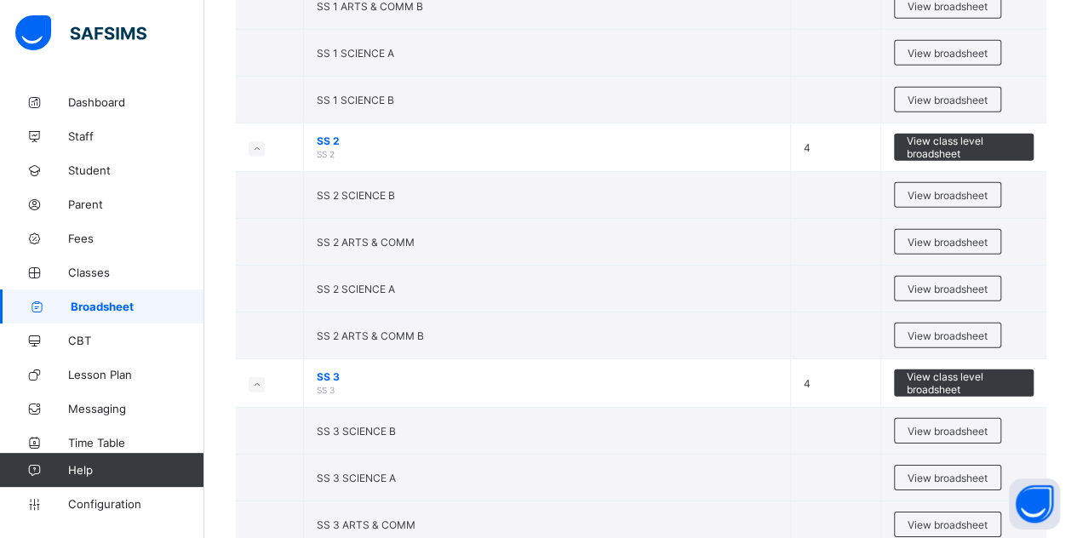
scroll to position [2484, 0]
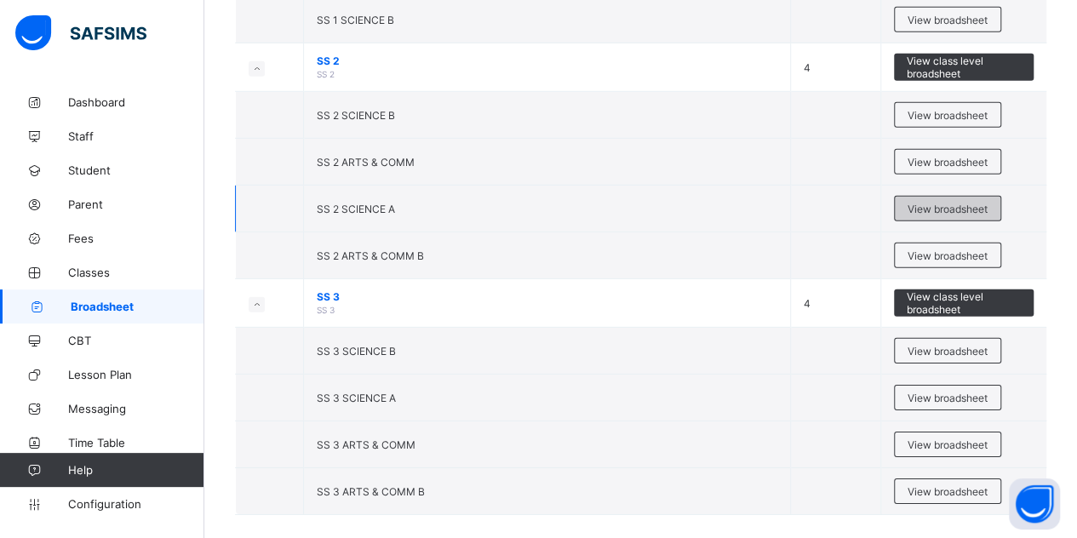
click at [926, 203] on span "View broadsheet" at bounding box center [948, 209] width 80 height 13
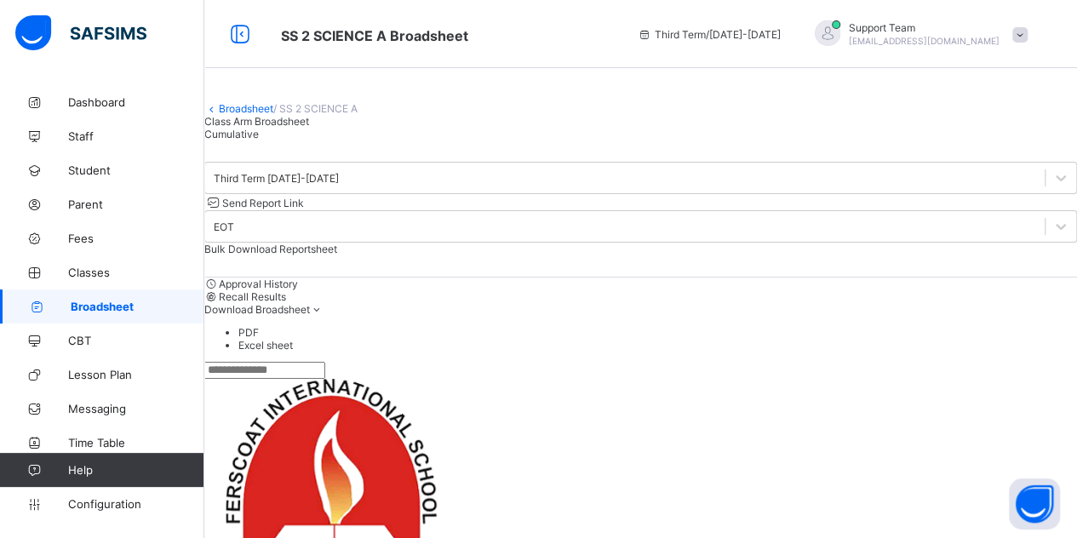
click at [438, 140] on div "Class Arm Broadsheet Cumulative" at bounding box center [640, 128] width 873 height 26
click at [259, 140] on span "Cumulative" at bounding box center [231, 134] width 54 height 13
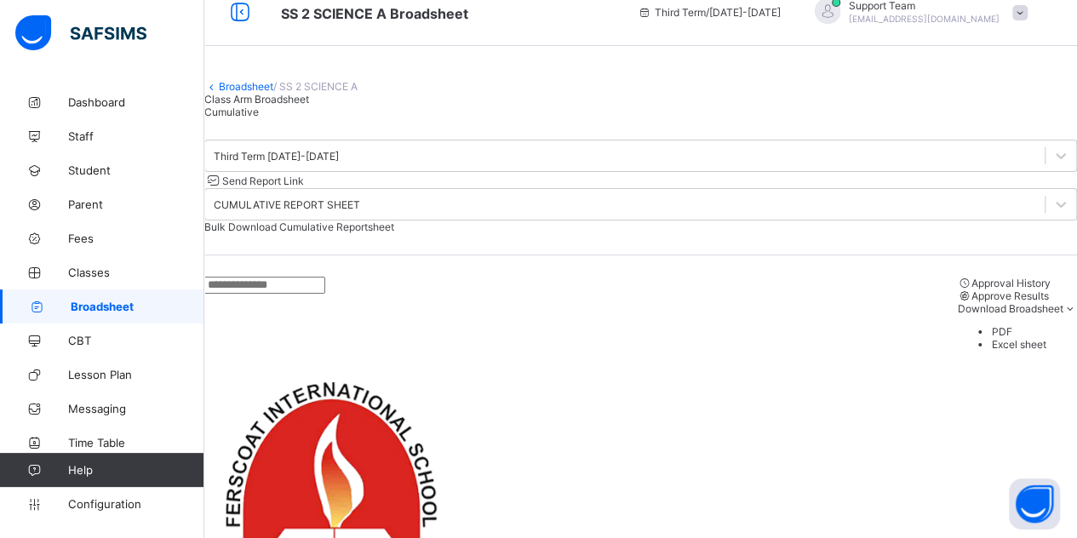
scroll to position [511, 0]
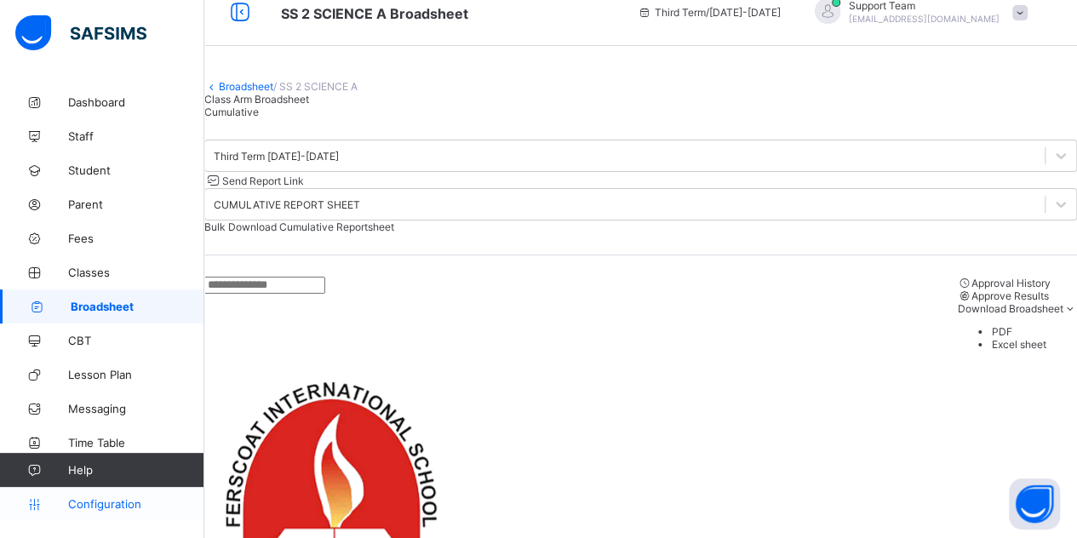
click at [102, 510] on span "Configuration" at bounding box center [135, 504] width 135 height 14
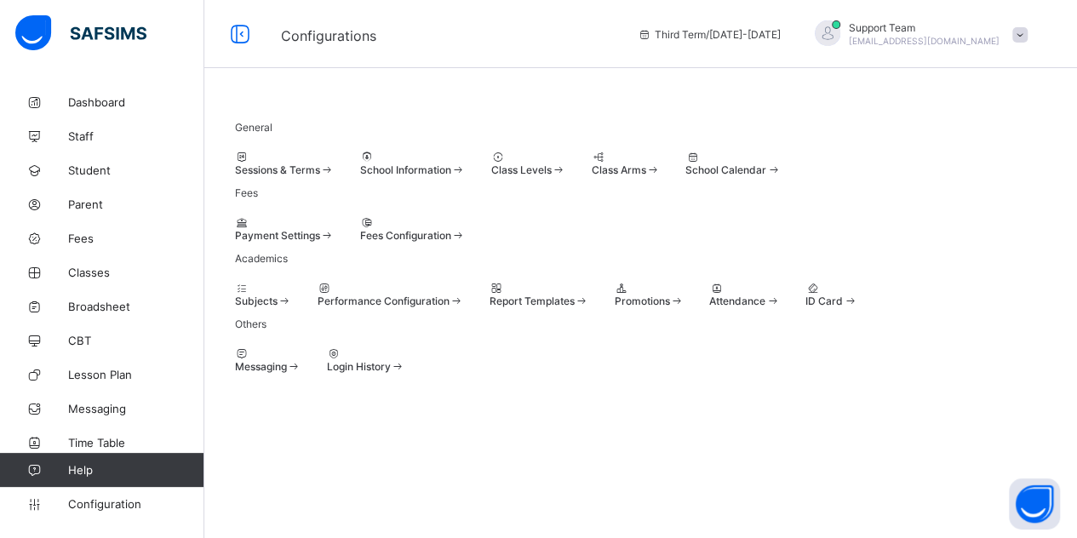
click at [552, 163] on span "Class Levels" at bounding box center [521, 169] width 60 height 13
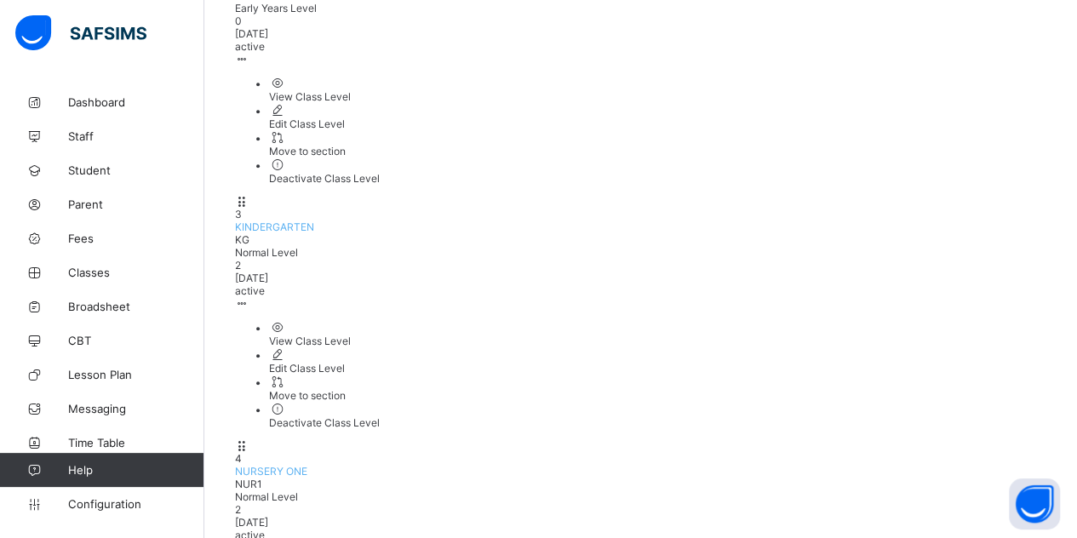
scroll to position [558, 0]
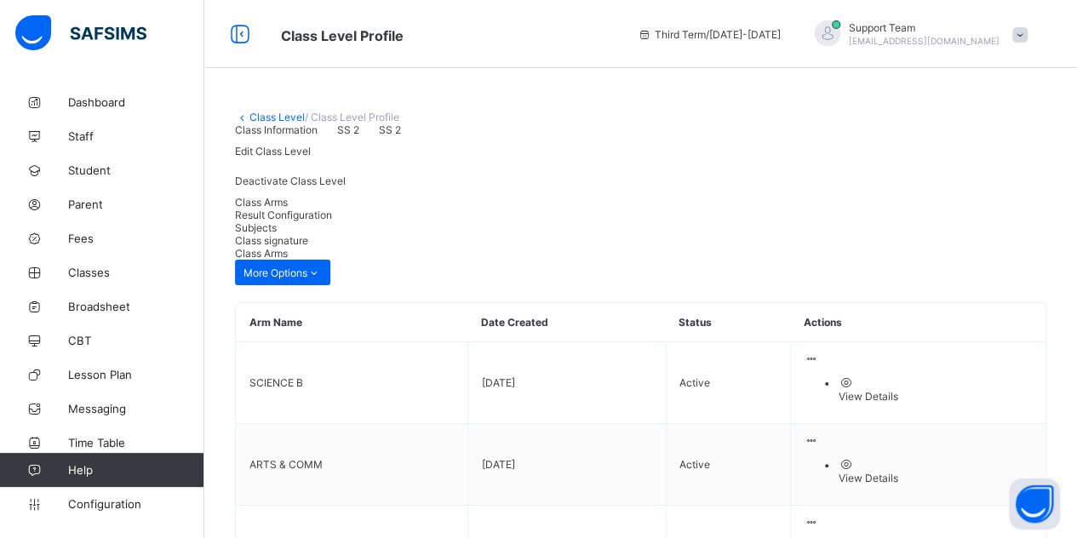
click at [332, 221] on span "Result Configuration" at bounding box center [283, 215] width 97 height 13
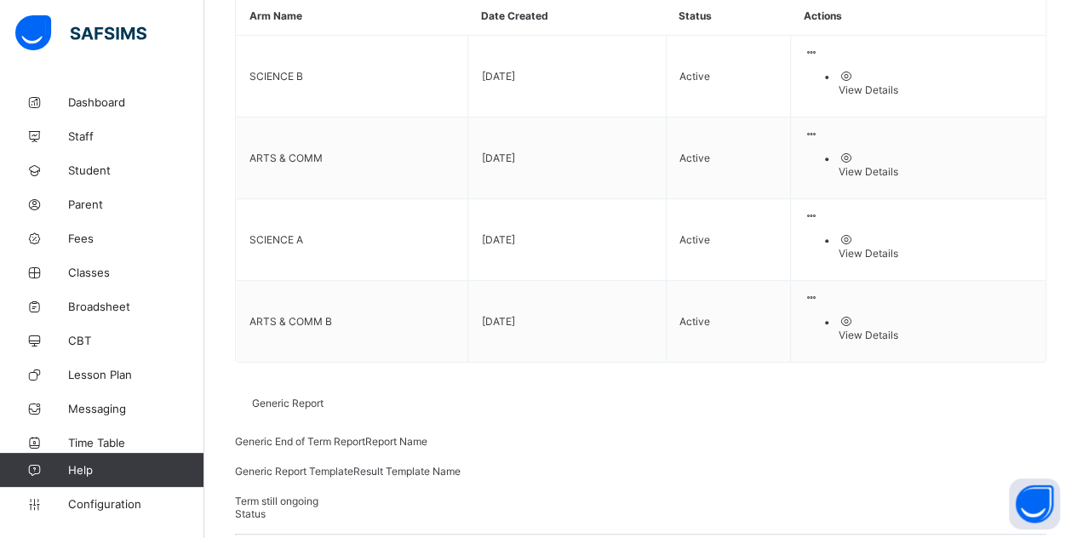
scroll to position [354, 0]
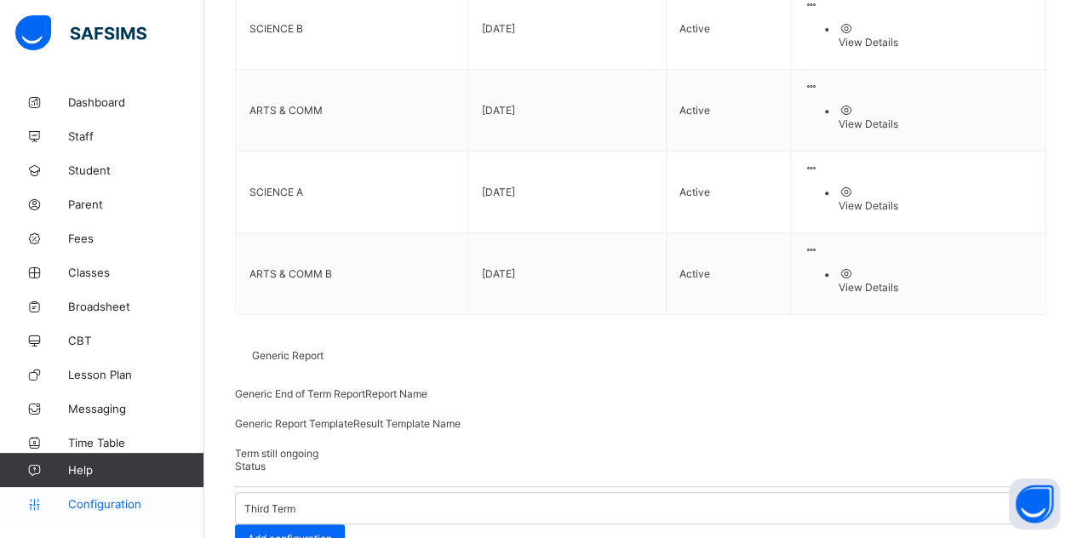
click at [107, 502] on span "Configuration" at bounding box center [135, 504] width 135 height 14
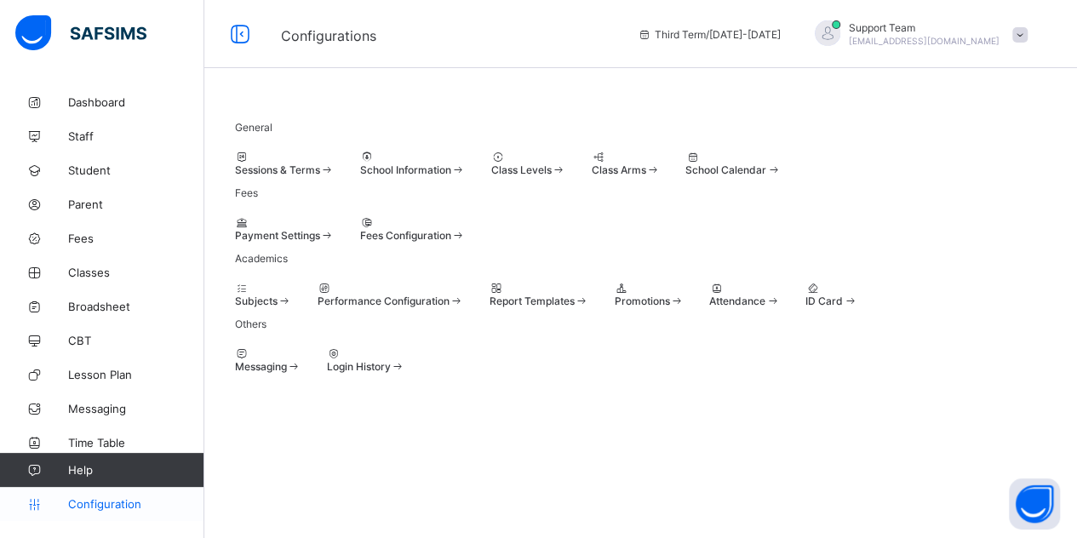
scroll to position [122, 0]
click at [589, 282] on div at bounding box center [540, 288] width 100 height 13
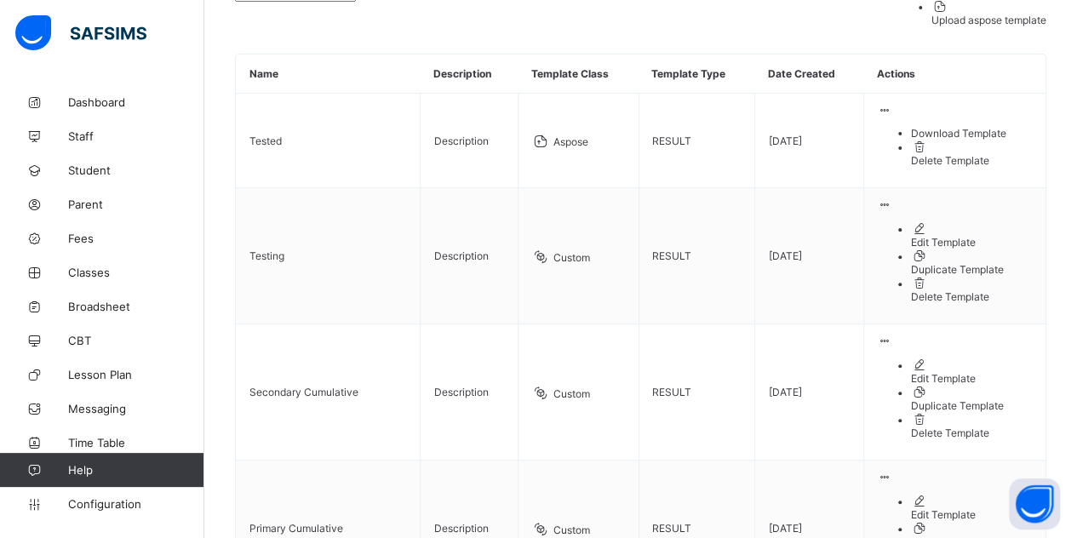
scroll to position [155, 0]
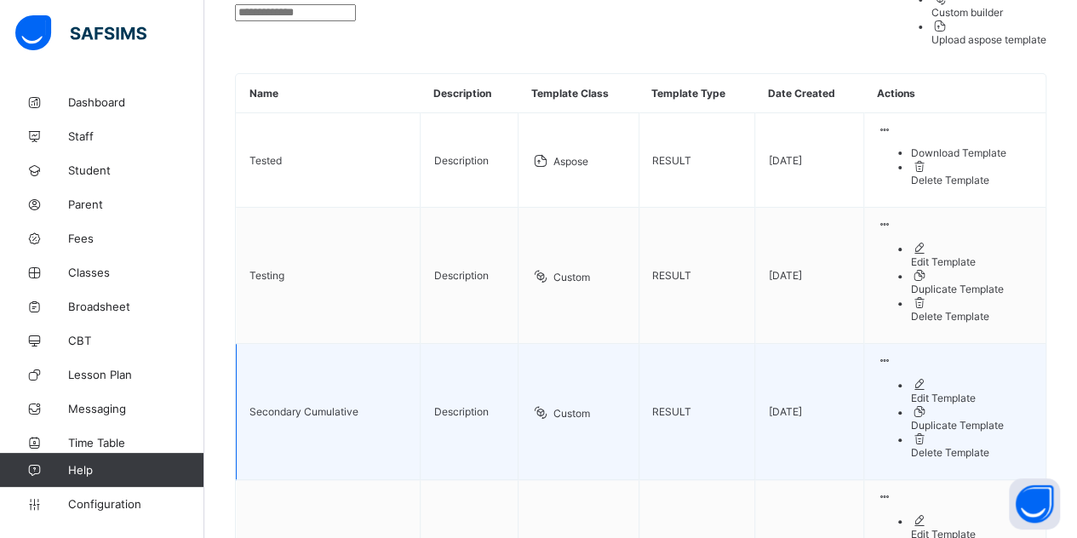
click at [979, 392] on div "Edit Template" at bounding box center [972, 398] width 122 height 13
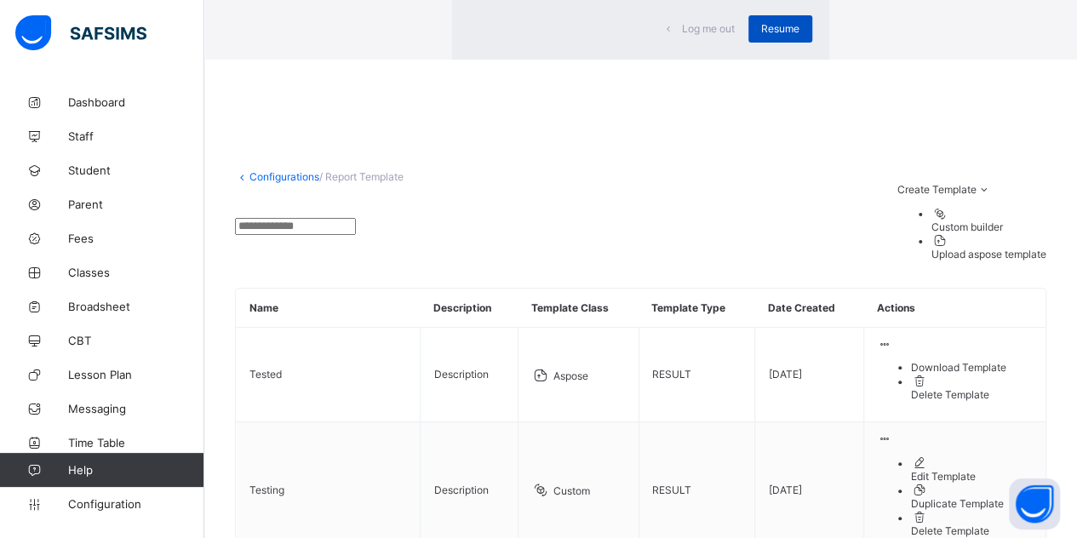
click at [748, 43] on div "Resume" at bounding box center [780, 28] width 64 height 27
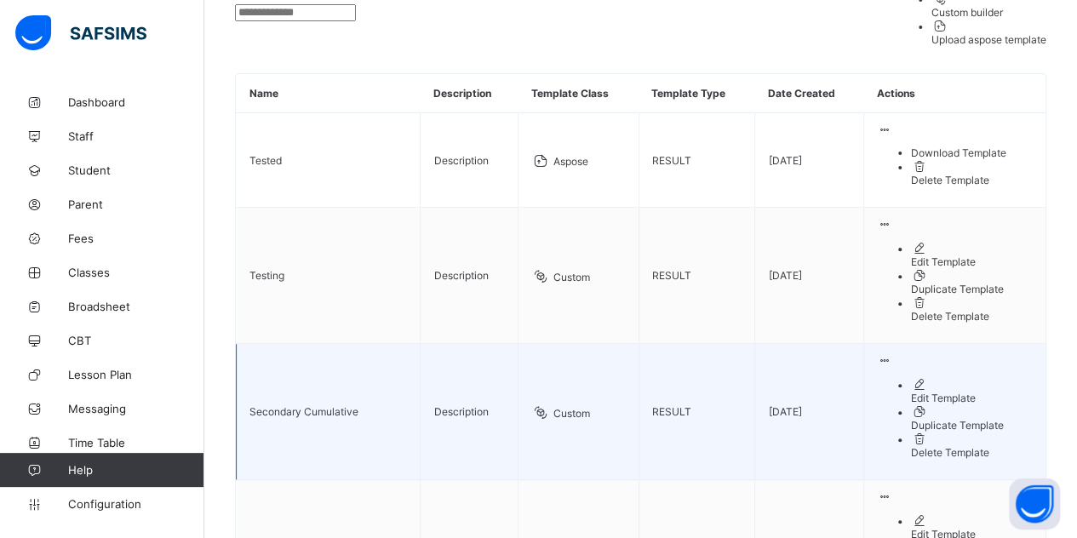
click at [967, 392] on div "Edit Template" at bounding box center [972, 398] width 122 height 13
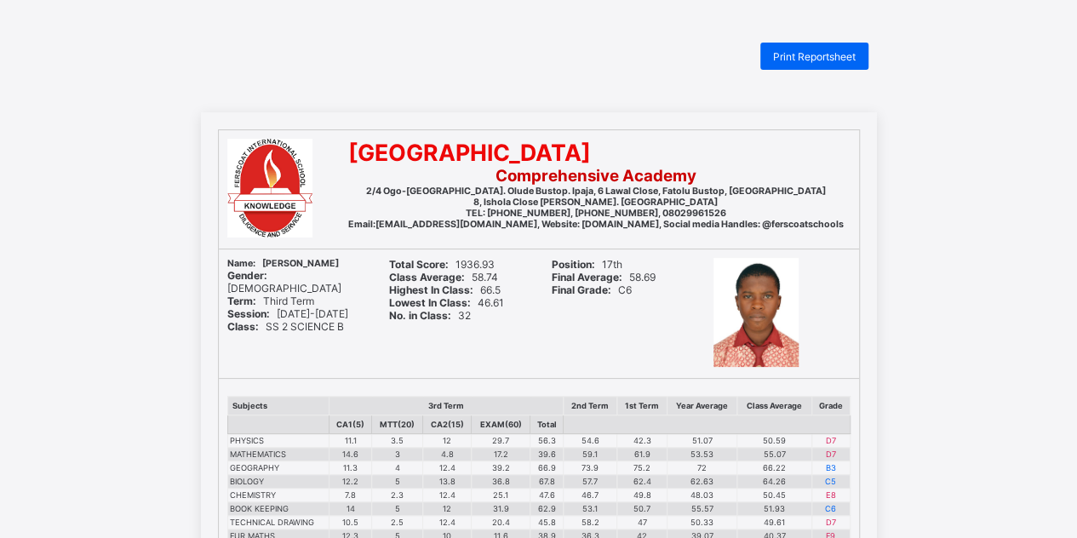
drag, startPoint x: 1184, startPoint y: 2, endPoint x: 419, endPoint y: 300, distance: 821.4
click at [419, 300] on b "Lowest In Class:" at bounding box center [430, 302] width 82 height 13
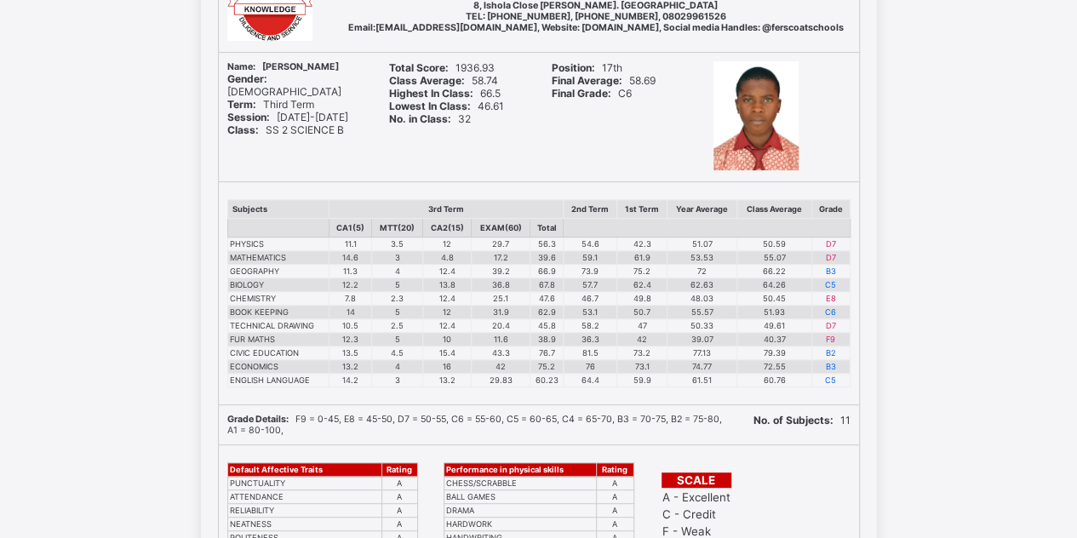
scroll to position [85, 0]
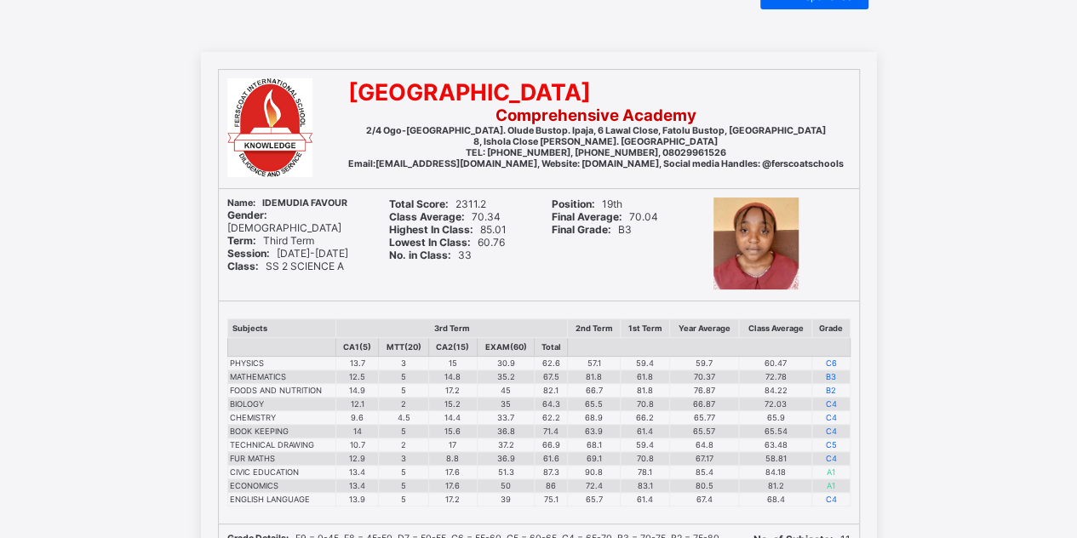
scroll to position [85, 0]
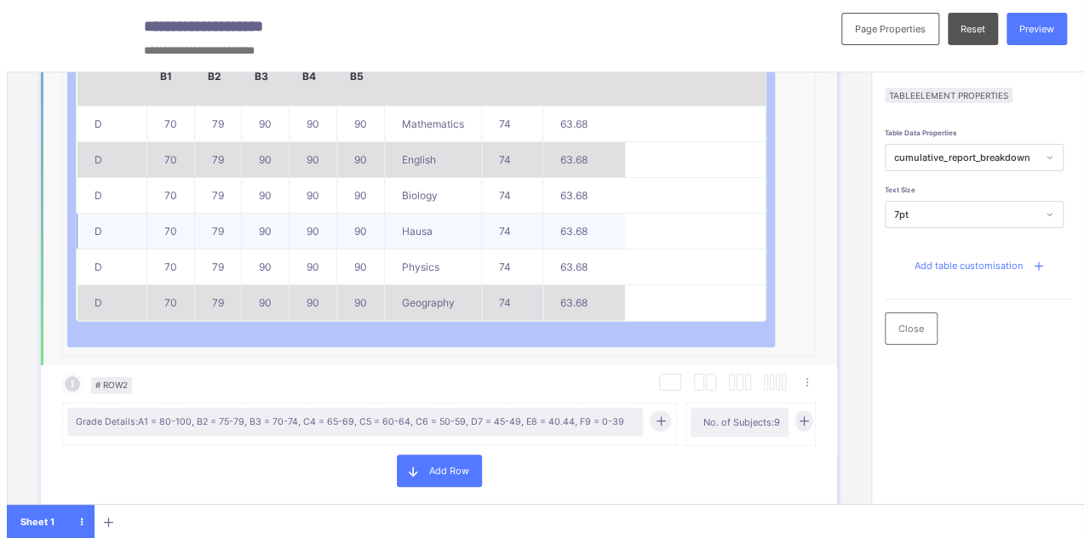
scroll to position [937, 0]
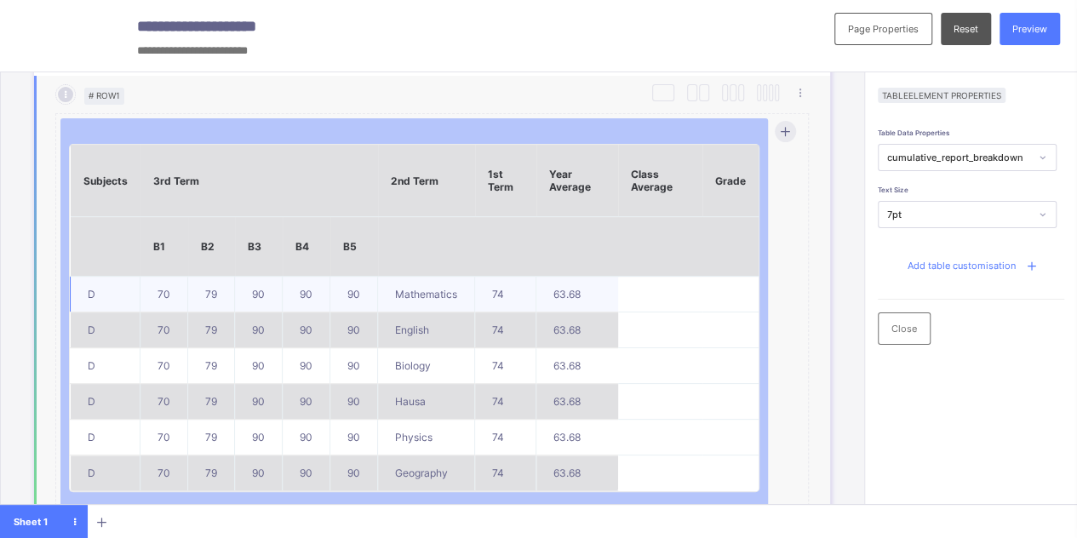
click at [205, 277] on td "79" at bounding box center [211, 295] width 47 height 36
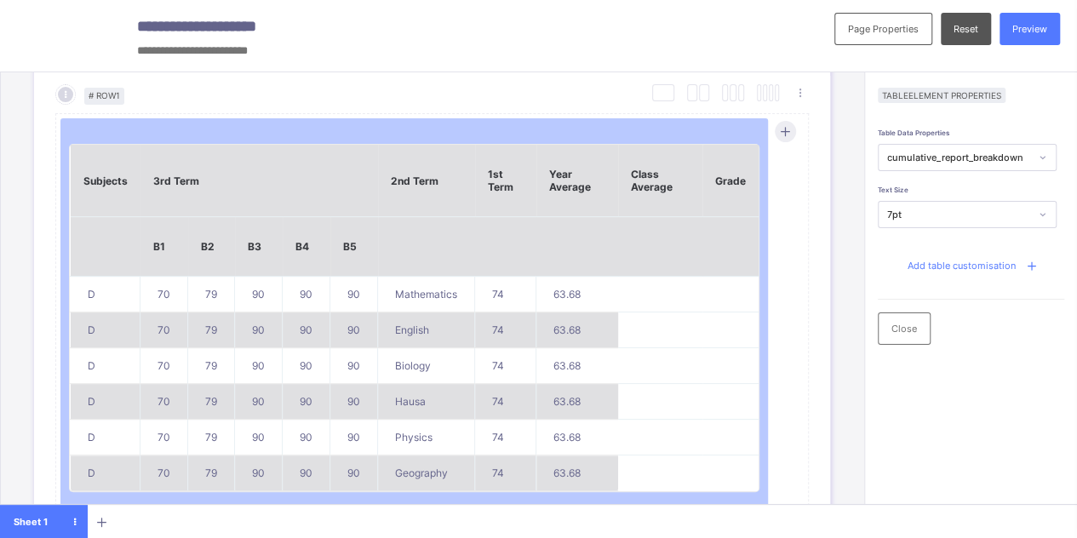
click at [956, 258] on div "Add table customisation" at bounding box center [971, 265] width 155 height 32
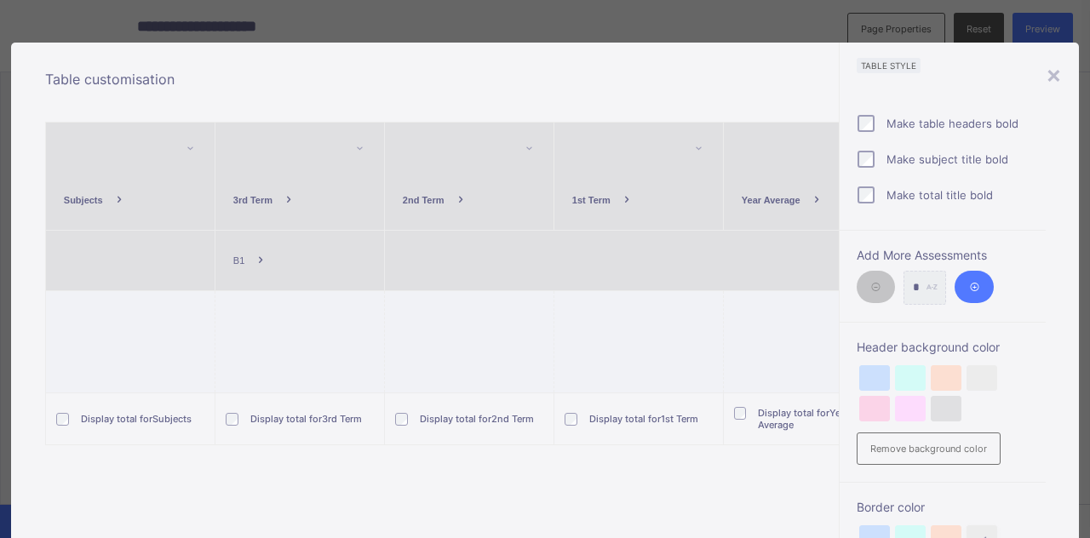
click at [244, 256] on span at bounding box center [260, 260] width 32 height 32
click at [252, 301] on li "Add Breakdown" at bounding box center [276, 299] width 101 height 26
click at [322, 256] on span "B2" at bounding box center [323, 260] width 11 height 10
click at [329, 298] on li "Add Breakdown" at bounding box center [360, 299] width 101 height 26
click at [388, 255] on span at bounding box center [404, 260] width 32 height 32
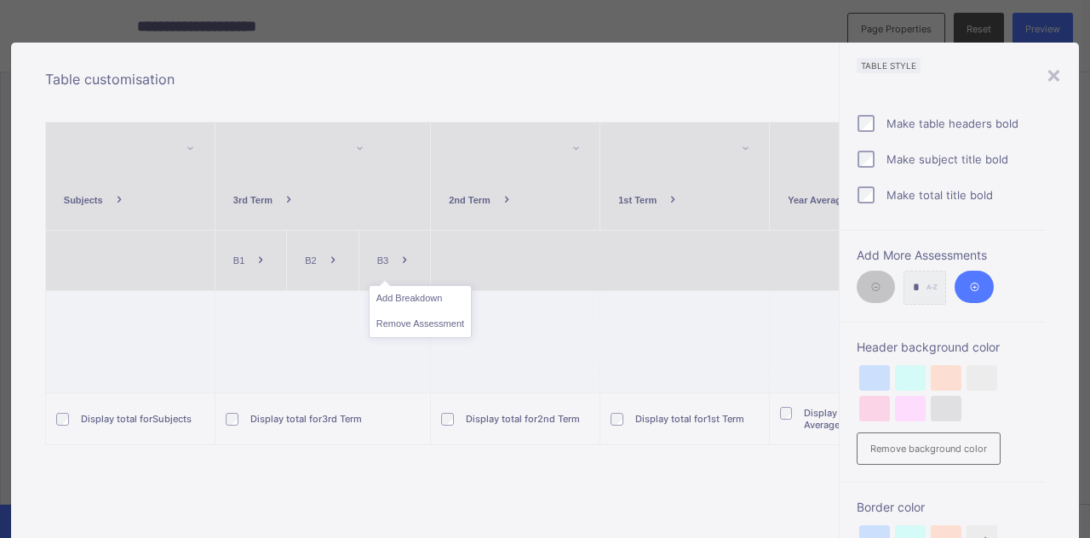
click at [390, 295] on li "Add Breakdown" at bounding box center [420, 299] width 101 height 26
click at [461, 253] on span at bounding box center [477, 260] width 32 height 32
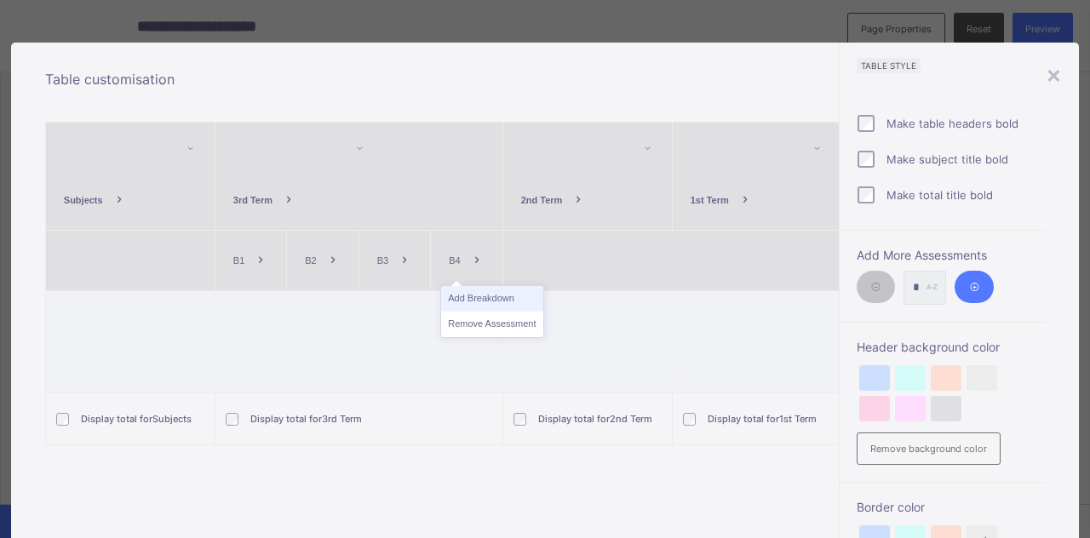
click at [482, 295] on li "Add Breakdown" at bounding box center [491, 299] width 101 height 26
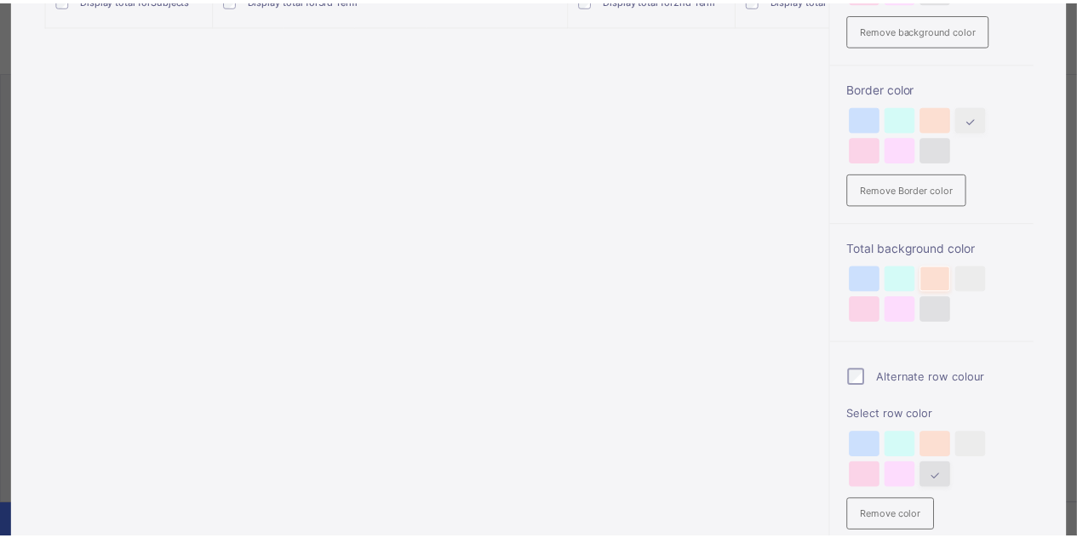
scroll to position [537, 0]
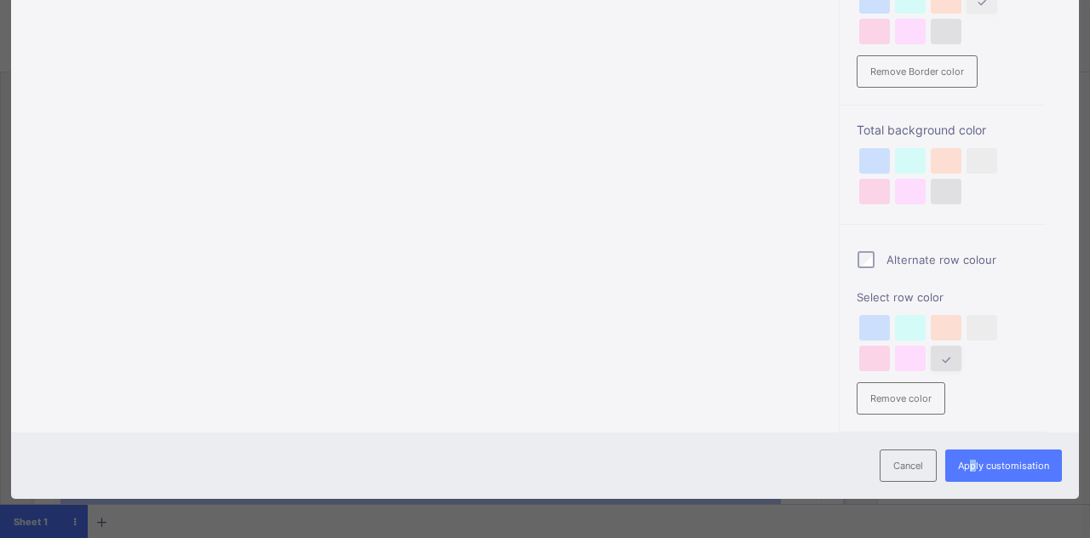
click at [971, 460] on span "Apply customisation" at bounding box center [1003, 466] width 91 height 12
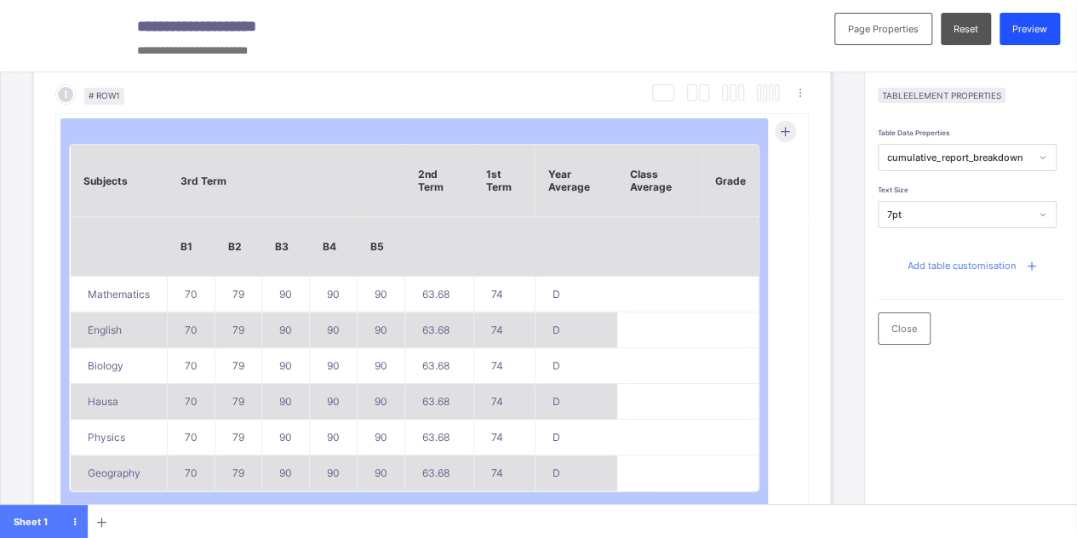
click at [1042, 43] on div "Preview" at bounding box center [1030, 29] width 60 height 32
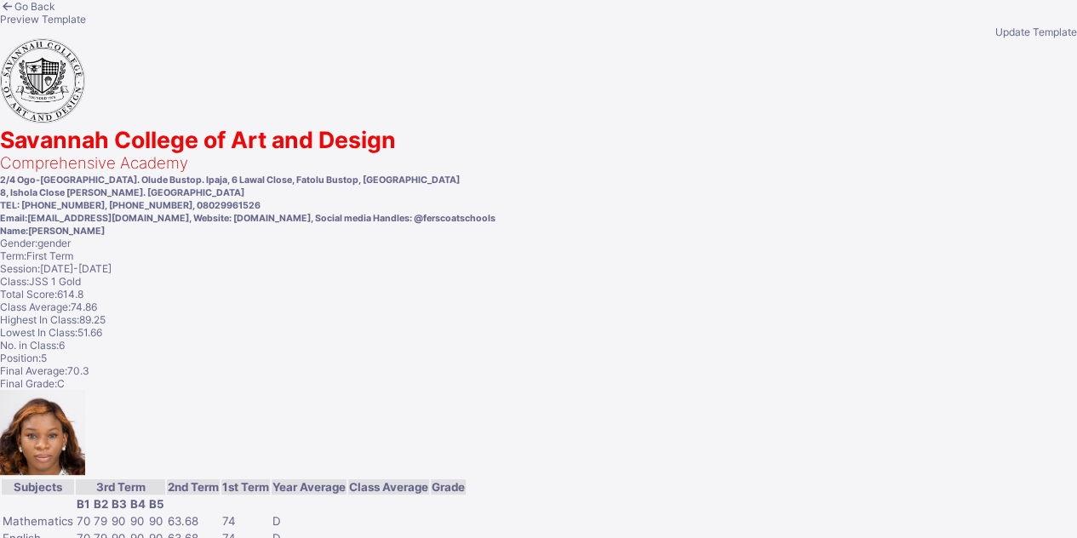
click at [995, 38] on span "Update Template" at bounding box center [1036, 32] width 82 height 13
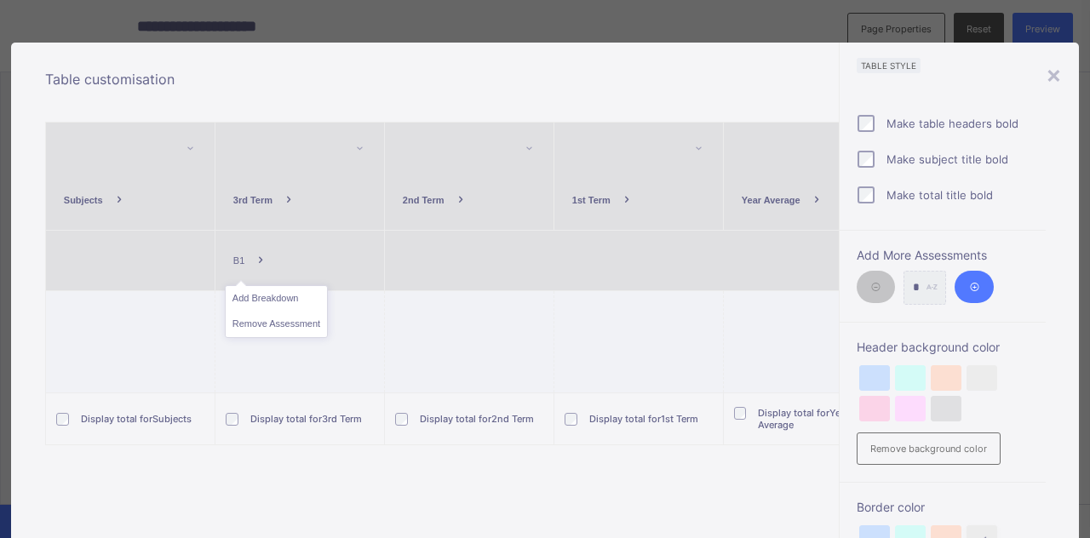
scroll to position [766, 0]
click at [248, 292] on ul "Add Breakdown Remove Assessment" at bounding box center [276, 311] width 103 height 53
click at [237, 260] on span "B1" at bounding box center [238, 260] width 11 height 10
click at [238, 304] on li "Add Breakdown" at bounding box center [276, 299] width 101 height 26
click at [244, 255] on span at bounding box center [260, 260] width 32 height 32
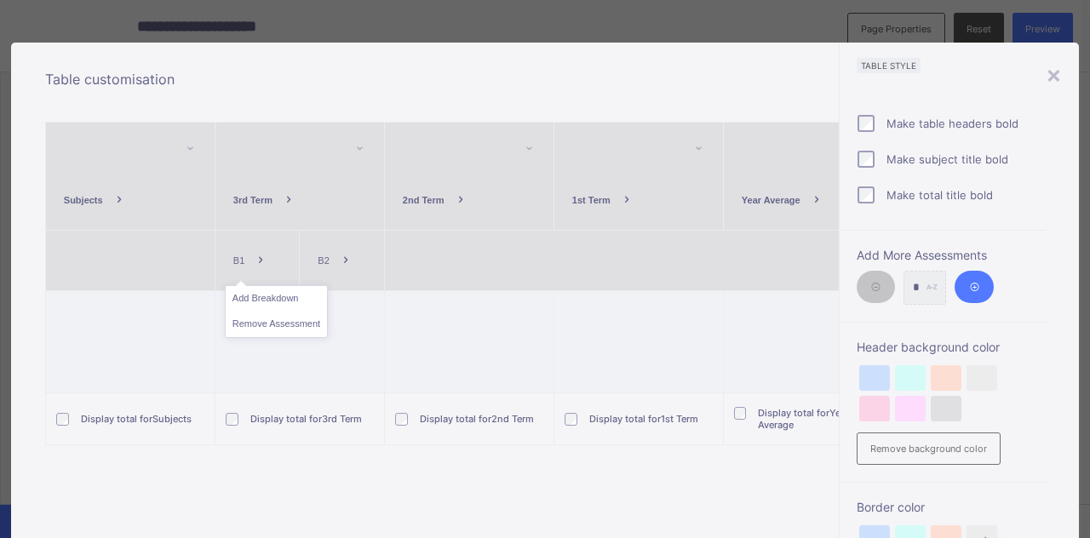
click at [330, 257] on span at bounding box center [346, 260] width 32 height 32
click at [340, 298] on li "Add Breakdown" at bounding box center [360, 299] width 101 height 26
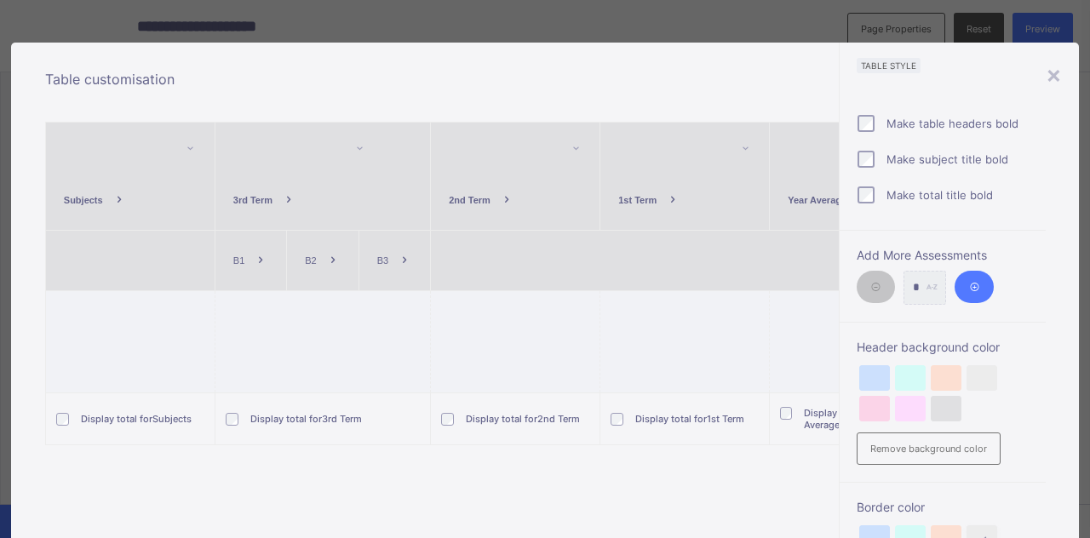
click at [390, 255] on span at bounding box center [404, 260] width 32 height 32
click at [381, 297] on li "Add Breakdown" at bounding box center [420, 299] width 101 height 26
click at [441, 255] on div "B4" at bounding box center [466, 260] width 52 height 32
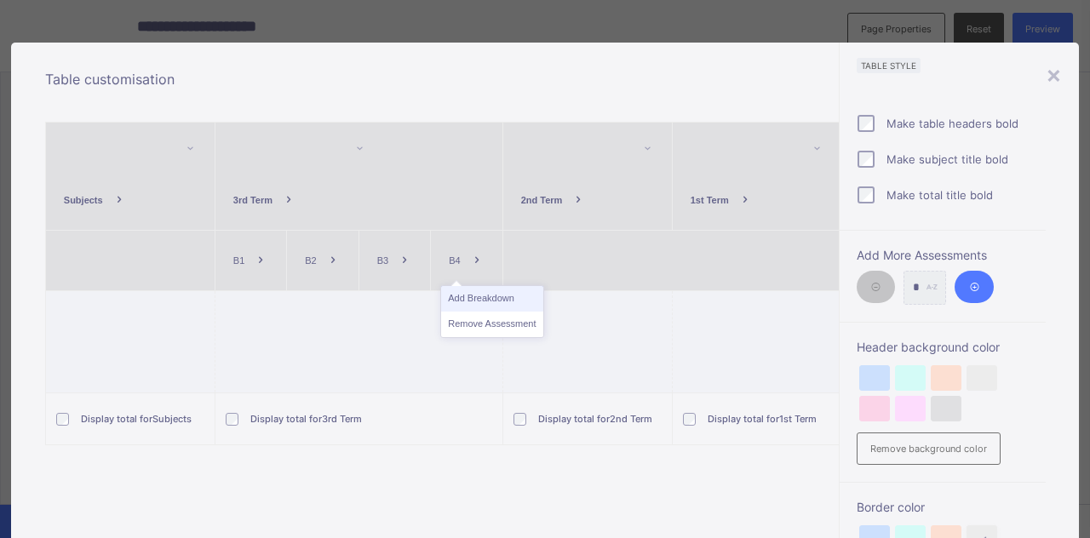
click at [455, 296] on li "Add Breakdown" at bounding box center [491, 299] width 101 height 26
click at [244, 260] on span at bounding box center [260, 260] width 32 height 32
drag, startPoint x: 312, startPoint y: 250, endPoint x: 238, endPoint y: 253, distance: 73.3
click at [238, 253] on tr "B1 B2 B3 B4 B5" at bounding box center [779, 261] width 1469 height 60
click at [1052, 82] on div "×" at bounding box center [1054, 74] width 16 height 29
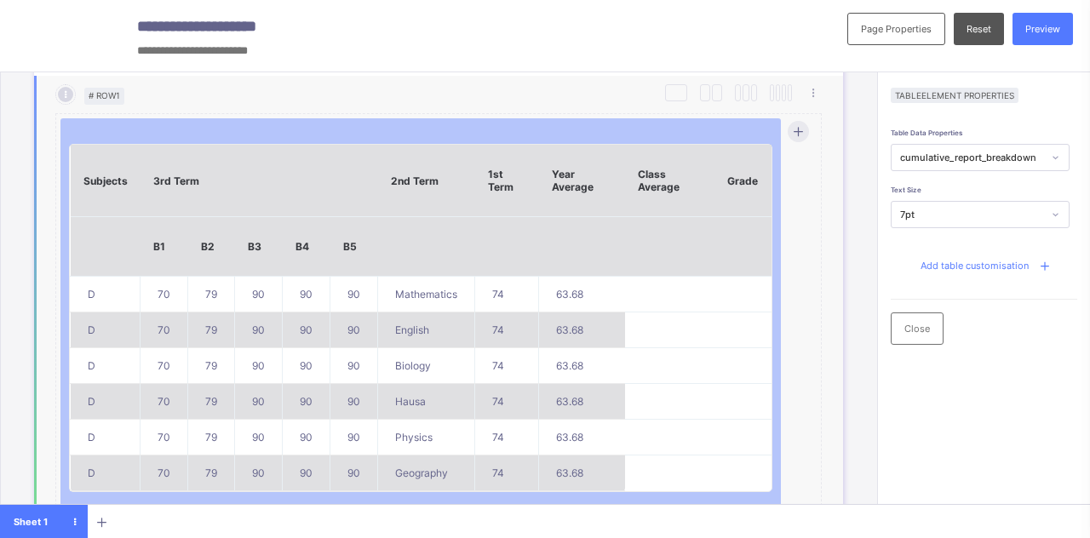
scroll to position [851, 0]
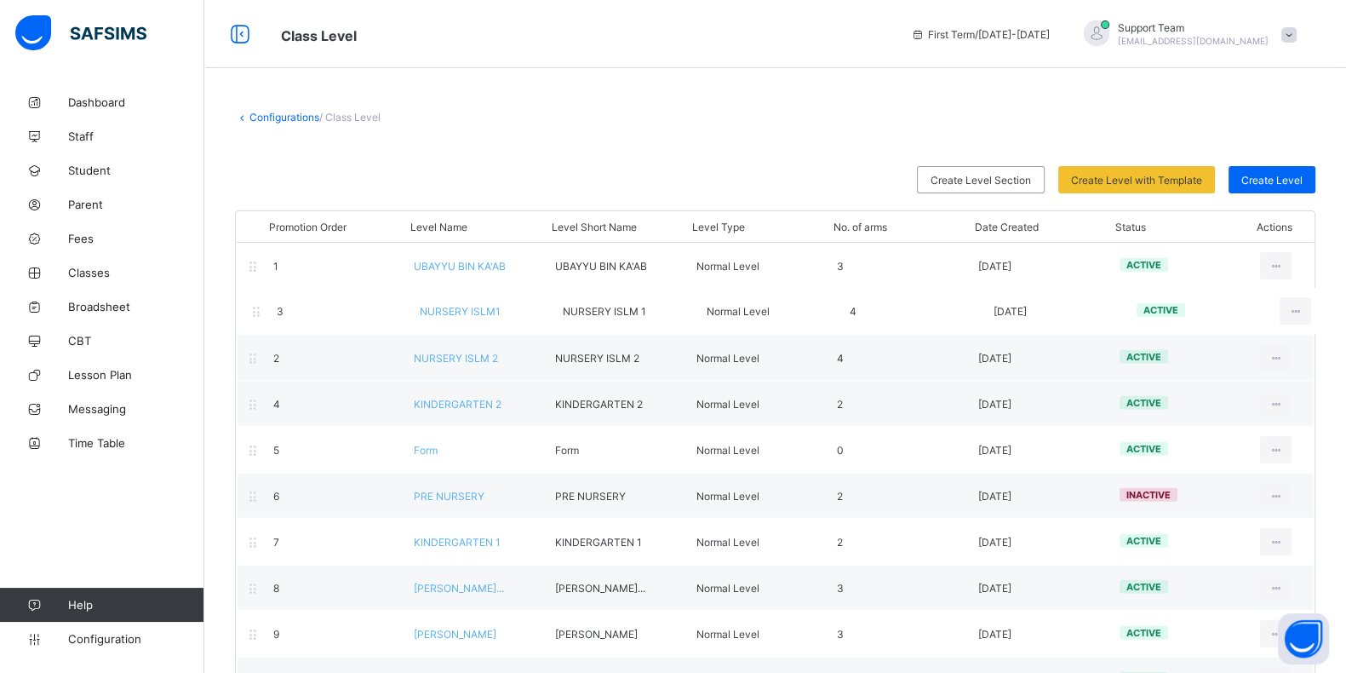
drag, startPoint x: 277, startPoint y: 362, endPoint x: 280, endPoint y: 312, distance: 50.4
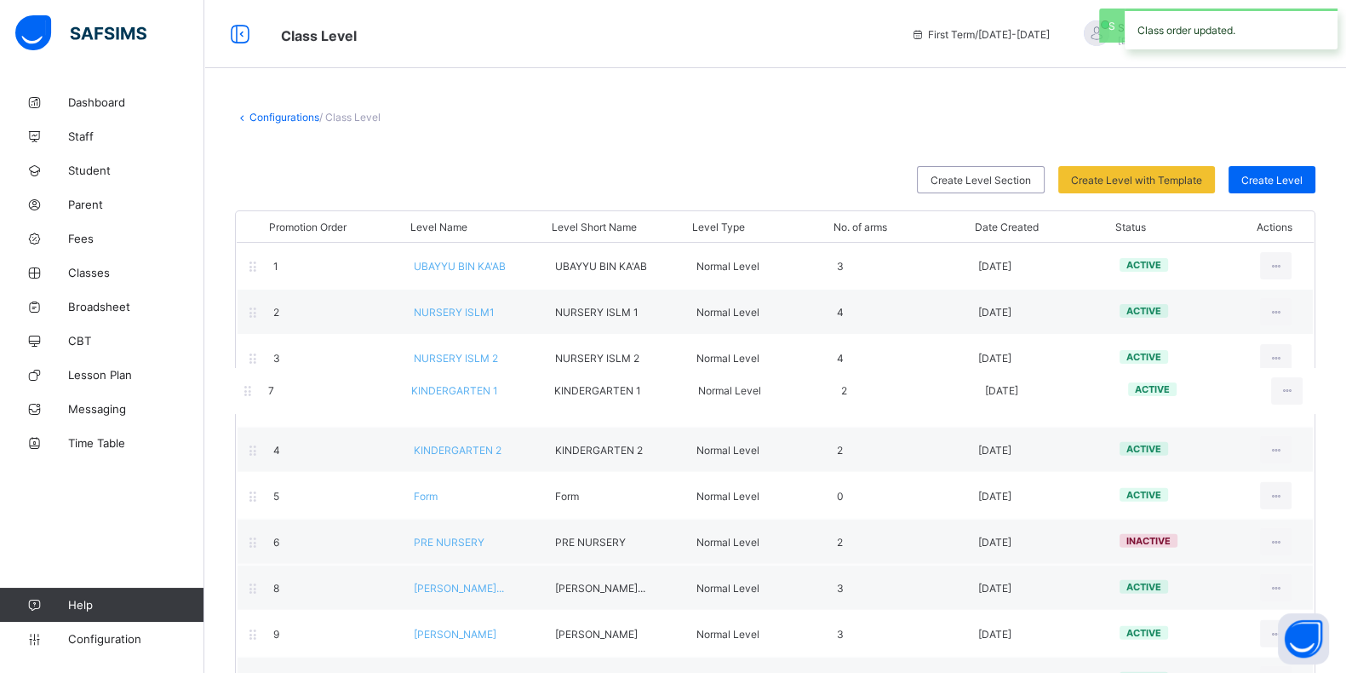
drag, startPoint x: 404, startPoint y: 542, endPoint x: 401, endPoint y: 388, distance: 153.3
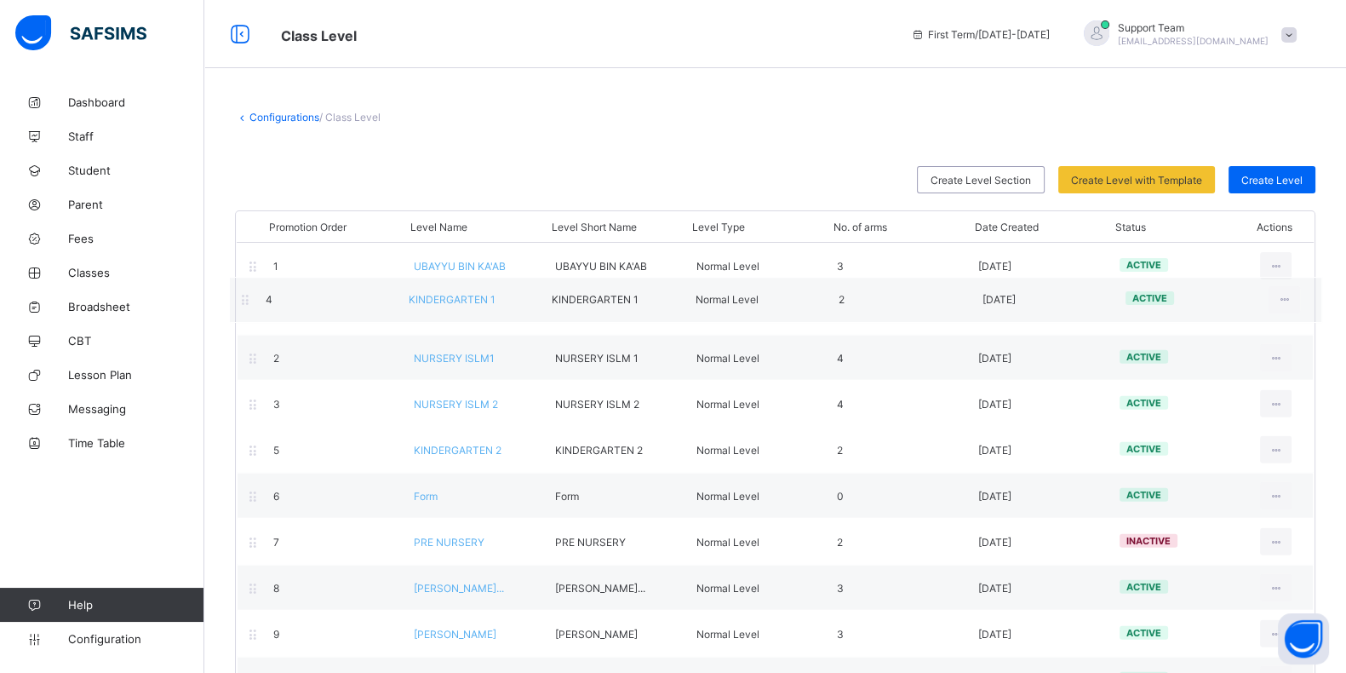
drag, startPoint x: 400, startPoint y: 401, endPoint x: 391, endPoint y: 296, distance: 105.1
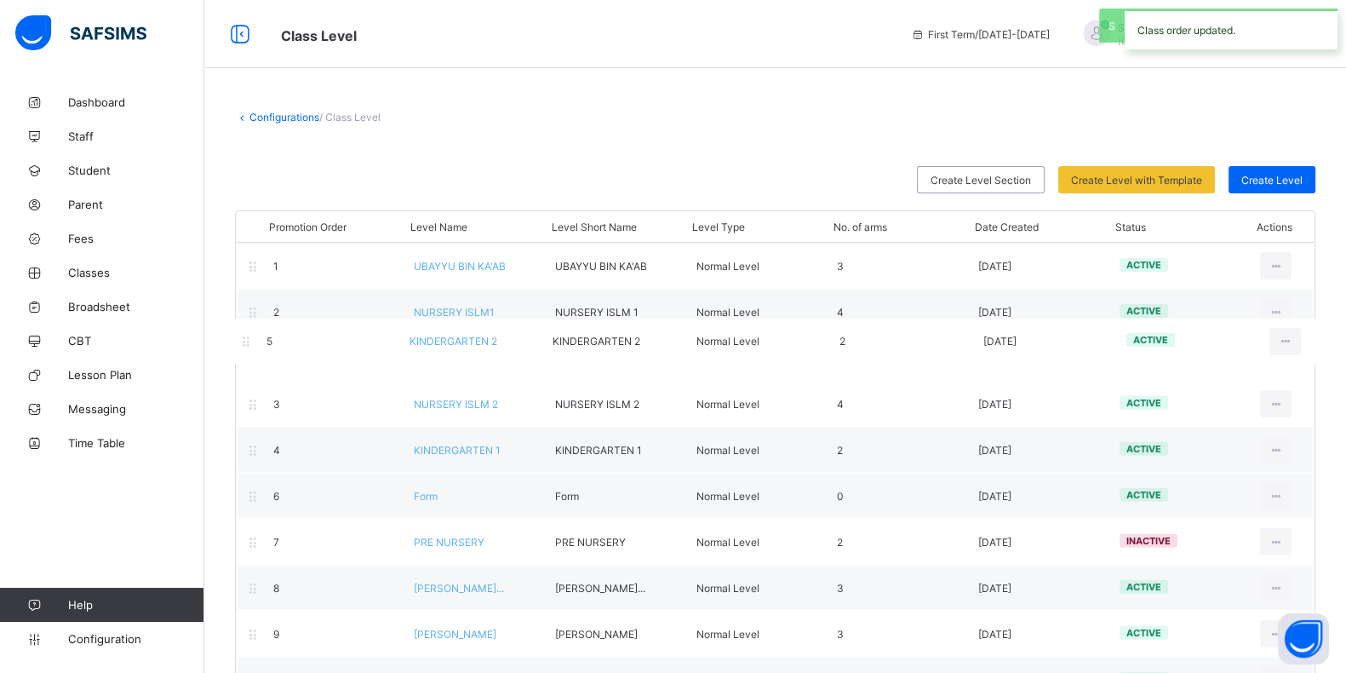
drag, startPoint x: 417, startPoint y: 450, endPoint x: 410, endPoint y: 340, distance: 110.0
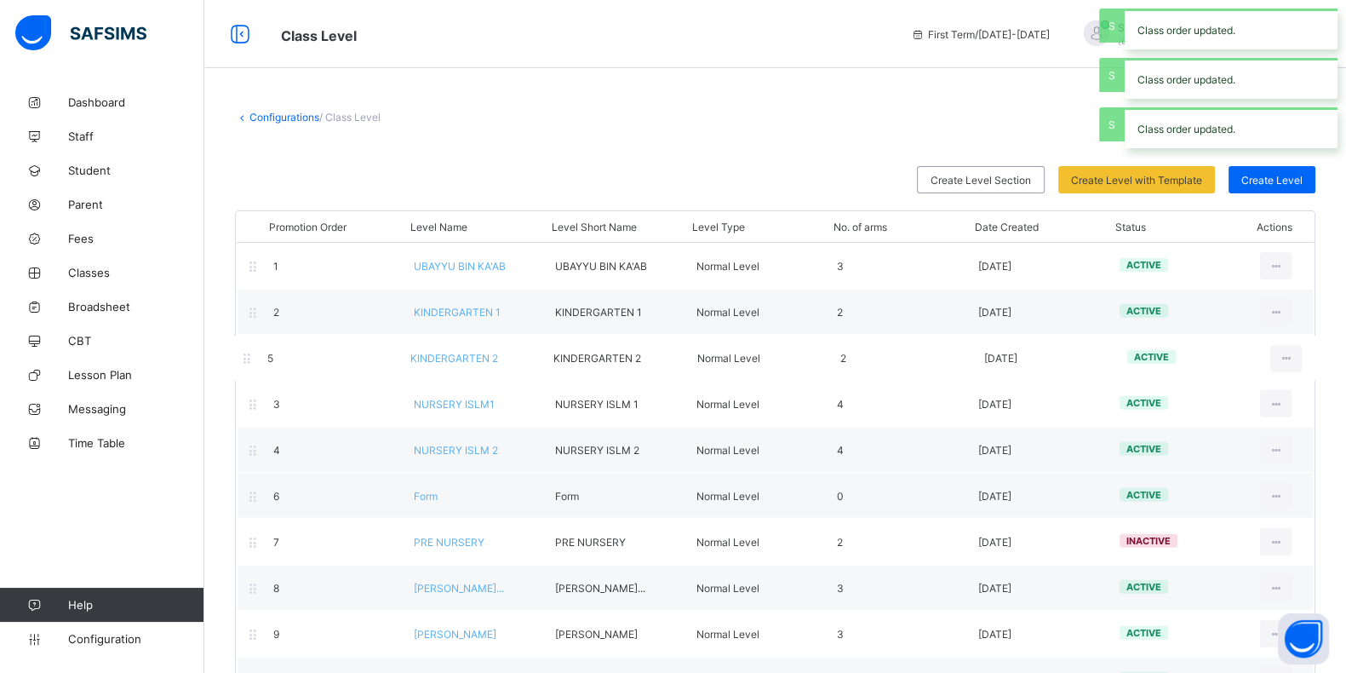
drag, startPoint x: 413, startPoint y: 452, endPoint x: 407, endPoint y: 359, distance: 93.0
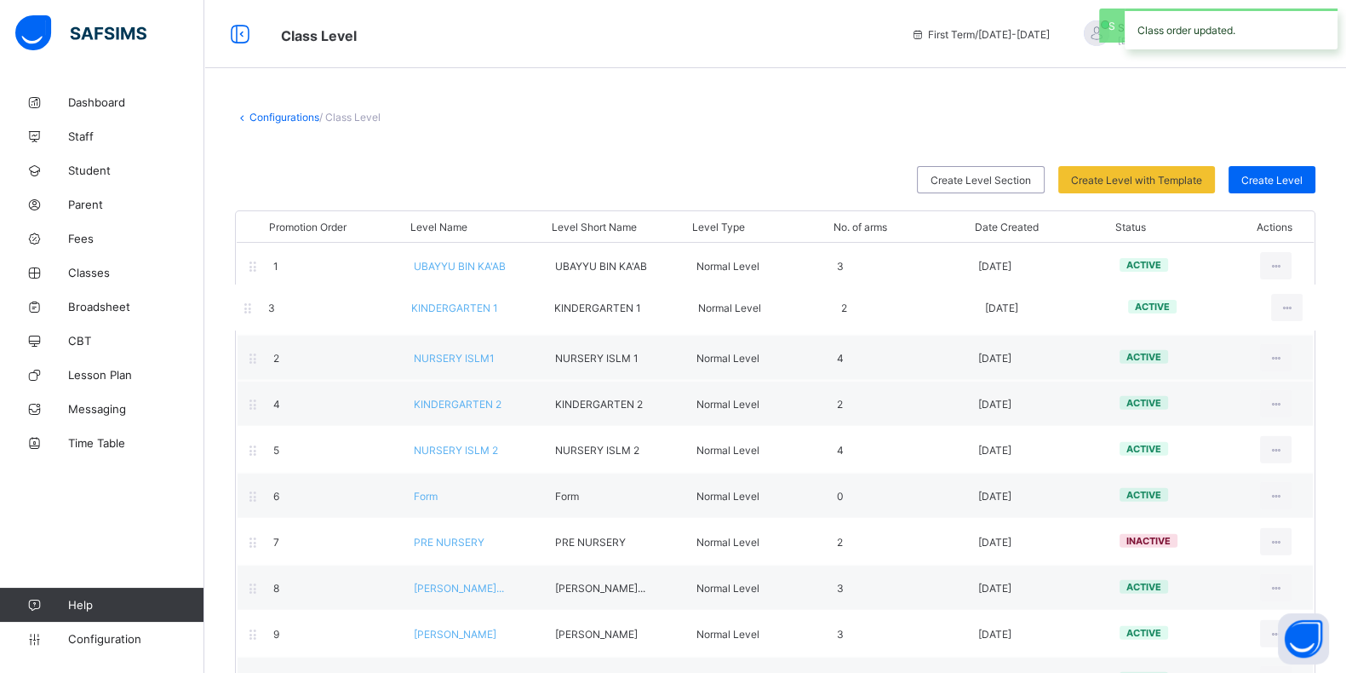
drag, startPoint x: 519, startPoint y: 343, endPoint x: 516, endPoint y: 312, distance: 30.8
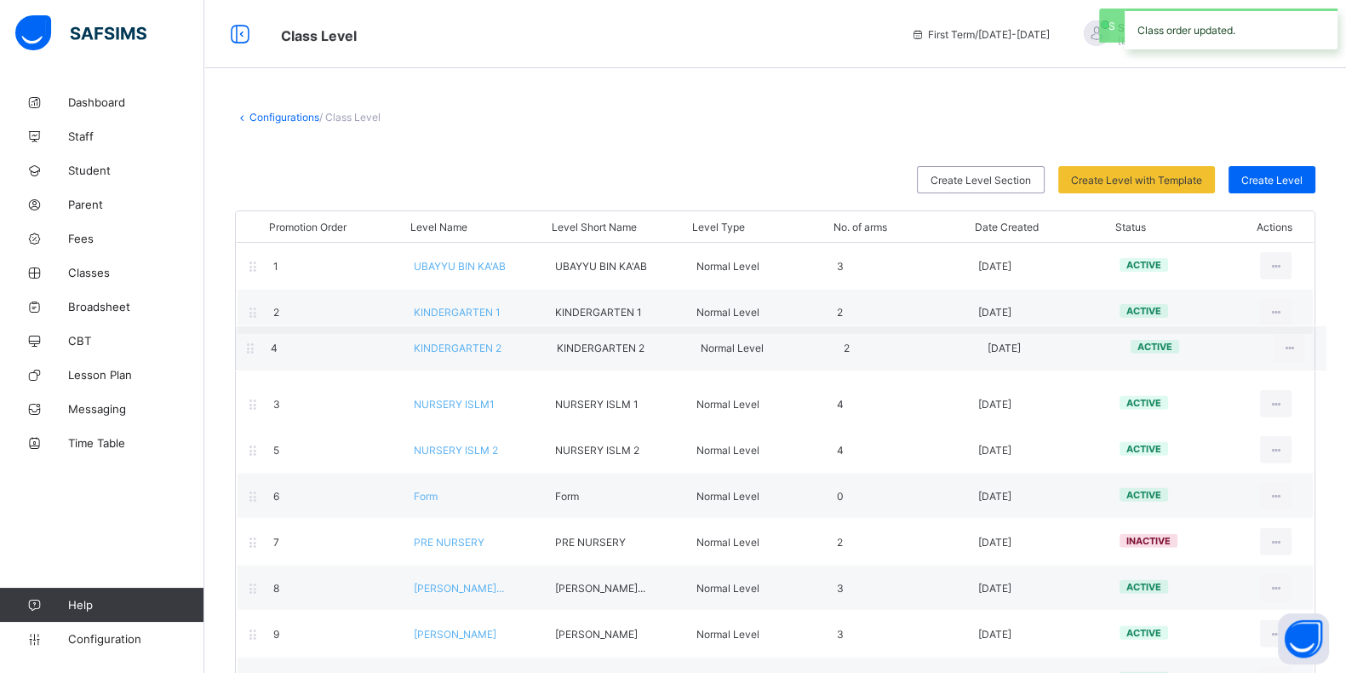
drag, startPoint x: 518, startPoint y: 415, endPoint x: 515, endPoint y: 358, distance: 56.3
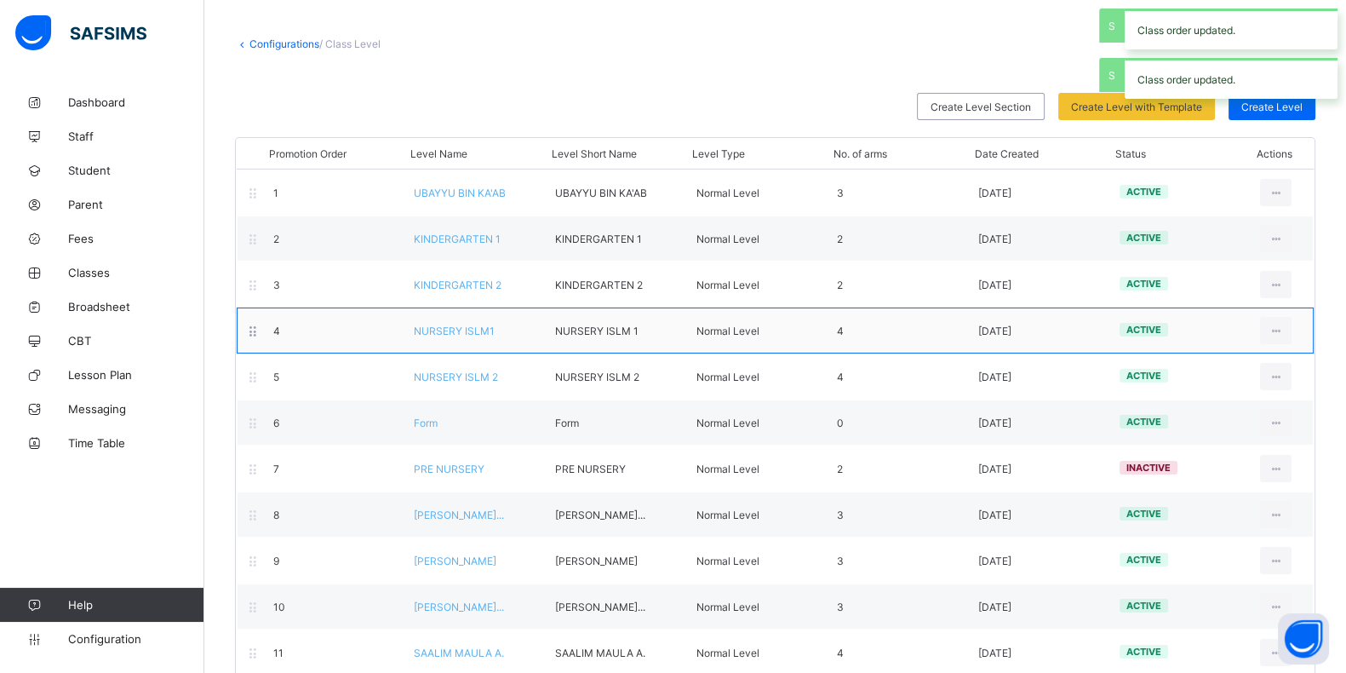
scroll to position [106, 0]
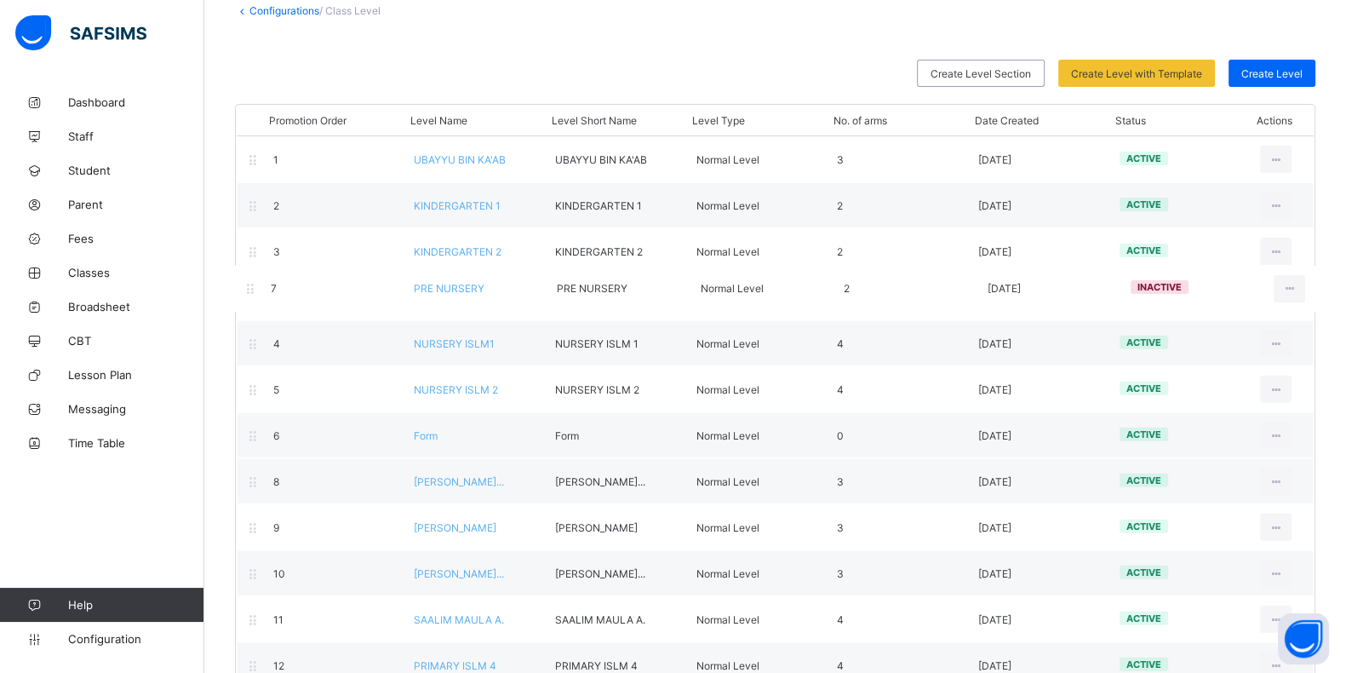
drag, startPoint x: 483, startPoint y: 442, endPoint x: 480, endPoint y: 294, distance: 148.2
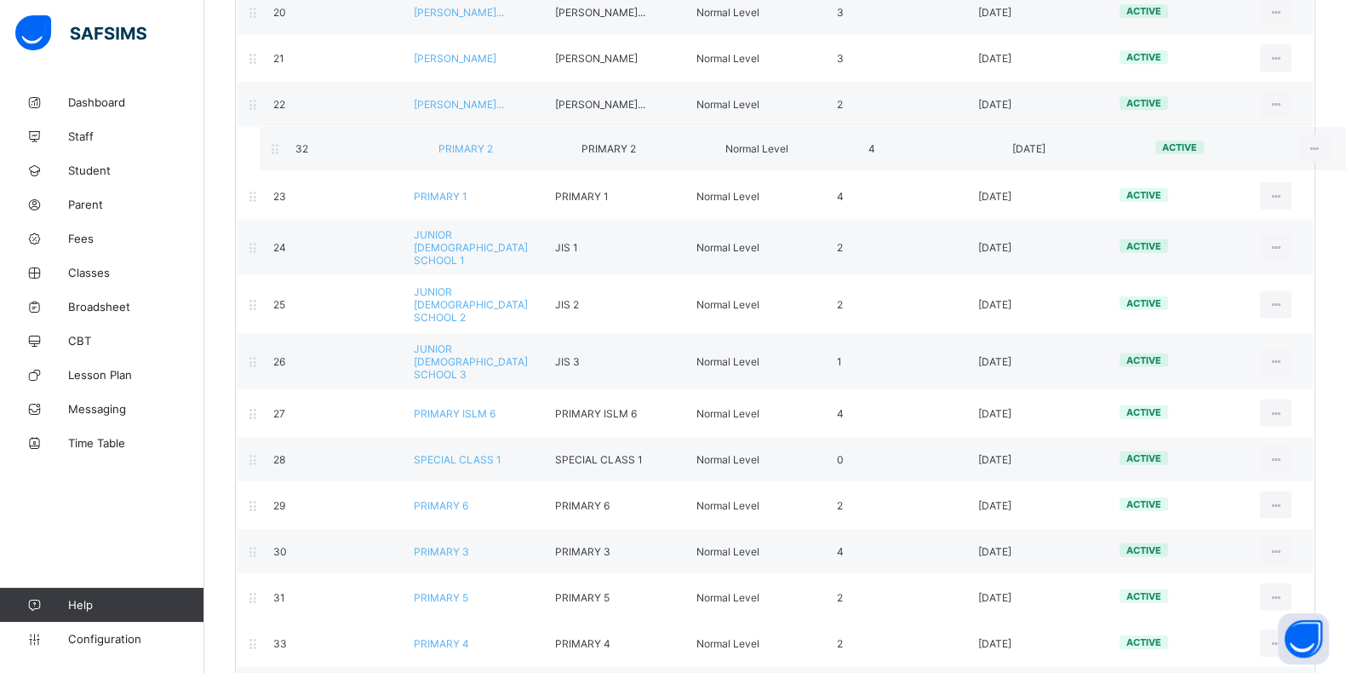
scroll to position [1125, 0]
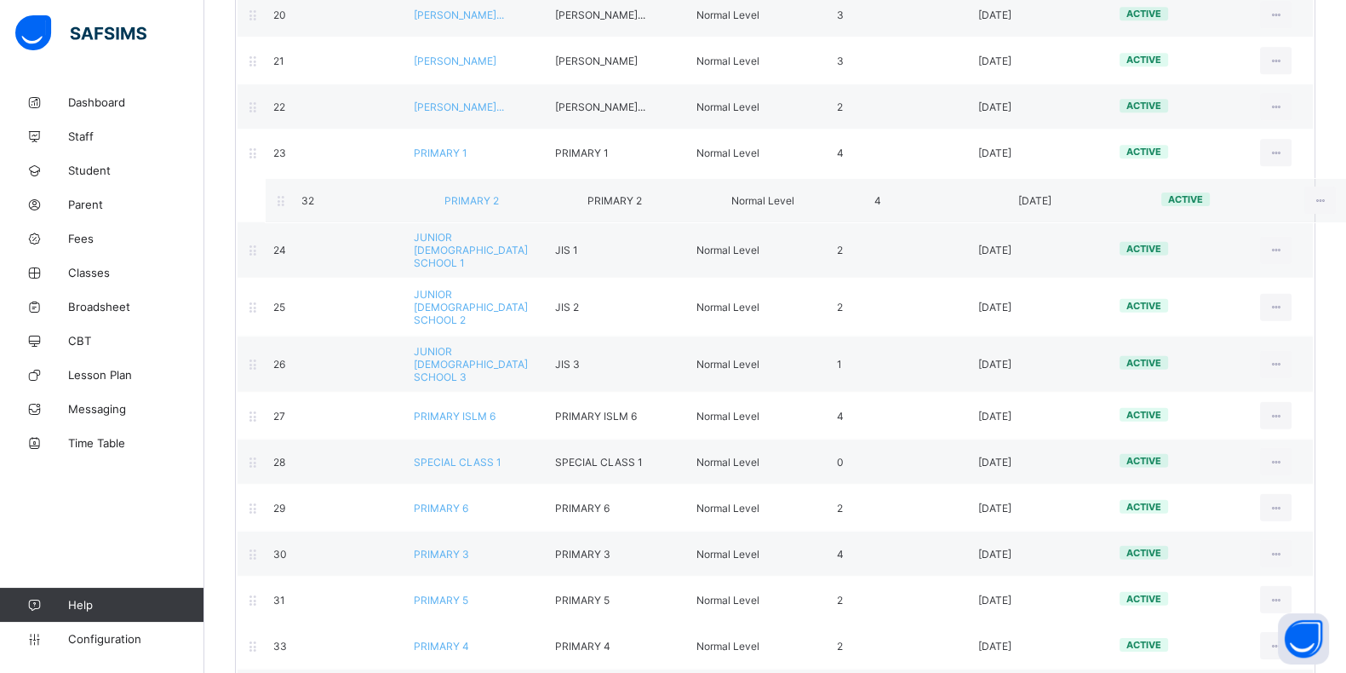
drag, startPoint x: 450, startPoint y: 517, endPoint x: 479, endPoint y: 204, distance: 313.7
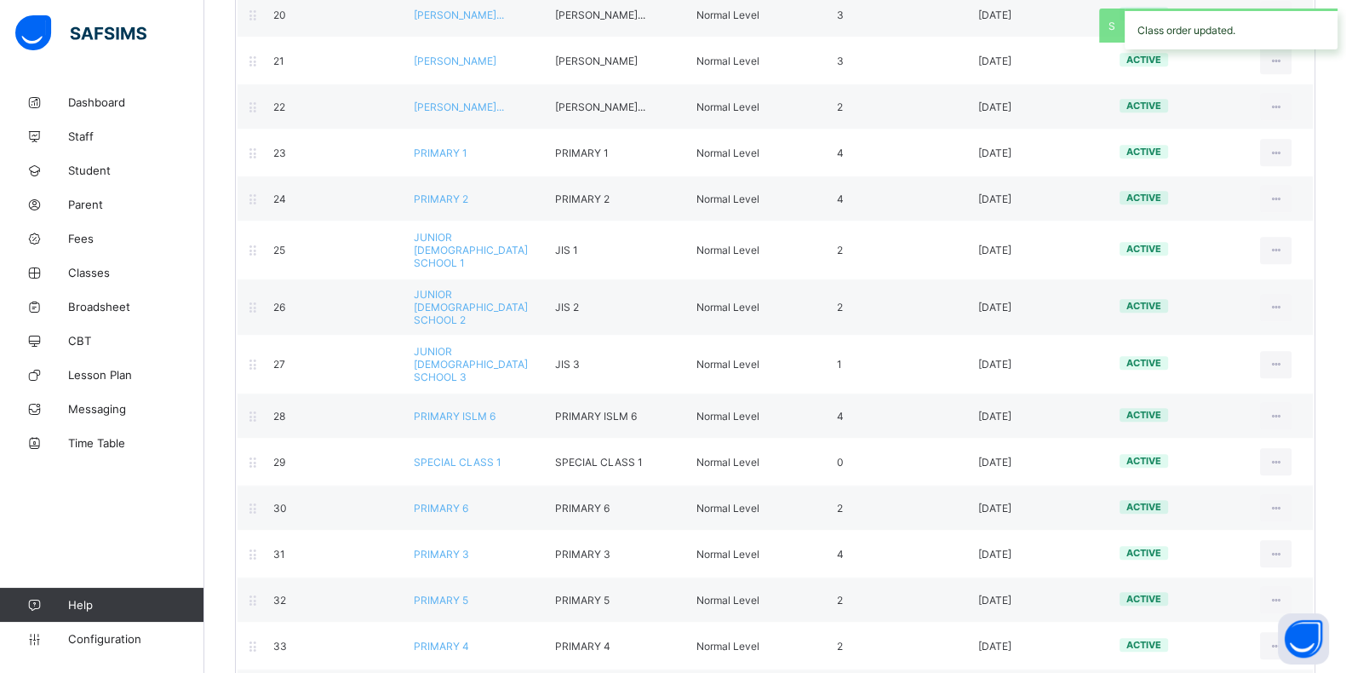
scroll to position [1126, 0]
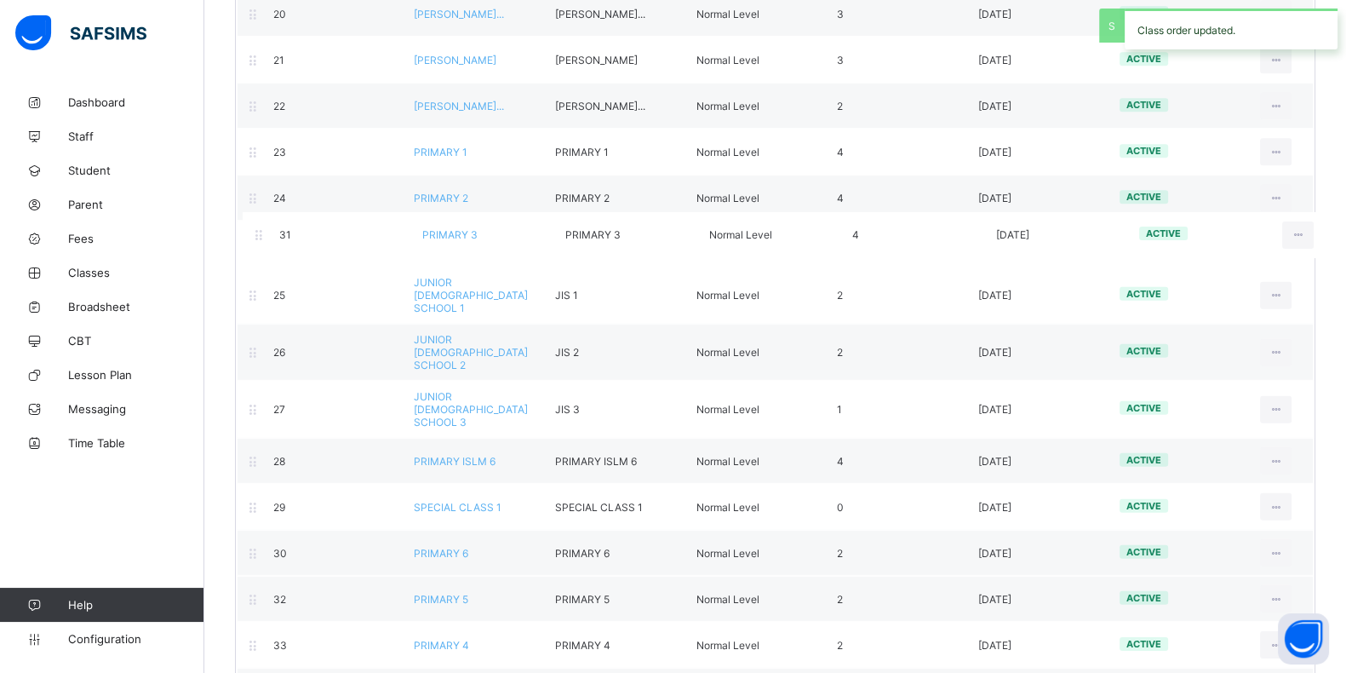
drag, startPoint x: 448, startPoint y: 523, endPoint x: 456, endPoint y: 240, distance: 282.8
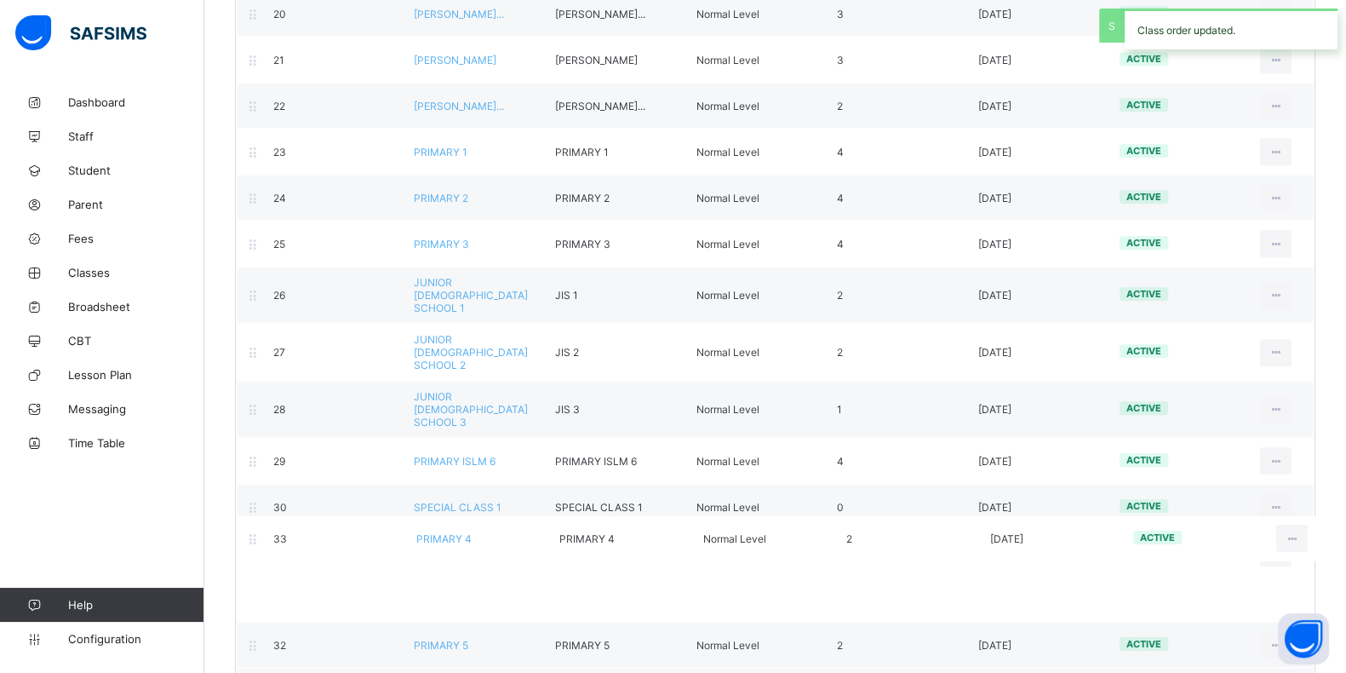
scroll to position [1129, 0]
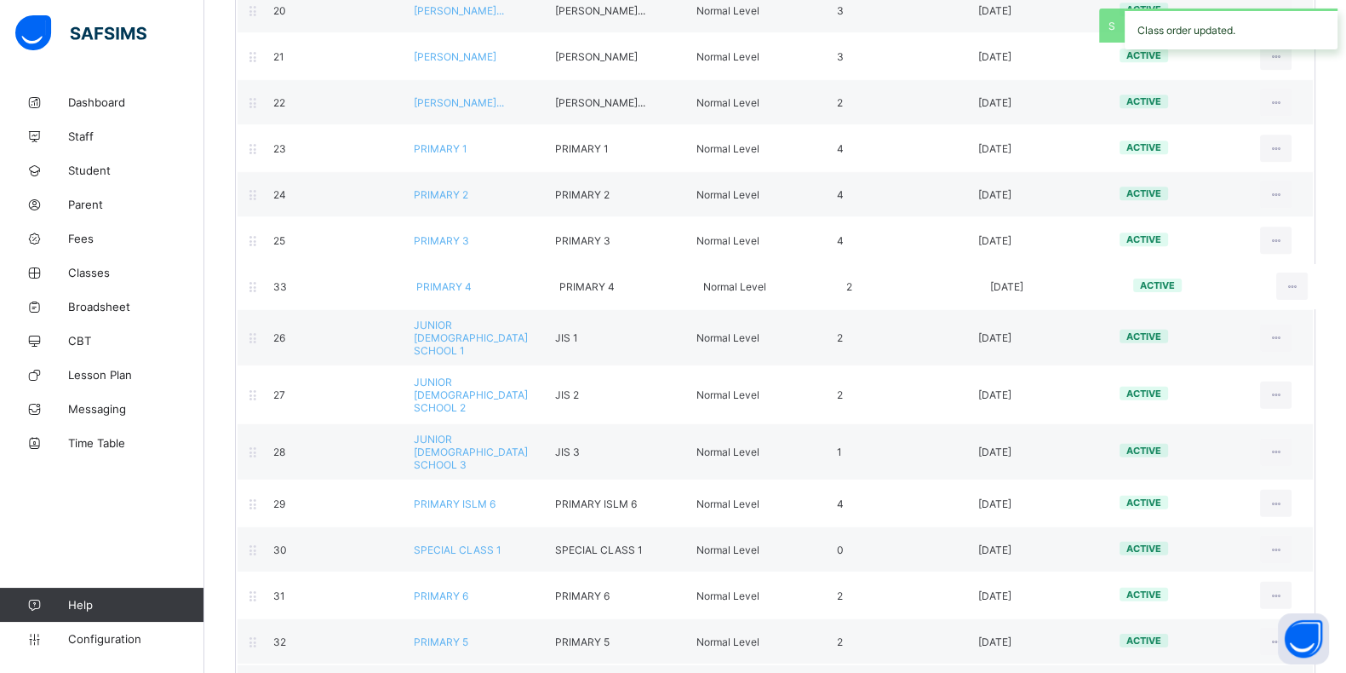
drag, startPoint x: 447, startPoint y: 600, endPoint x: 447, endPoint y: 283, distance: 317.6
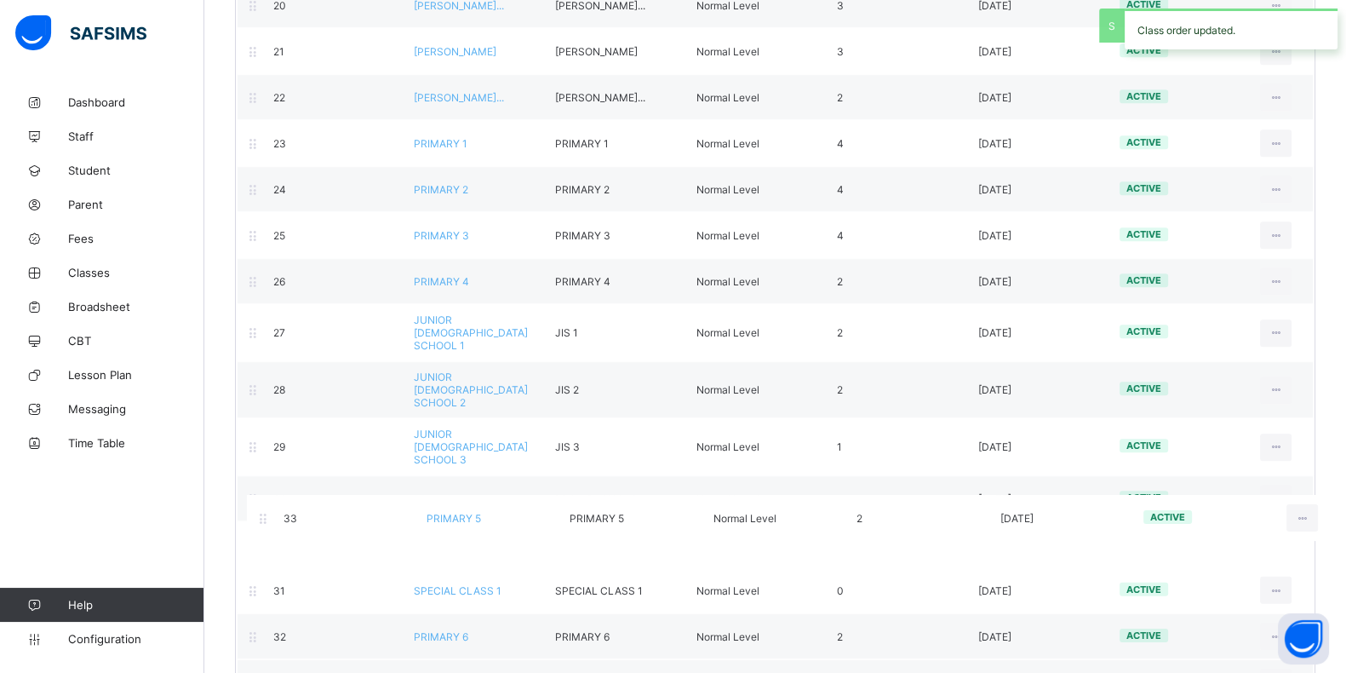
scroll to position [1137, 0]
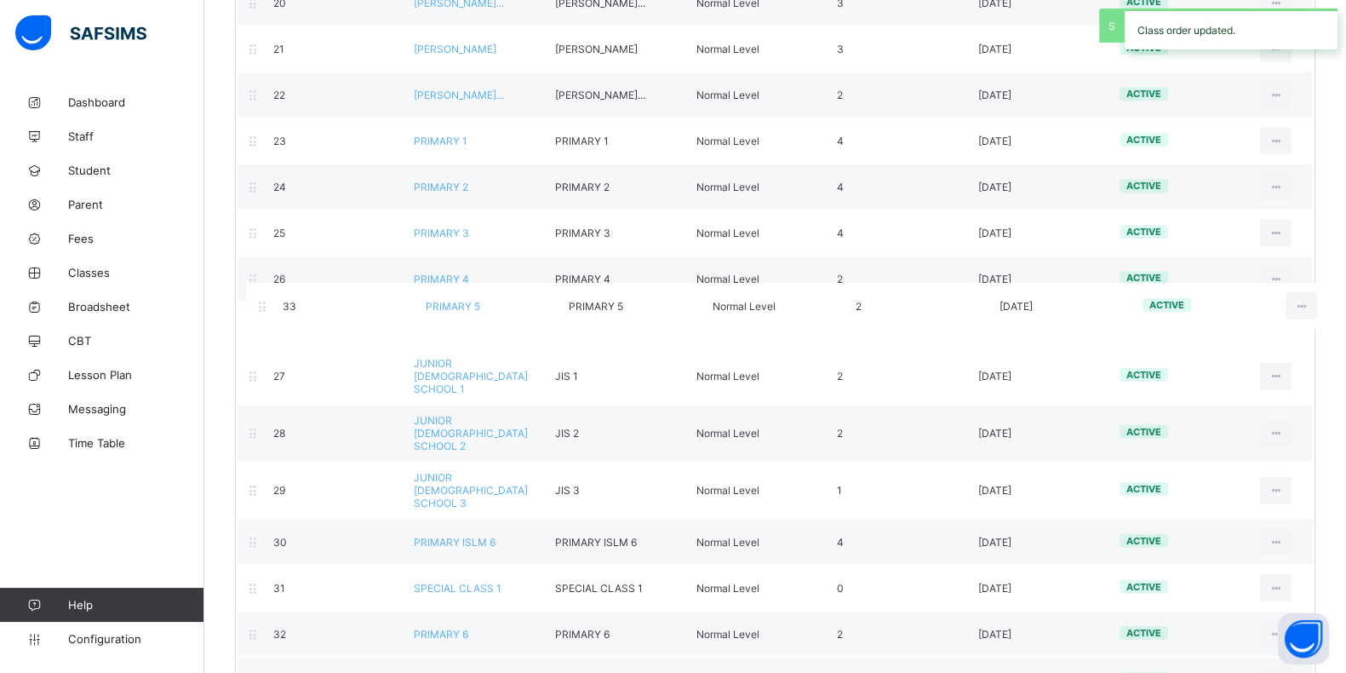
drag, startPoint x: 480, startPoint y: 615, endPoint x: 487, endPoint y: 318, distance: 296.4
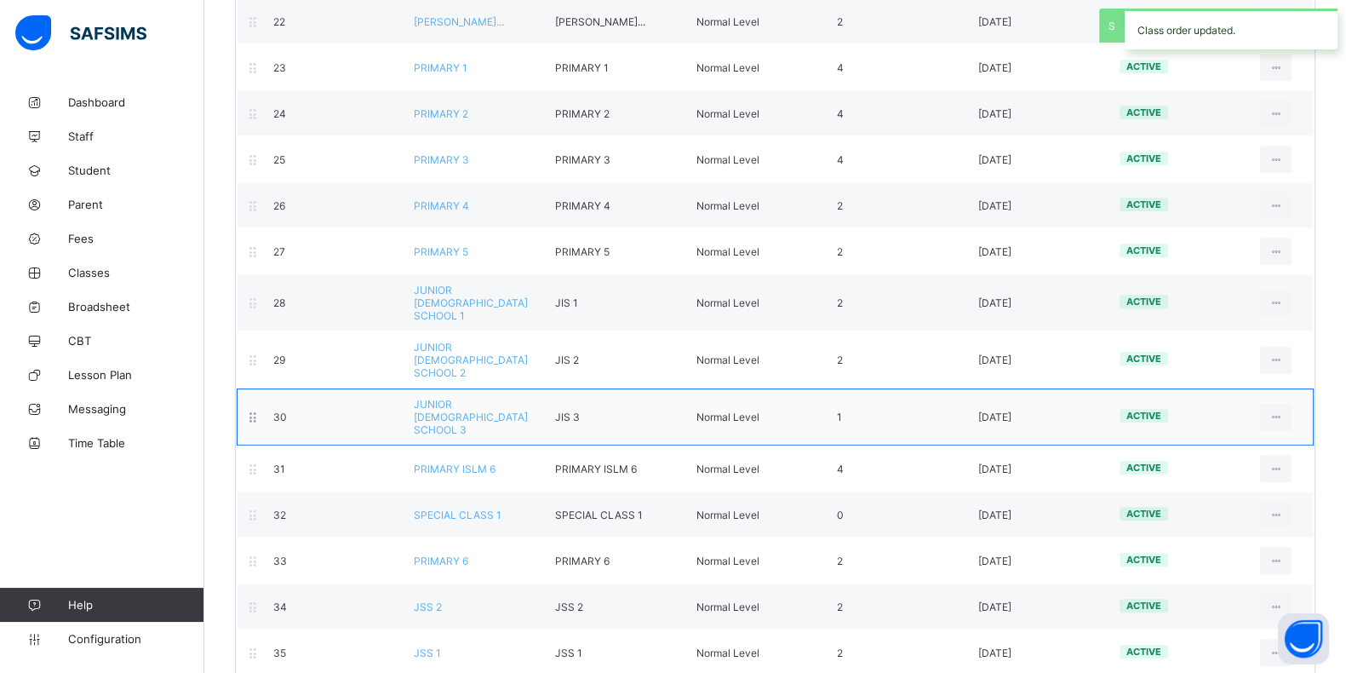
scroll to position [1243, 0]
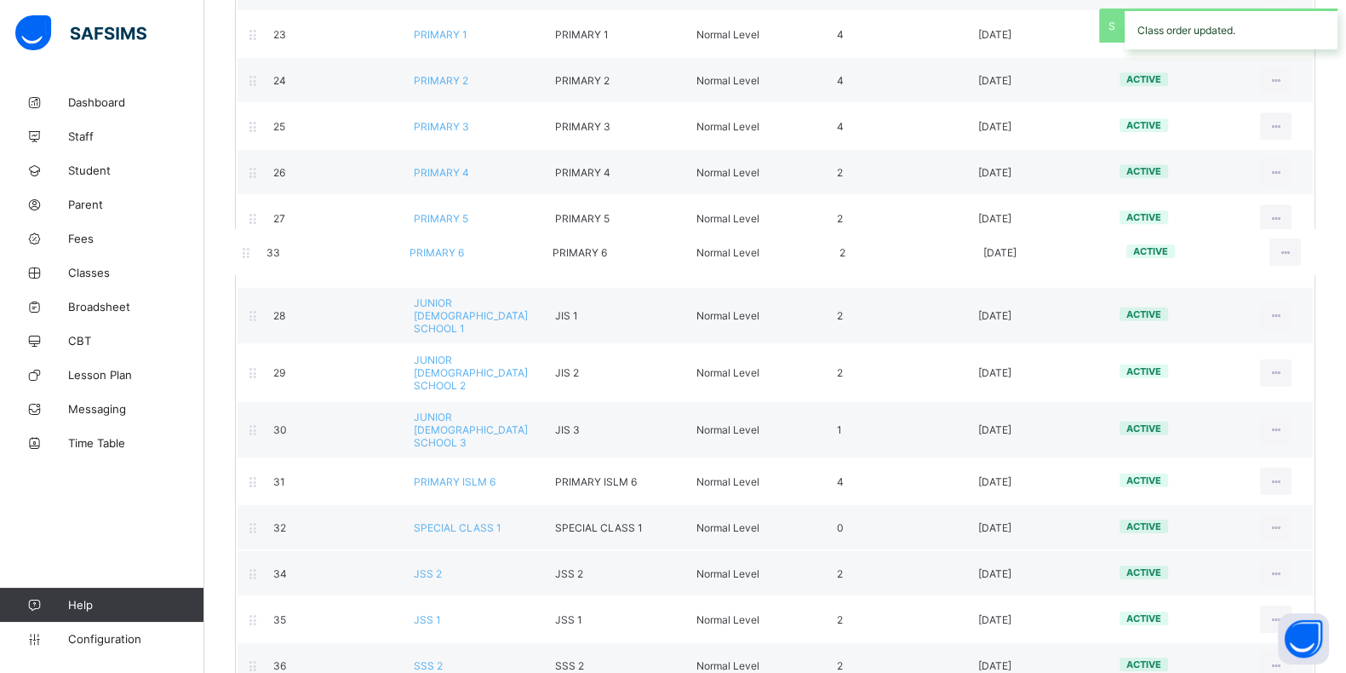
drag, startPoint x: 486, startPoint y: 493, endPoint x: 479, endPoint y: 255, distance: 237.6
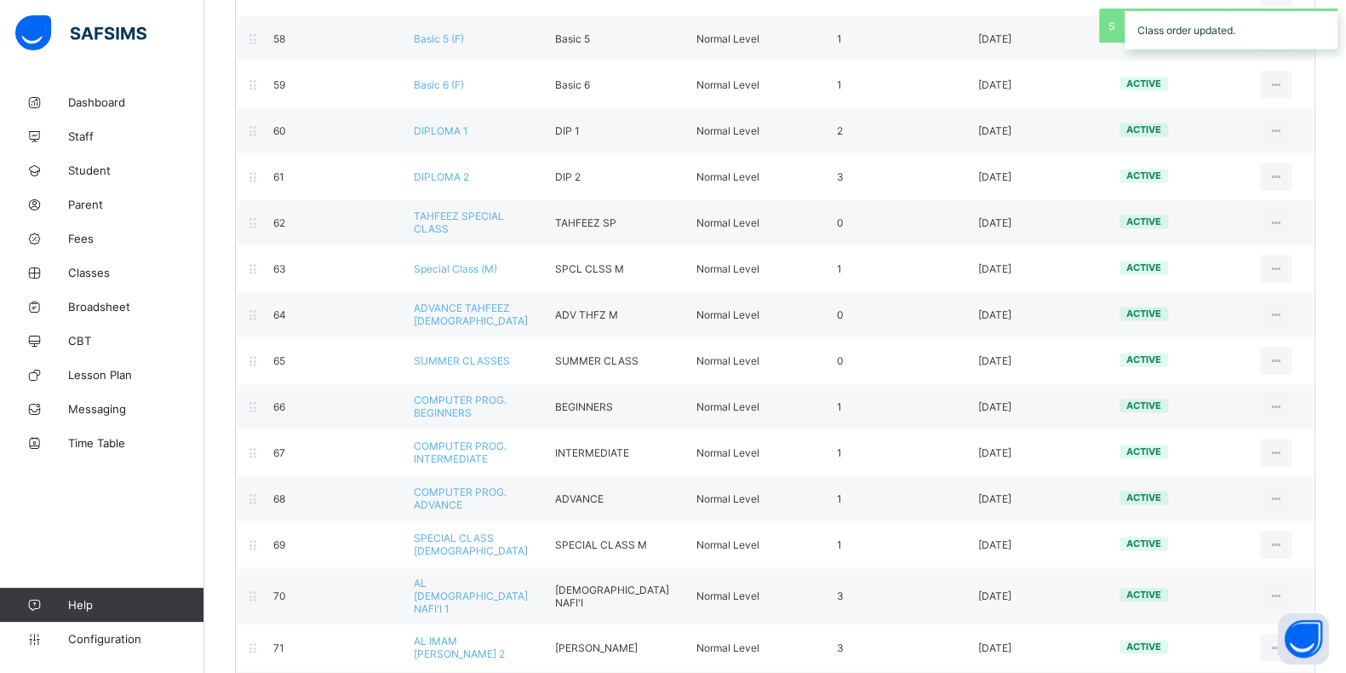
scroll to position [2946, 0]
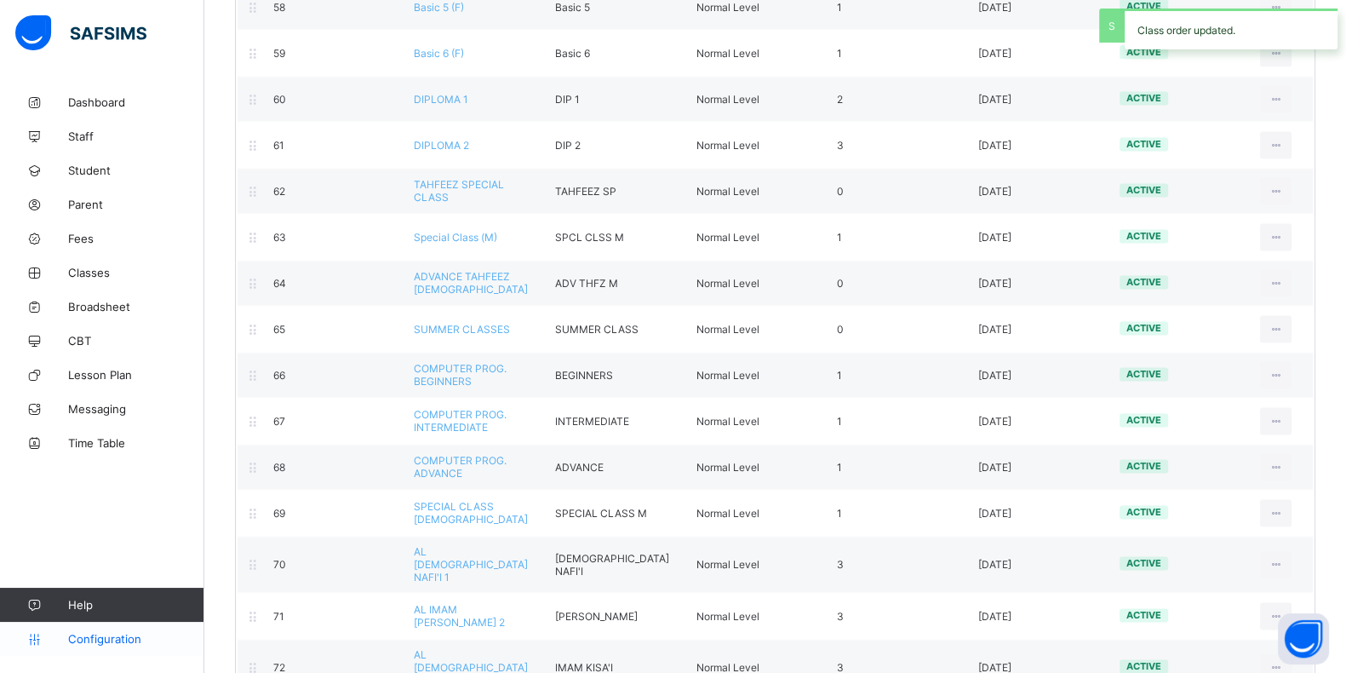
click at [152, 645] on span "Configuration" at bounding box center [135, 639] width 135 height 14
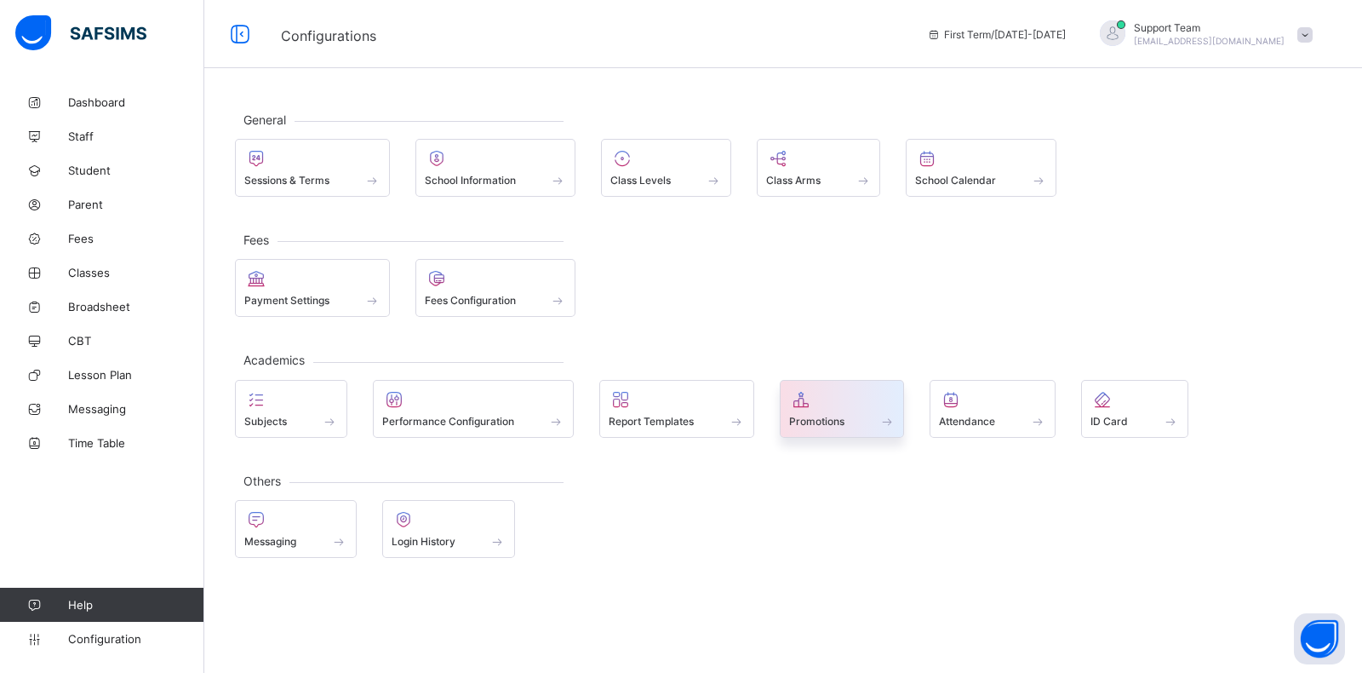
click at [843, 410] on span at bounding box center [842, 412] width 106 height 4
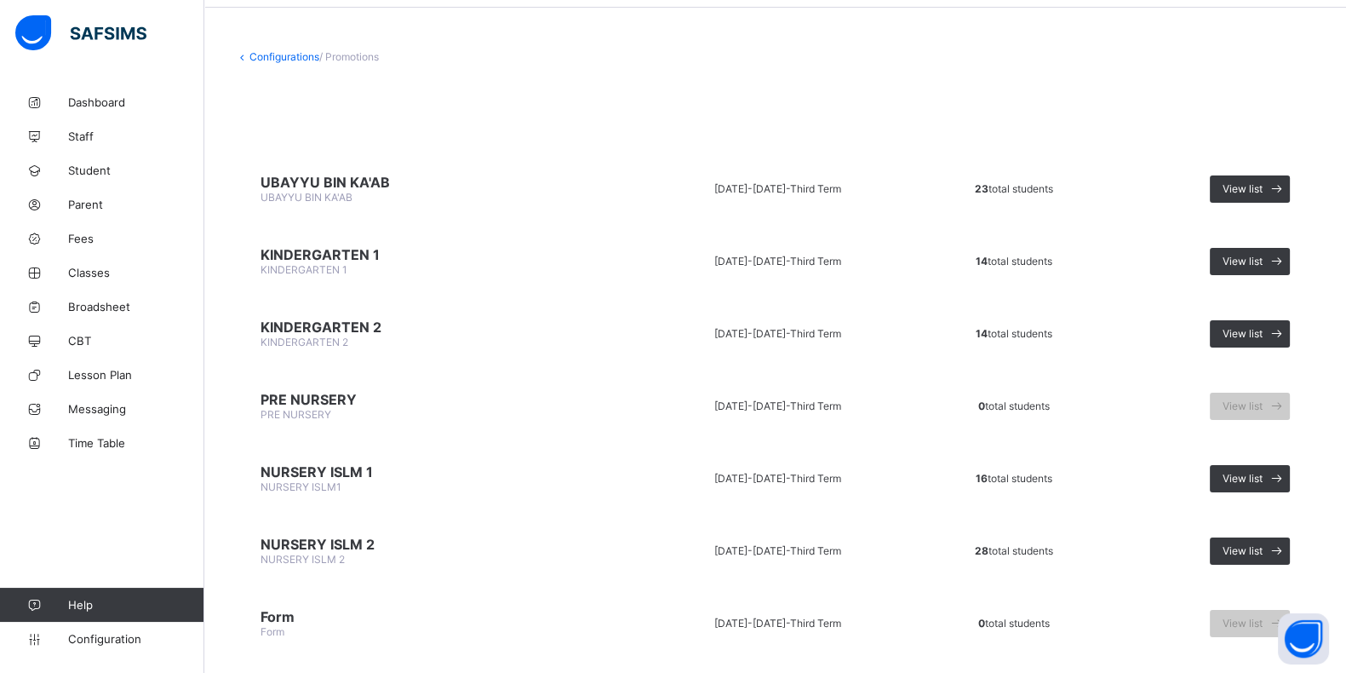
scroll to position [106, 0]
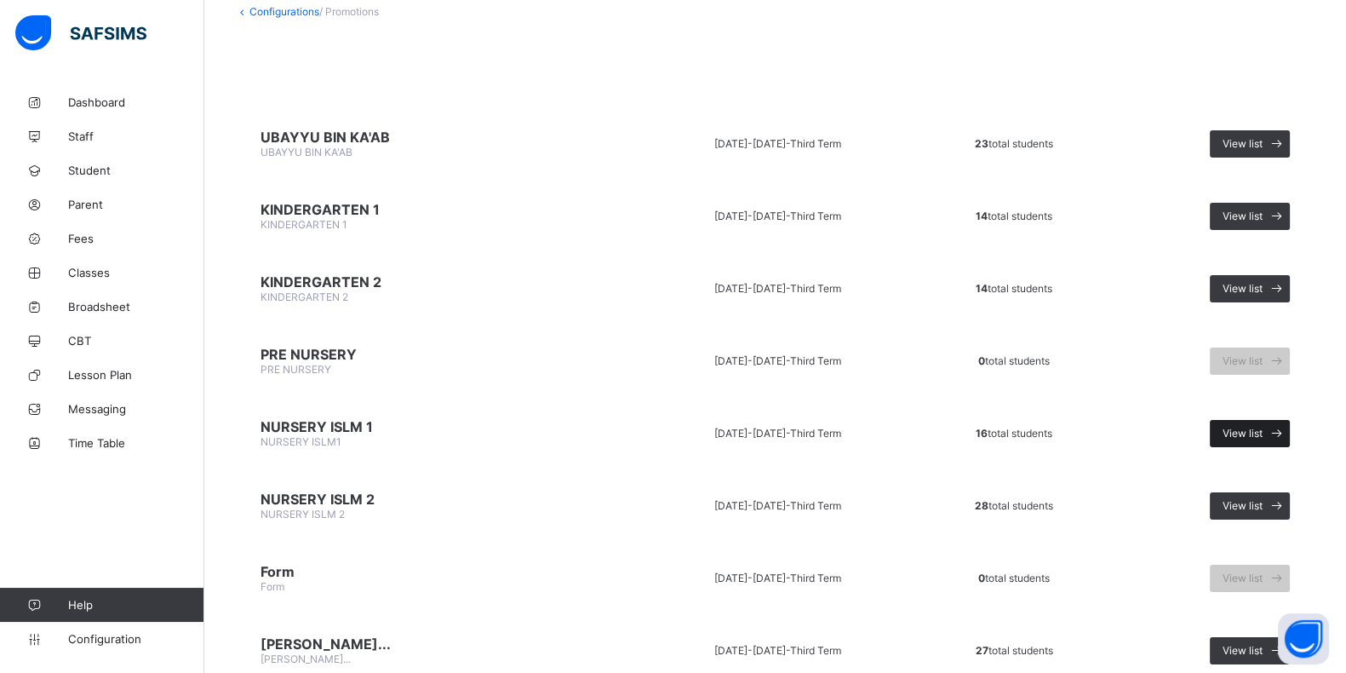
click at [1256, 421] on div "View list" at bounding box center [1250, 433] width 80 height 27
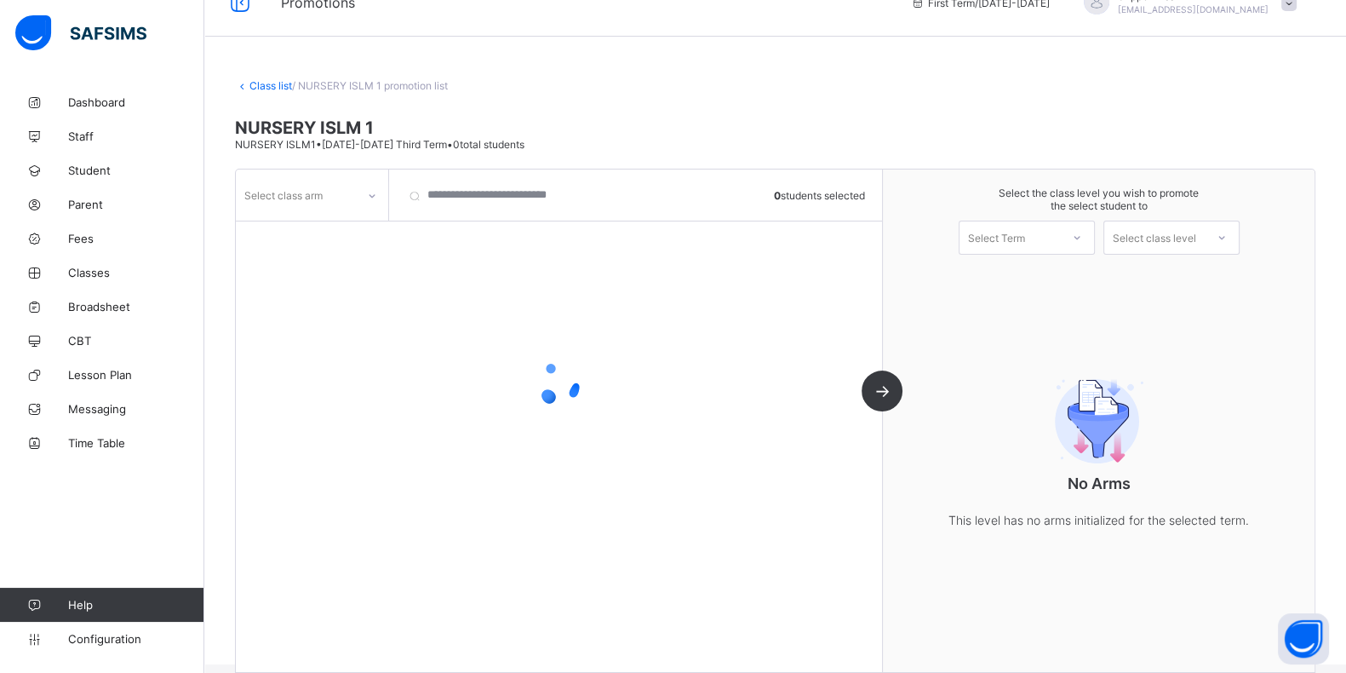
scroll to position [52, 0]
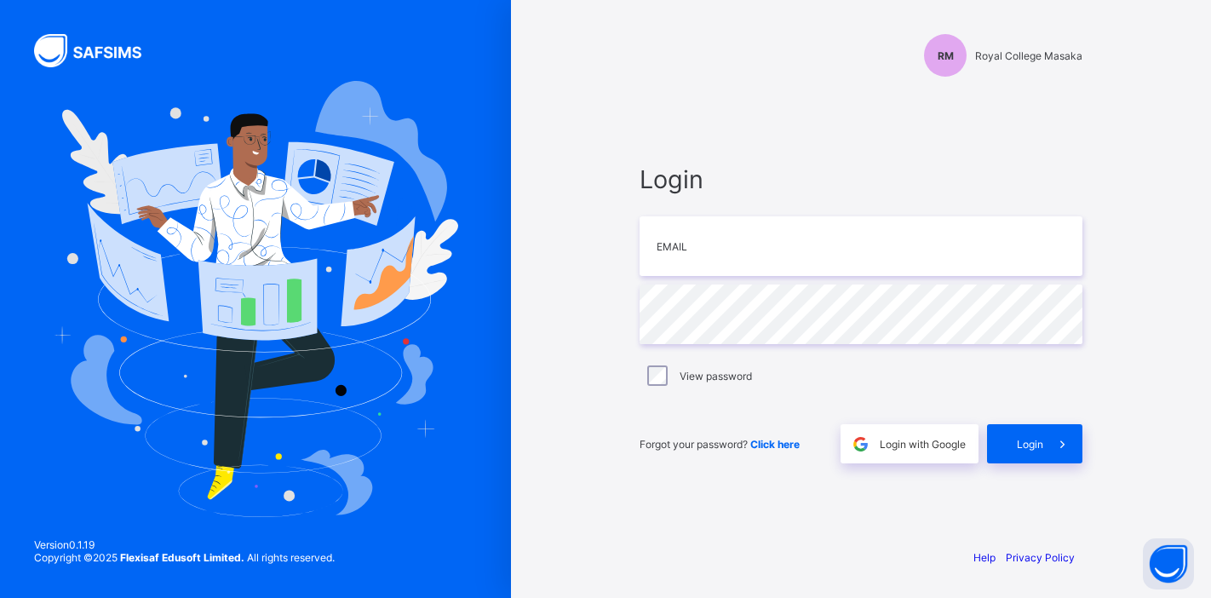
click at [933, 455] on div "Login with Google" at bounding box center [909, 443] width 138 height 39
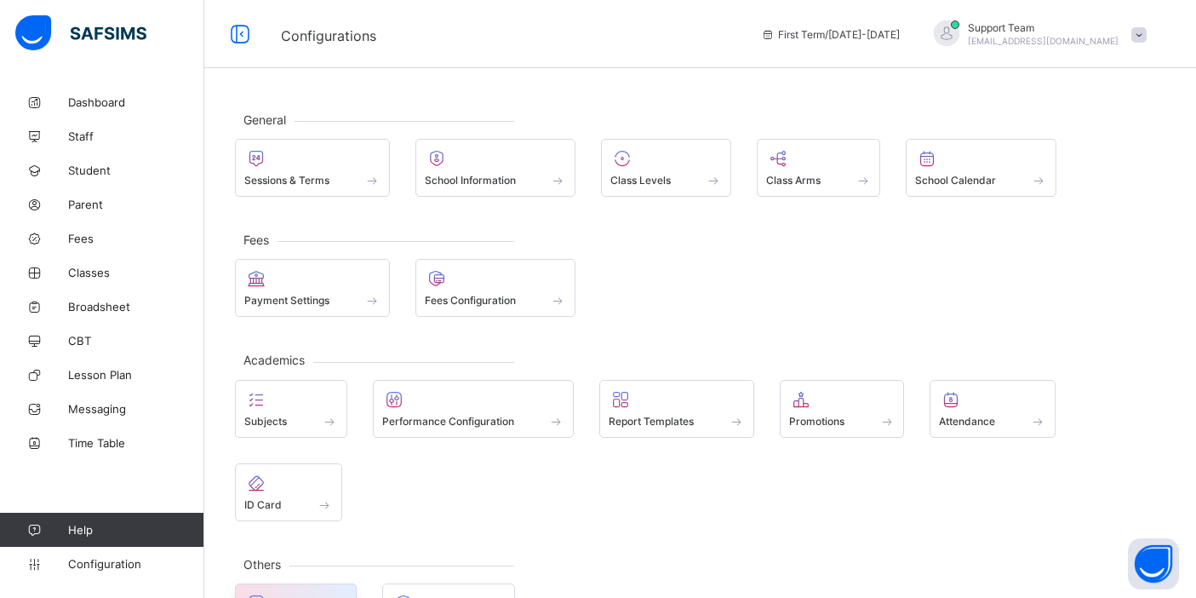
scroll to position [66, 0]
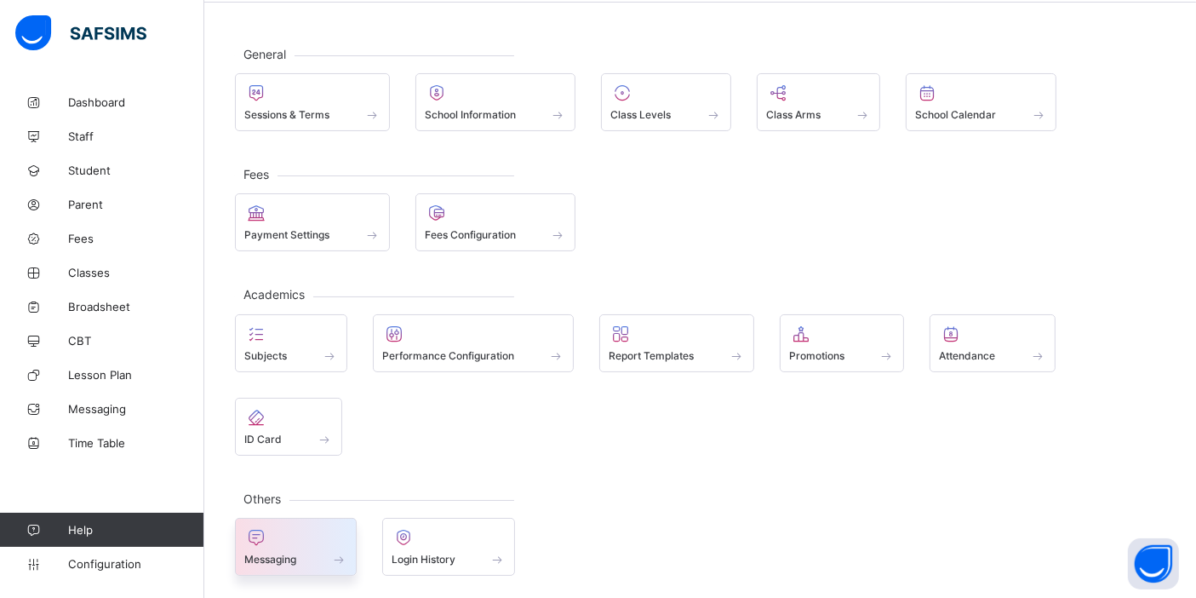
click at [334, 563] on span at bounding box center [338, 559] width 17 height 14
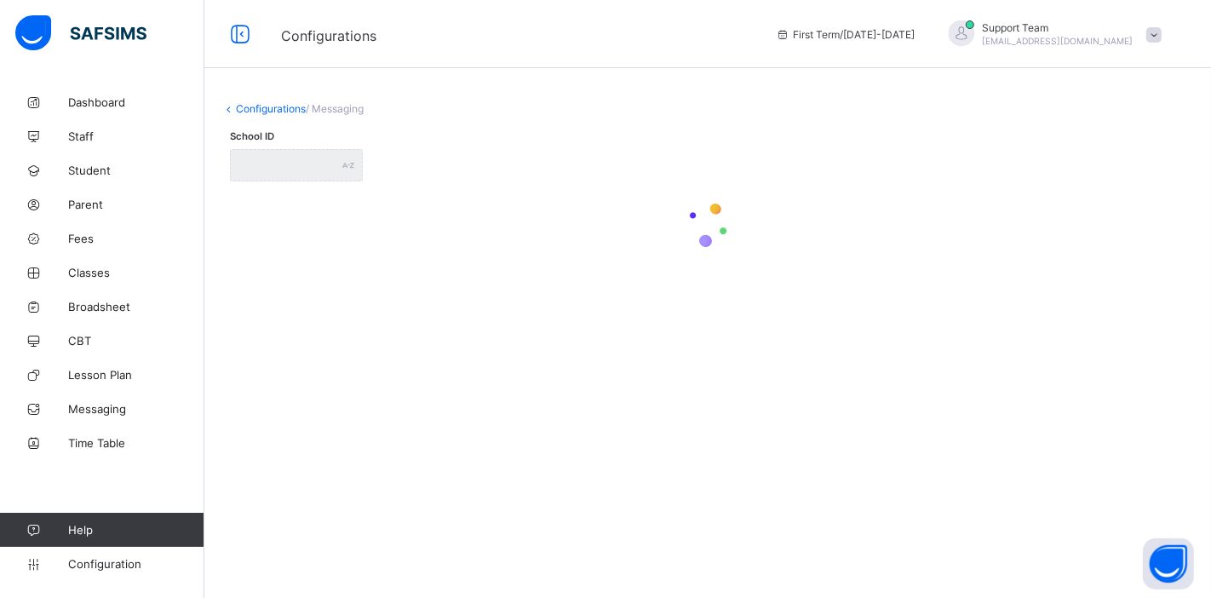
type input "**********"
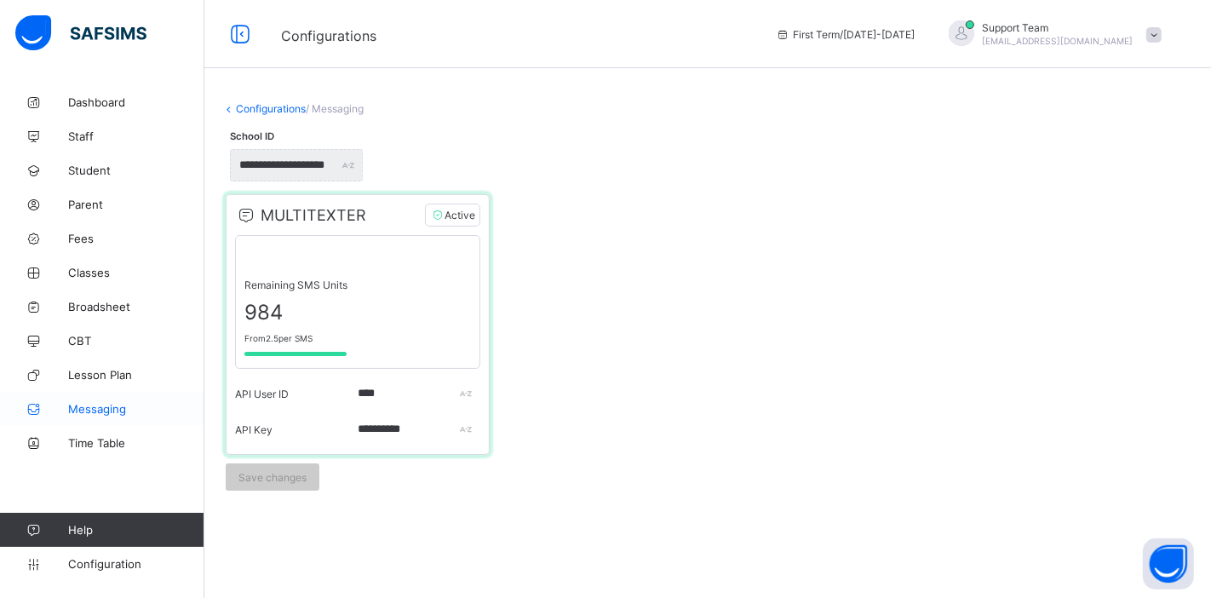
click at [131, 417] on link "Messaging" at bounding box center [102, 409] width 204 height 34
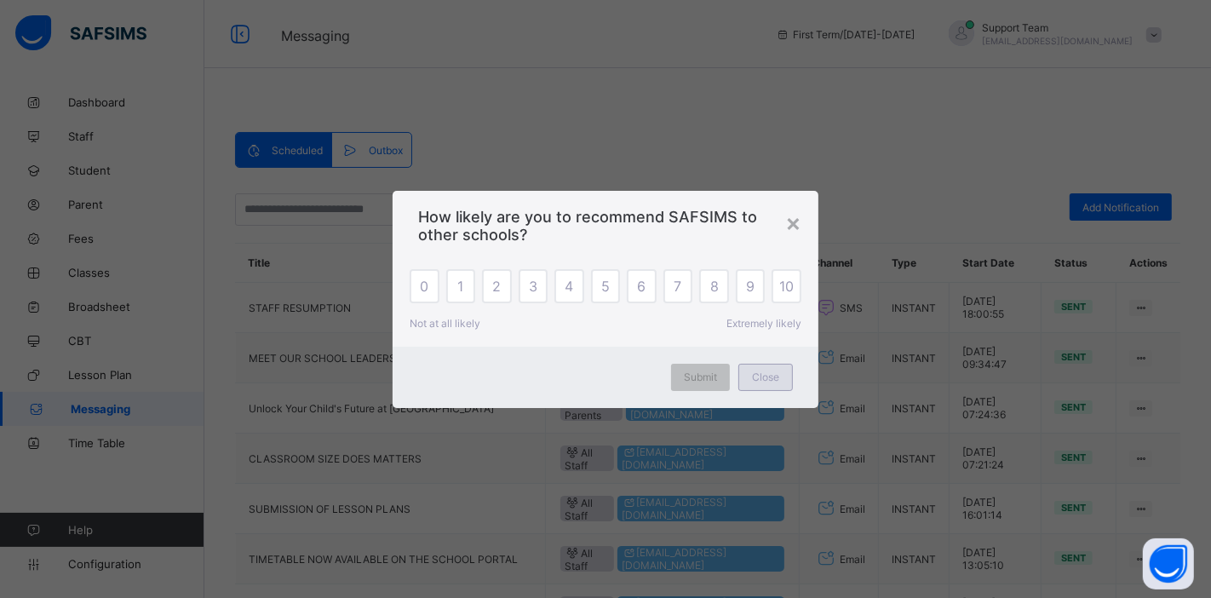
click at [776, 379] on span "Close" at bounding box center [765, 376] width 27 height 13
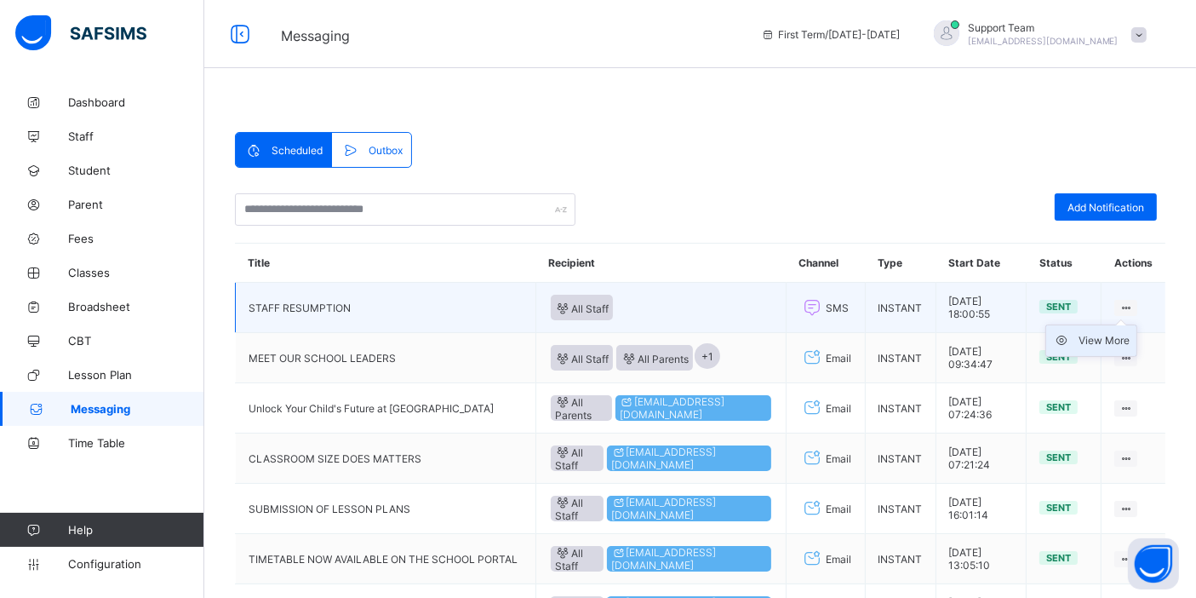
click at [1116, 340] on div "View More" at bounding box center [1104, 340] width 51 height 17
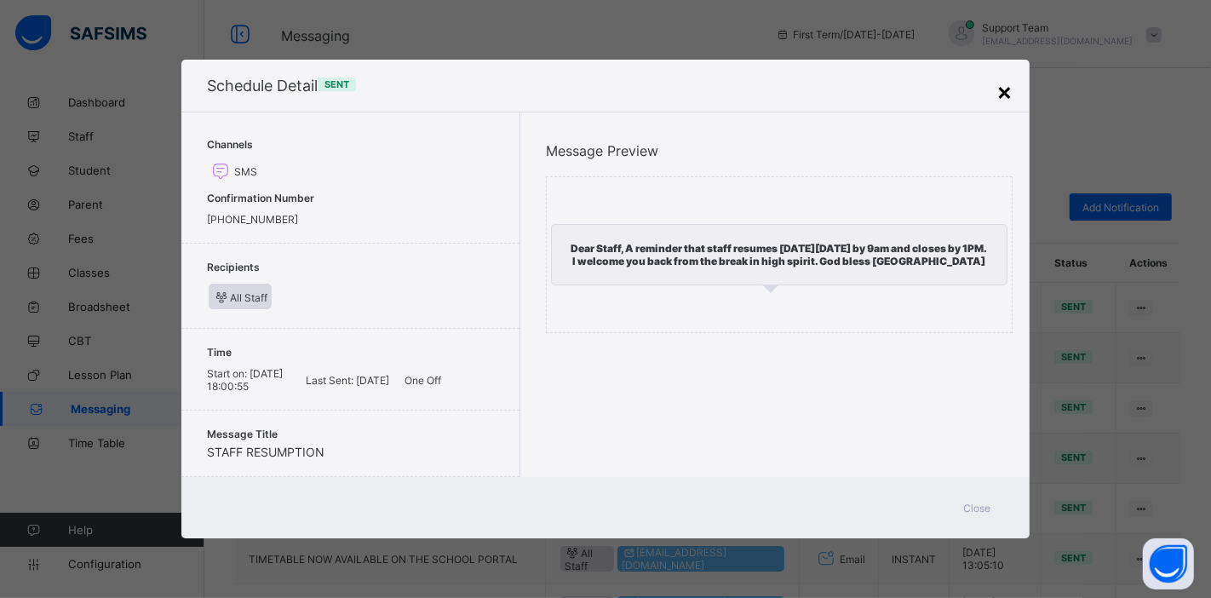
click at [997, 98] on div "×" at bounding box center [1004, 91] width 16 height 29
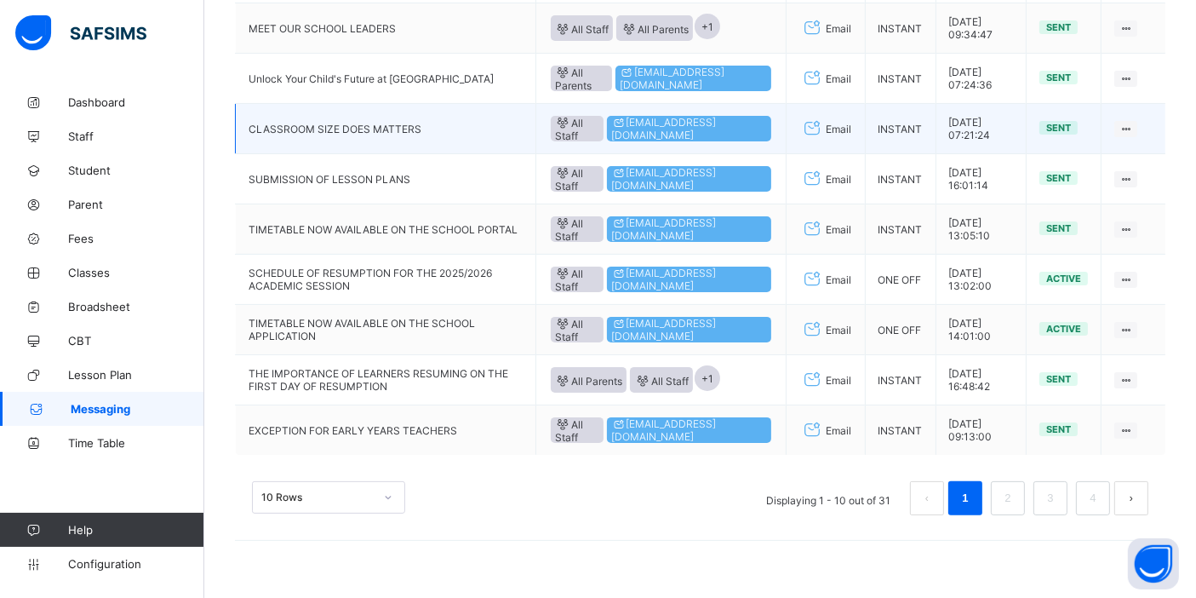
scroll to position [330, 0]
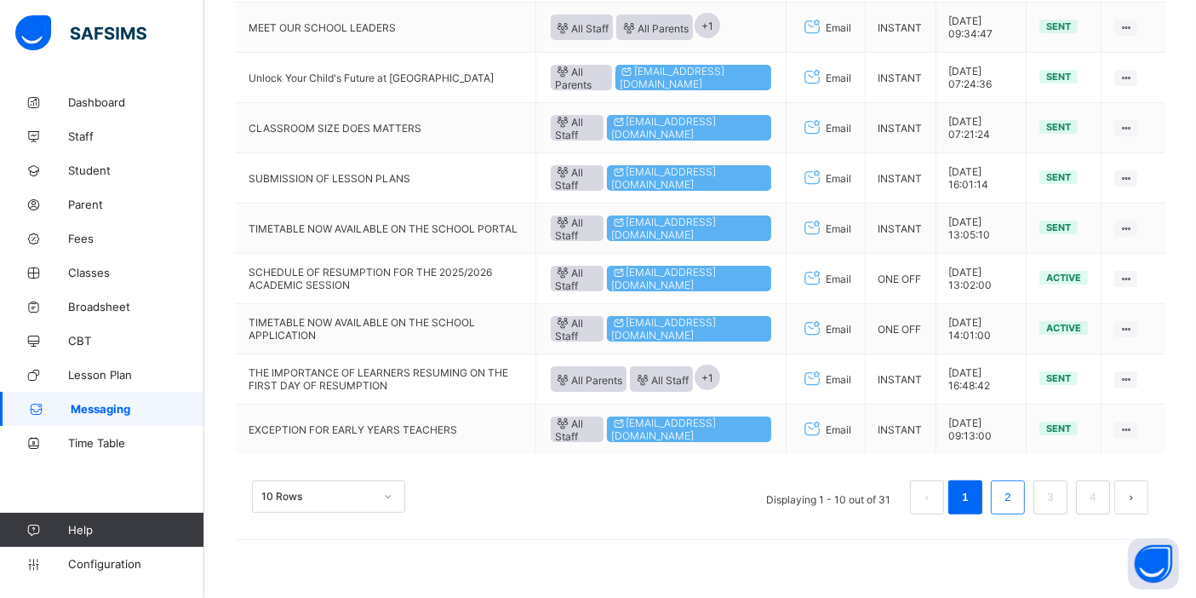
click at [1014, 490] on link "2" at bounding box center [1008, 497] width 16 height 22
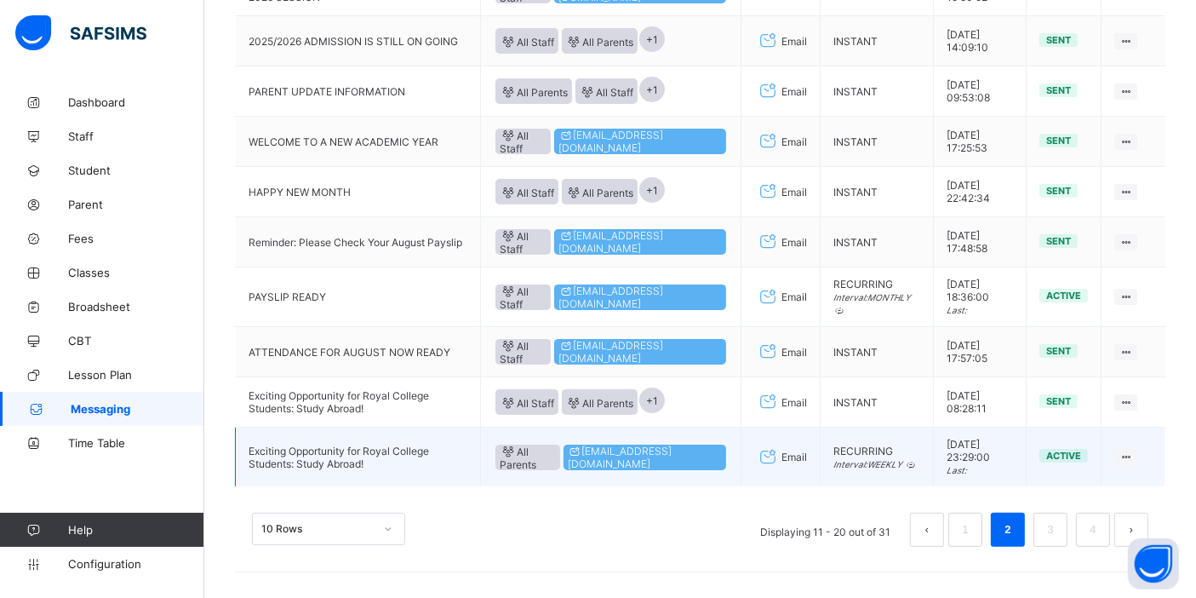
scroll to position [347, 0]
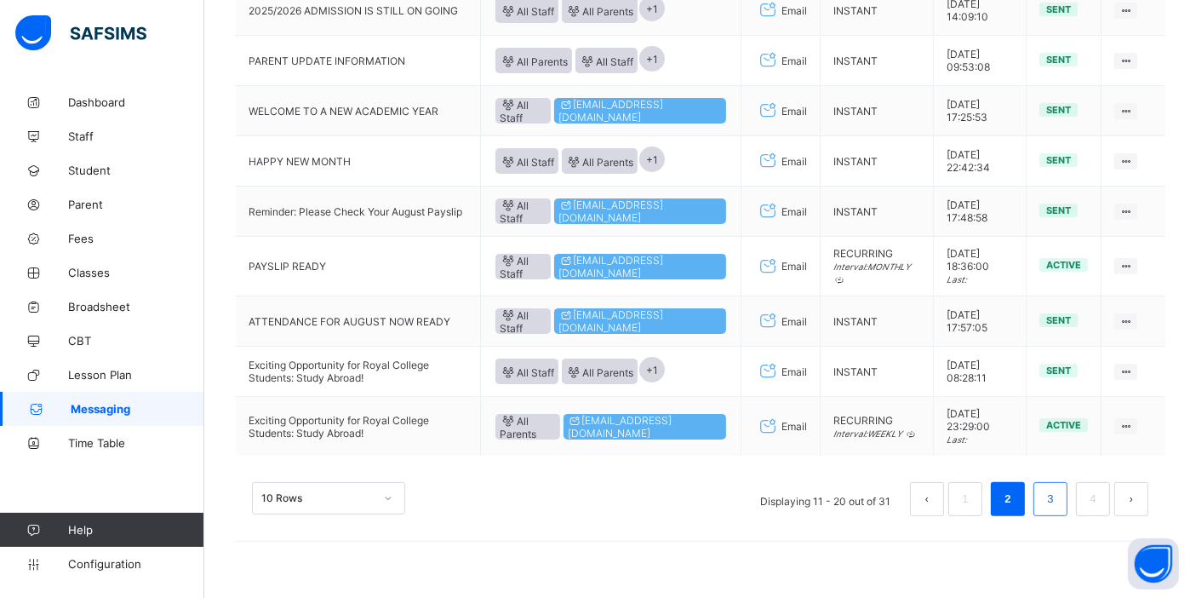
click at [1055, 500] on li "3" at bounding box center [1051, 499] width 34 height 34
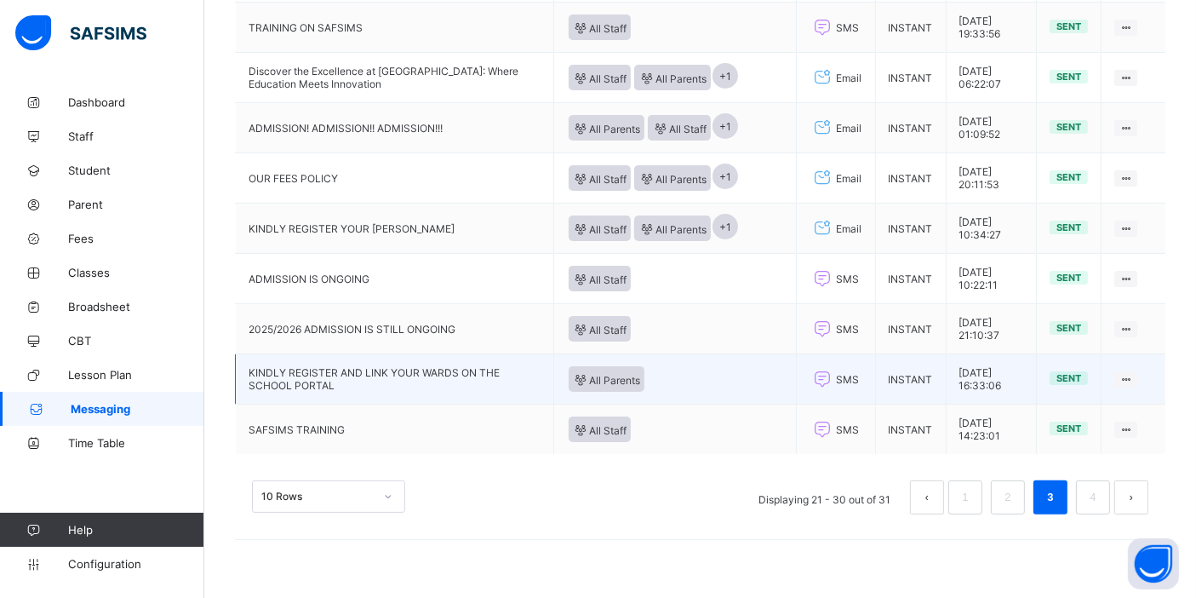
scroll to position [236, 0]
